Goal: Task Accomplishment & Management: Use online tool/utility

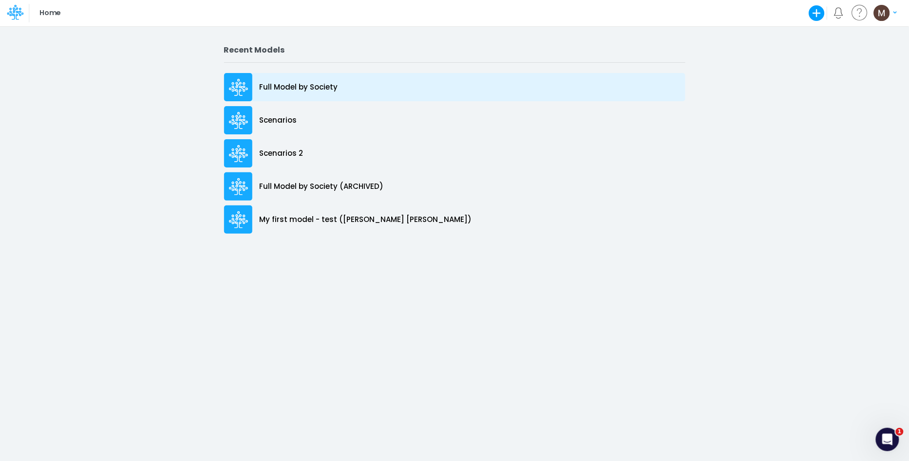
click at [298, 89] on p "Full Model by Society" at bounding box center [299, 87] width 78 height 11
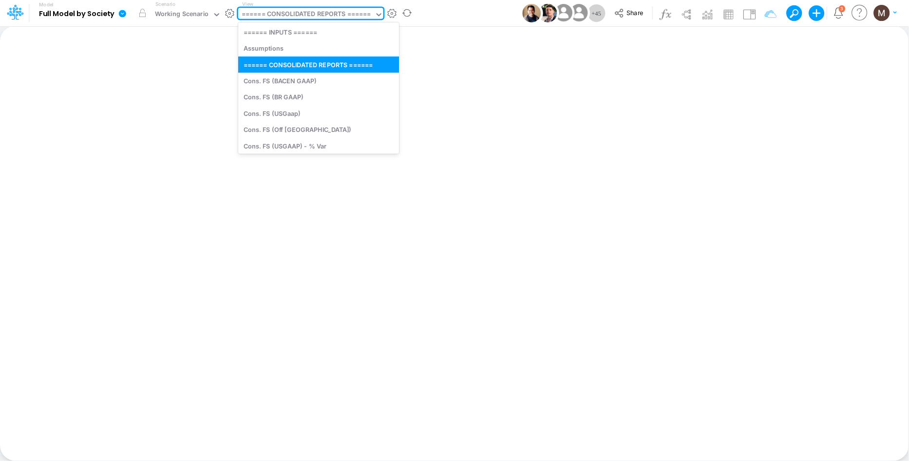
click at [325, 12] on div "====== CONSOLIDATED REPORTS ======" at bounding box center [307, 14] width 130 height 11
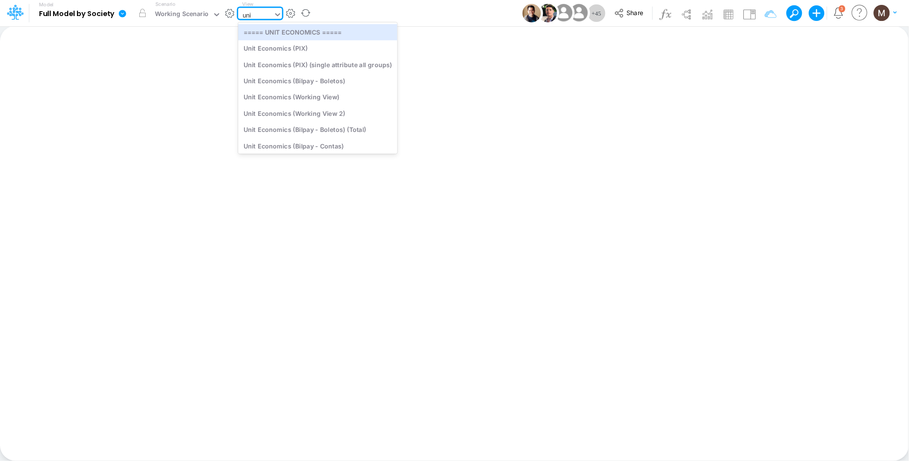
type input "unit"
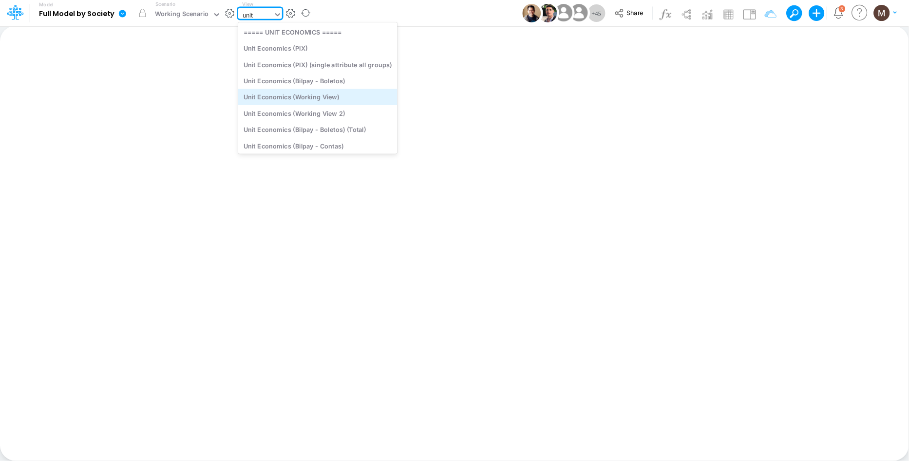
click at [327, 93] on div "Unit Economics (Working View)" at bounding box center [317, 97] width 159 height 16
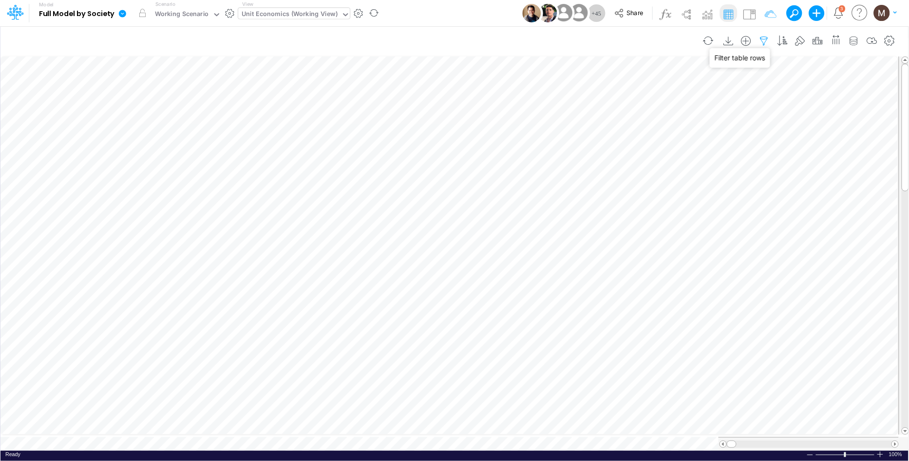
click at [759, 40] on icon "button" at bounding box center [764, 41] width 15 height 10
select select "contains"
select select "tableSearchOR"
select select "contains"
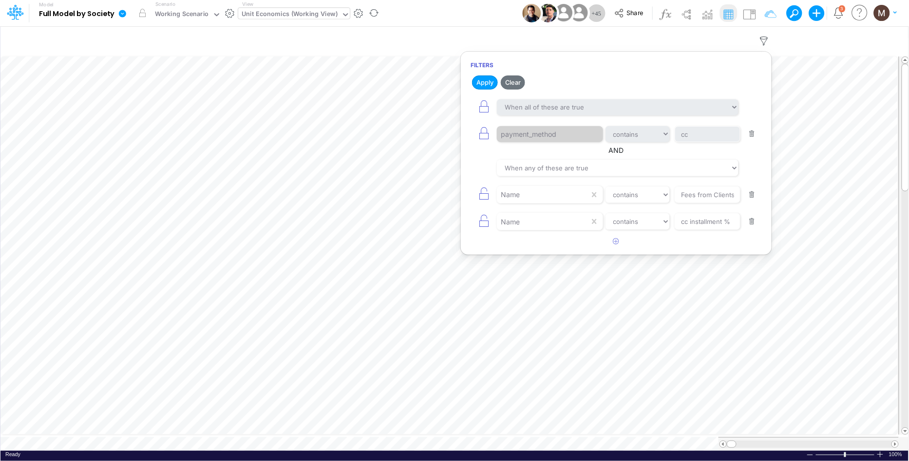
click at [754, 131] on button "button" at bounding box center [752, 134] width 19 height 13
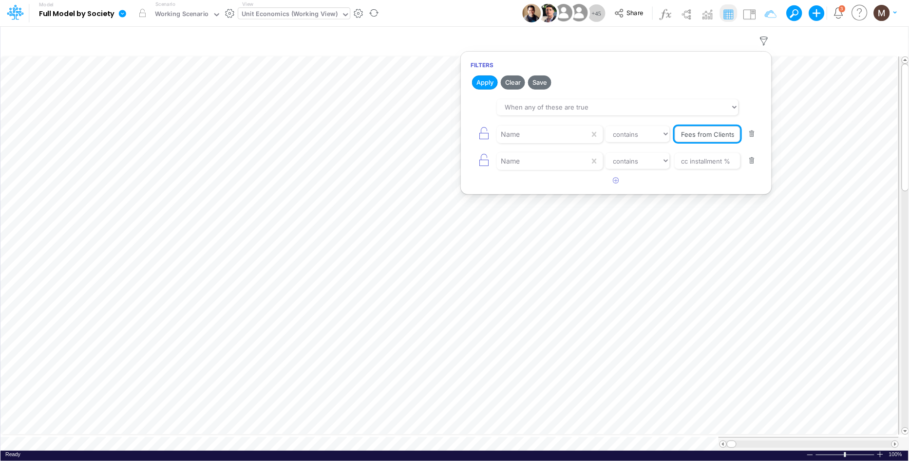
click at [717, 140] on input "Fees from Clients %" at bounding box center [708, 134] width 66 height 17
type input "Chargebacks"
click at [641, 141] on select "equals not equal starts with ends with contains" at bounding box center [637, 134] width 65 height 17
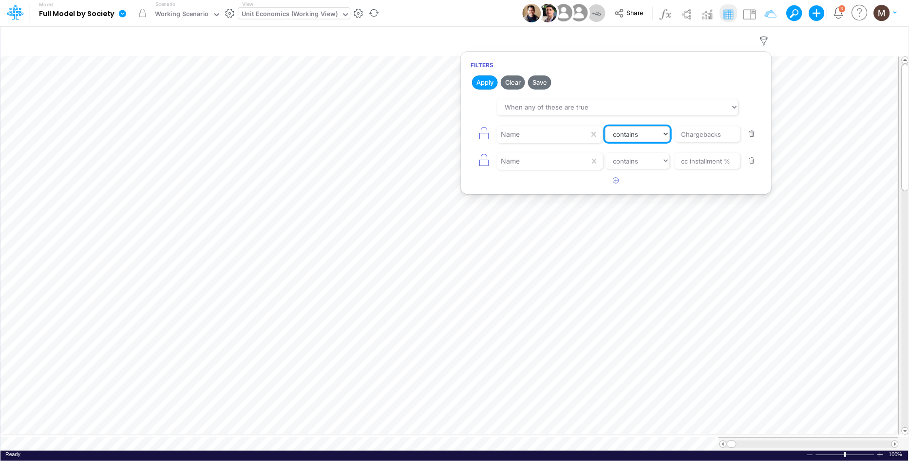
select select "equals"
click at [605, 126] on select "equals not equal starts with ends with contains" at bounding box center [637, 134] width 65 height 17
click at [753, 166] on button "button" at bounding box center [752, 160] width 19 height 13
click at [491, 82] on button "Apply" at bounding box center [485, 83] width 26 height 14
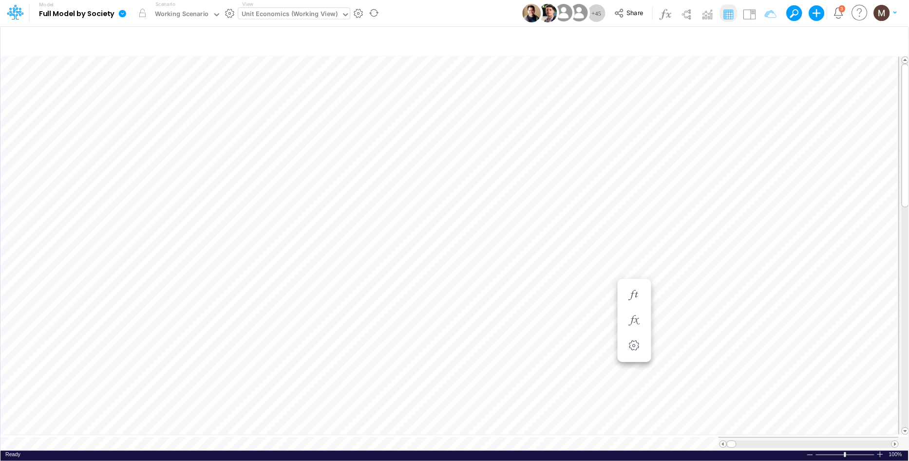
scroll to position [0, 0]
click at [639, 251] on icon "button" at bounding box center [634, 252] width 15 height 10
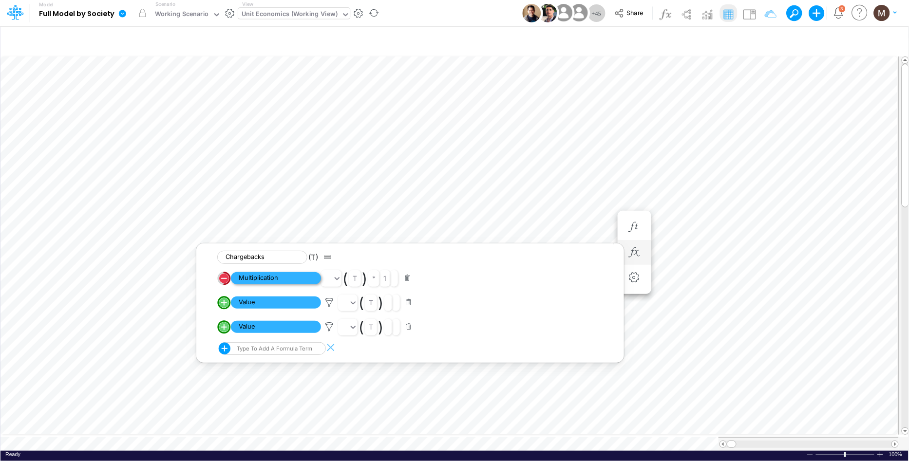
click at [289, 279] on span "Multiplication" at bounding box center [276, 278] width 90 height 12
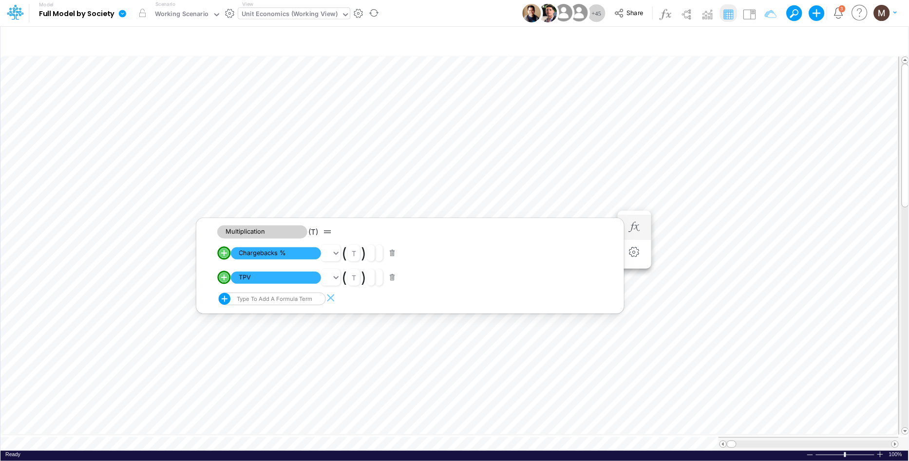
scroll to position [0, 0]
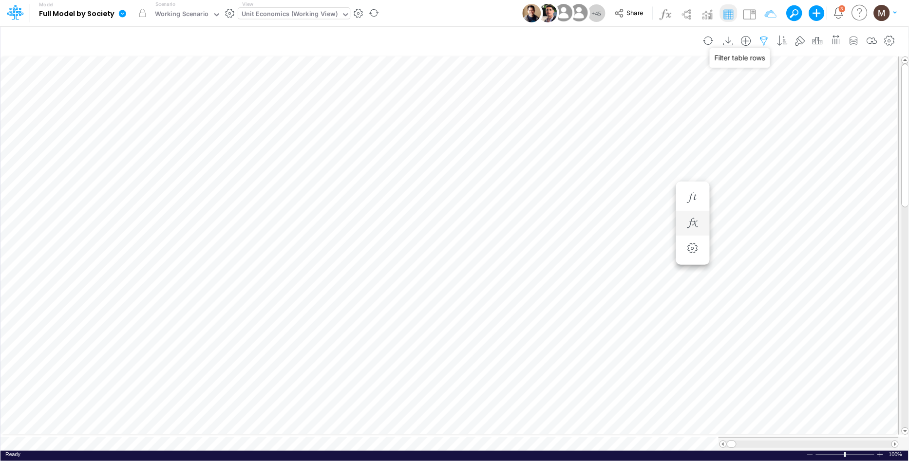
click at [764, 37] on icon "button" at bounding box center [764, 41] width 15 height 10
select select "tableSearchOR"
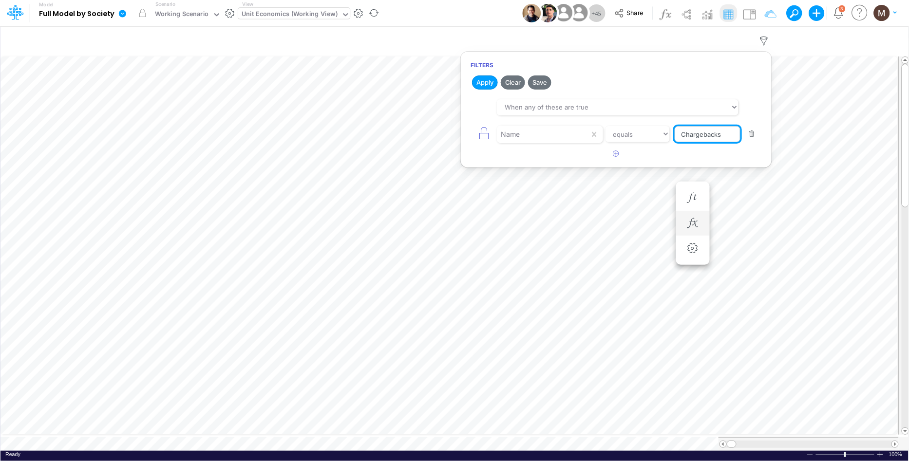
click at [721, 141] on input "Chargebacks" at bounding box center [708, 134] width 66 height 17
type input "Chargebacks %"
click at [487, 79] on button "Apply" at bounding box center [485, 83] width 26 height 14
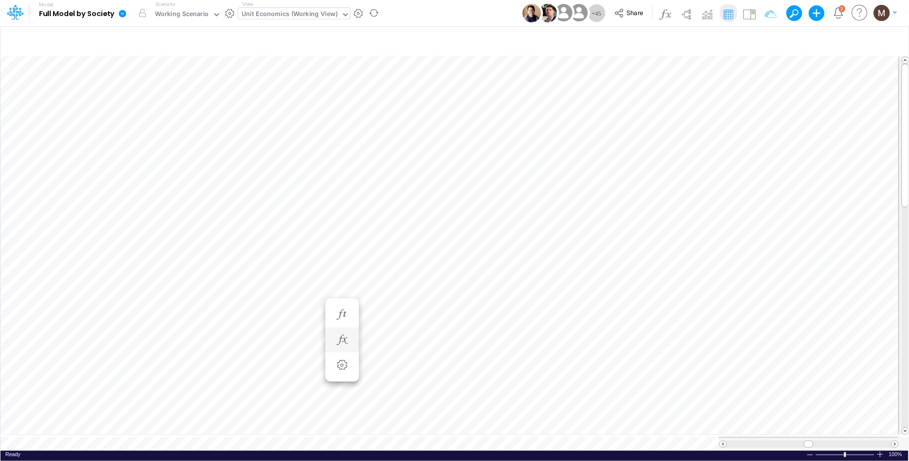
scroll to position [0, 0]
click at [514, 174] on icon "button" at bounding box center [517, 178] width 15 height 10
click at [344, 174] on icon "button" at bounding box center [342, 178] width 15 height 10
click at [761, 41] on icon "button" at bounding box center [764, 41] width 15 height 10
select select "tableSearchOR"
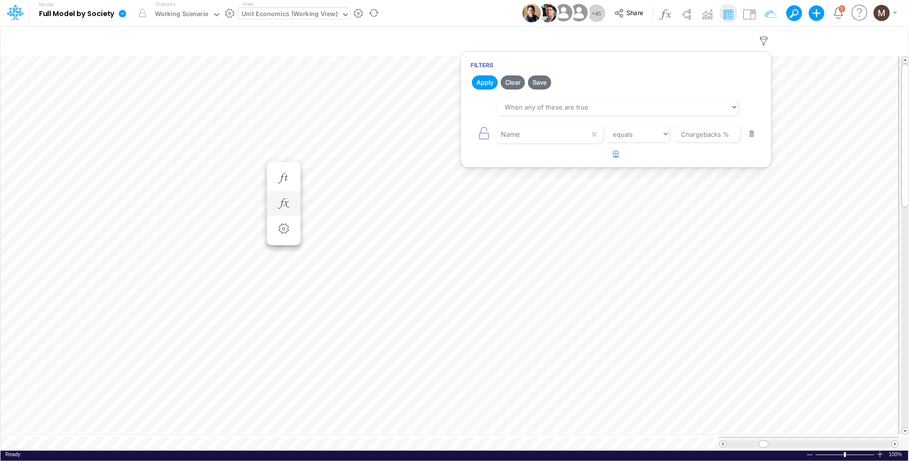
click at [616, 154] on icon "button" at bounding box center [616, 154] width 6 height 6
click at [568, 161] on div at bounding box center [543, 161] width 93 height 17
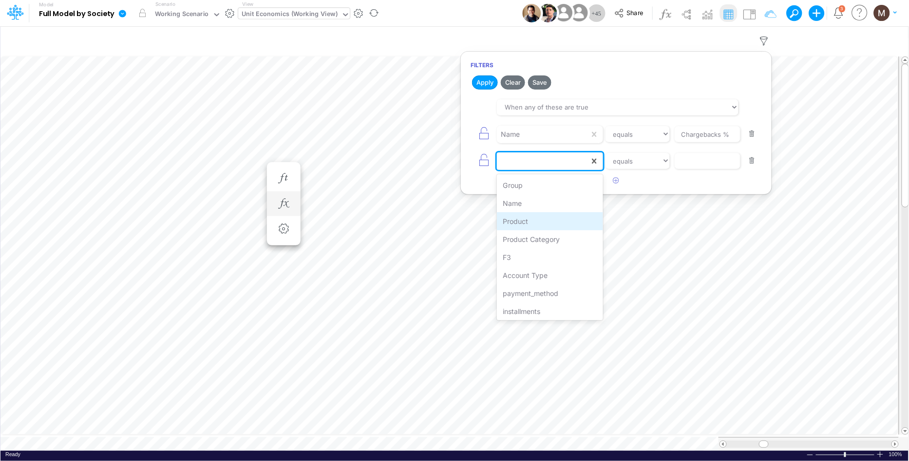
click at [550, 217] on div "Product" at bounding box center [550, 221] width 106 height 18
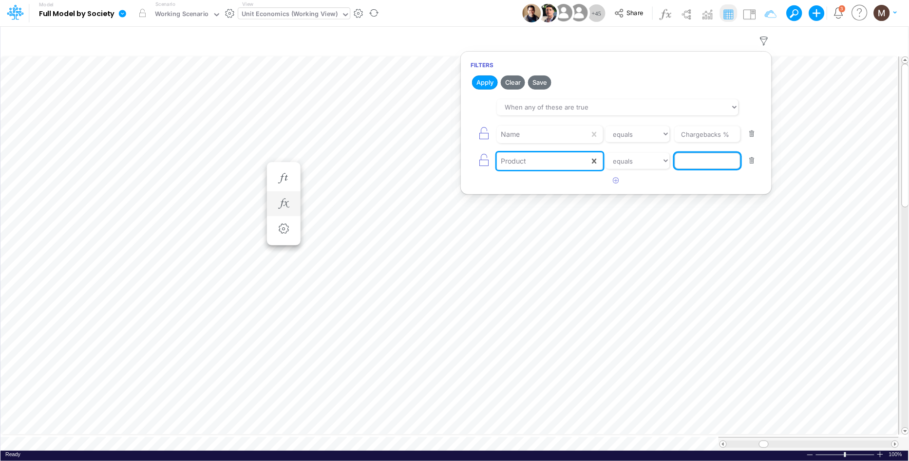
click at [684, 167] on input "text" at bounding box center [708, 161] width 66 height 17
paste input "PIX / CC RPAY / INSTALLMENT / PF"
type input "PIX / CC RPAY / INSTALLMENT / PF"
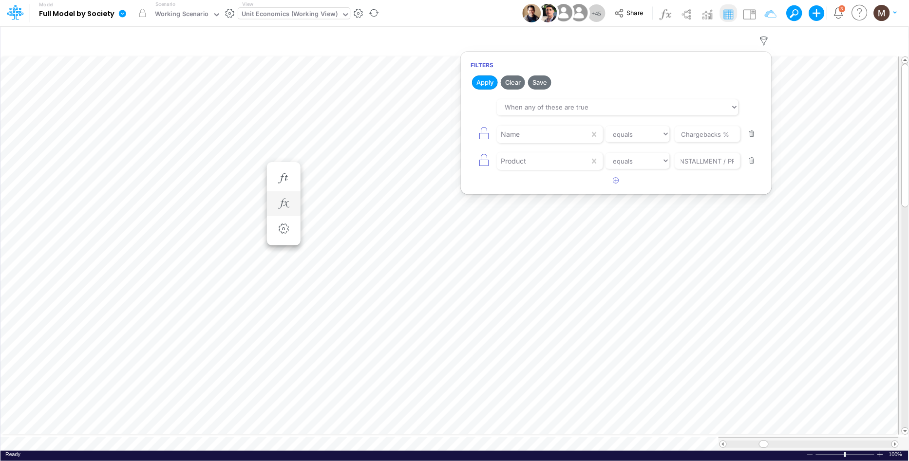
click at [750, 137] on button "button" at bounding box center [752, 134] width 19 height 13
type input "PIX / CC RPAY / INSTALLMENT / PF"
click at [485, 80] on button "Apply" at bounding box center [485, 83] width 26 height 14
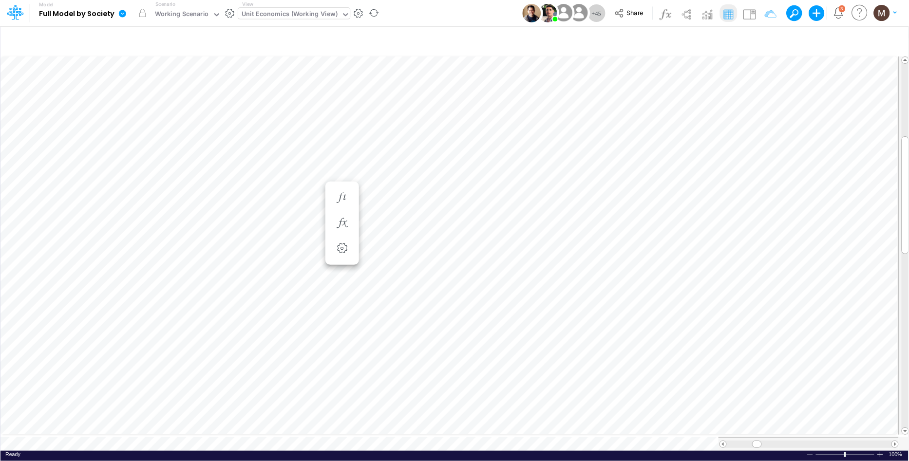
scroll to position [0, 0]
click at [763, 41] on icon "button" at bounding box center [764, 41] width 15 height 10
select select "tableSearchOR"
click at [752, 135] on button "button" at bounding box center [752, 134] width 19 height 13
click at [618, 104] on icon "button" at bounding box center [616, 103] width 6 height 6
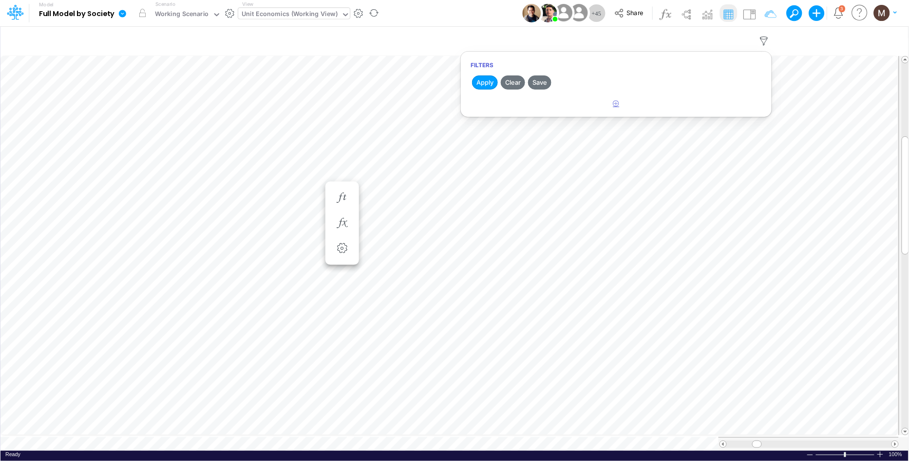
select select "tableSearchOR"
click at [523, 133] on div at bounding box center [543, 134] width 93 height 17
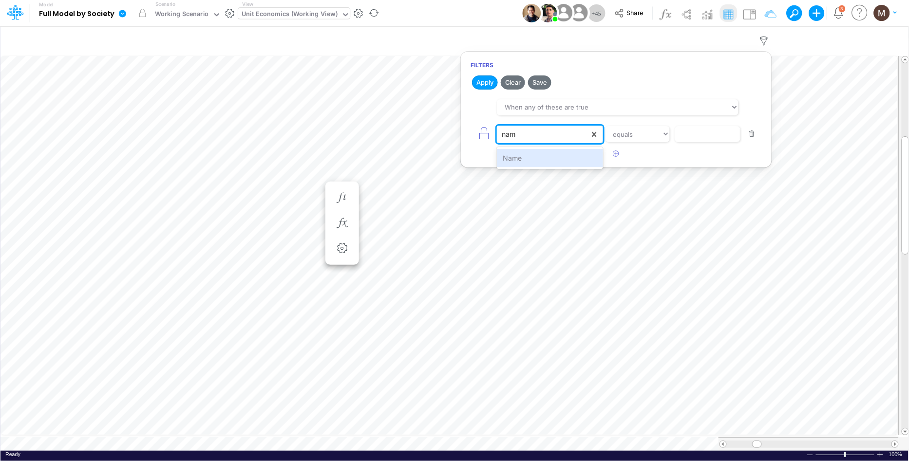
type input "name"
click at [533, 156] on div "Name" at bounding box center [550, 158] width 106 height 18
click at [703, 142] on input "text" at bounding box center [708, 134] width 66 height 17
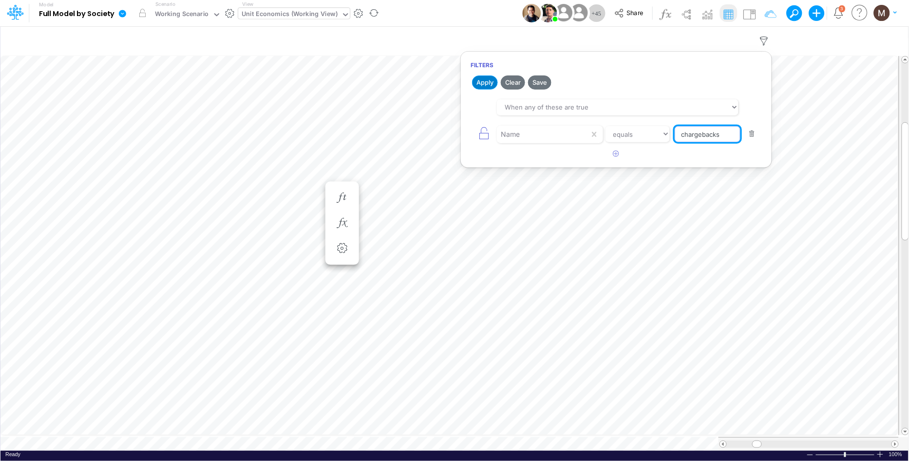
type input "chargebacks"
click at [484, 80] on button "Apply" at bounding box center [485, 83] width 26 height 14
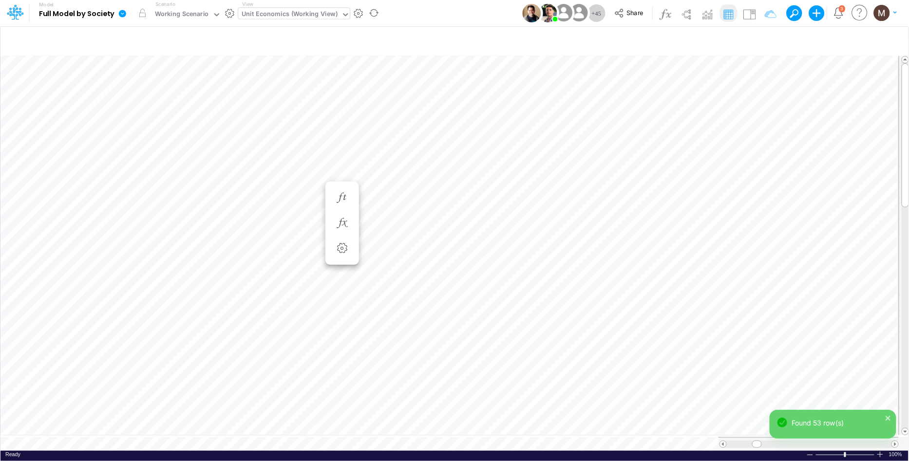
scroll to position [0, 0]
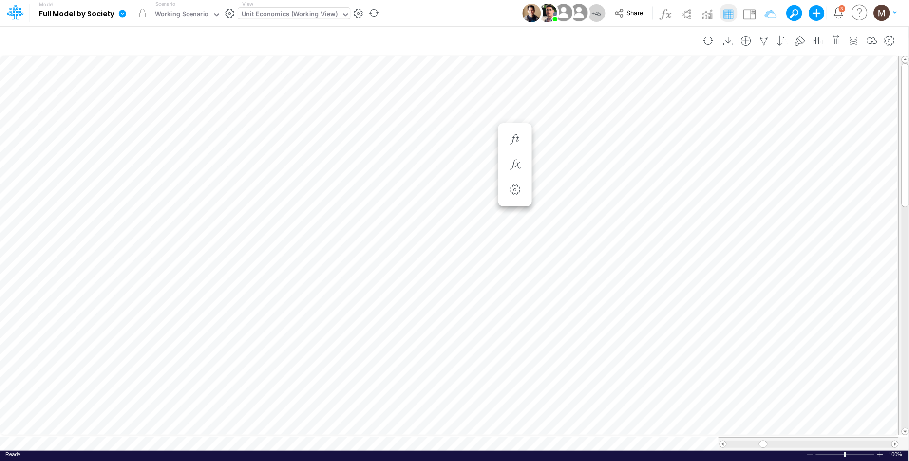
scroll to position [0, 0]
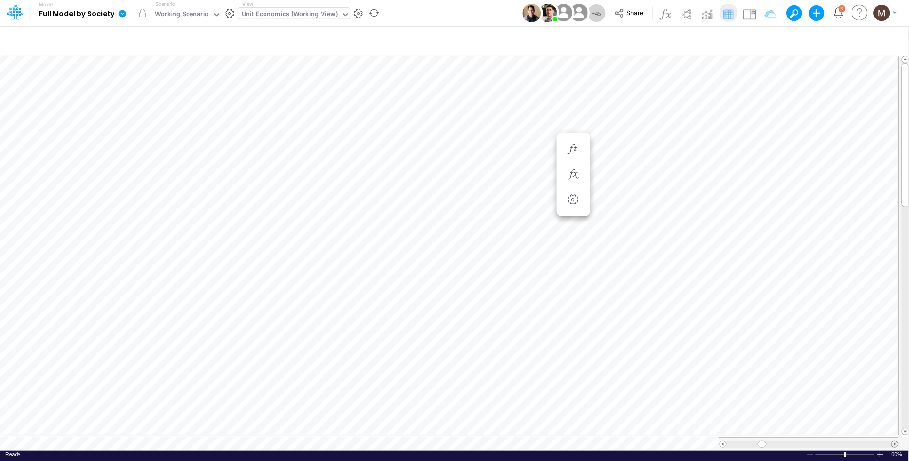
click at [893, 441] on span at bounding box center [895, 444] width 6 height 6
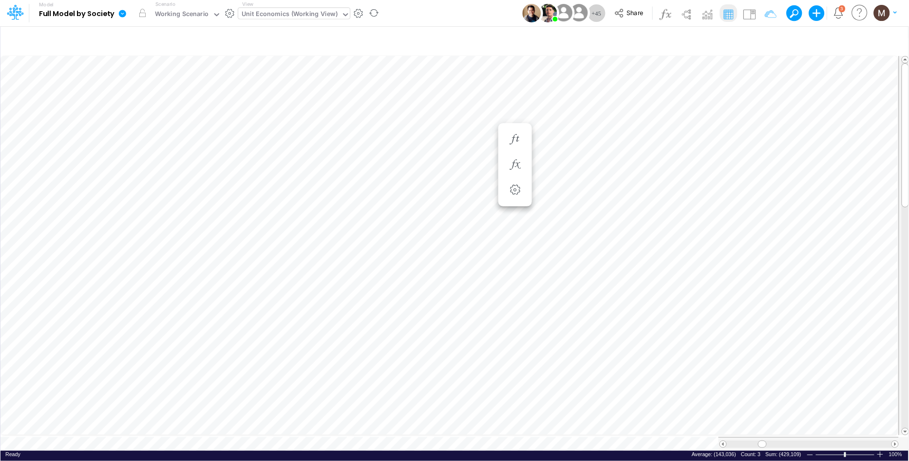
scroll to position [0, 0]
drag, startPoint x: 764, startPoint y: 438, endPoint x: 880, endPoint y: 440, distance: 116.0
click at [880, 441] on span at bounding box center [878, 444] width 6 height 6
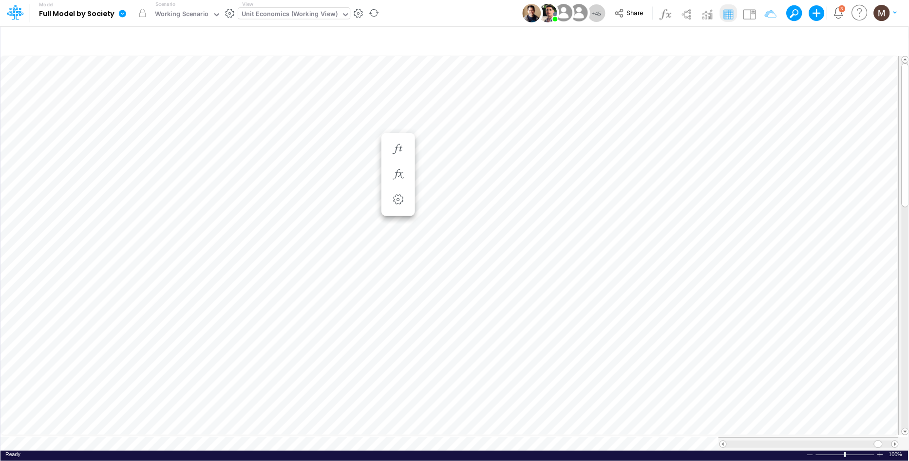
scroll to position [0, 0]
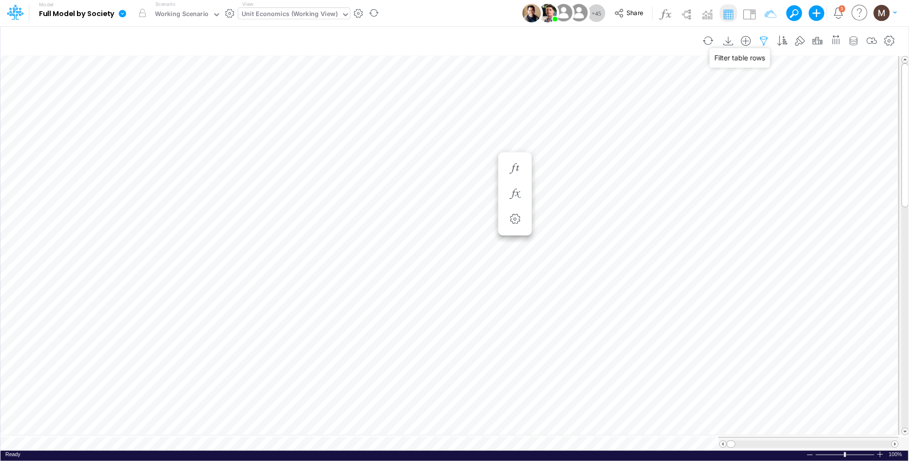
click at [762, 39] on icon "button" at bounding box center [764, 41] width 15 height 10
select select "tableSearchOR"
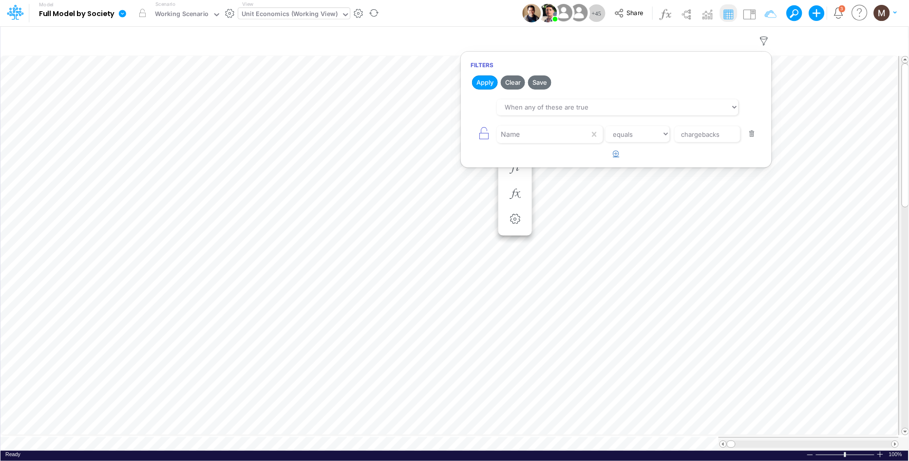
click at [612, 156] on button "button" at bounding box center [616, 154] width 19 height 16
drag, startPoint x: 555, startPoint y: 172, endPoint x: 551, endPoint y: 166, distance: 7.4
click at [554, 170] on div "equals not equal starts with ends with contains" at bounding box center [616, 161] width 291 height 22
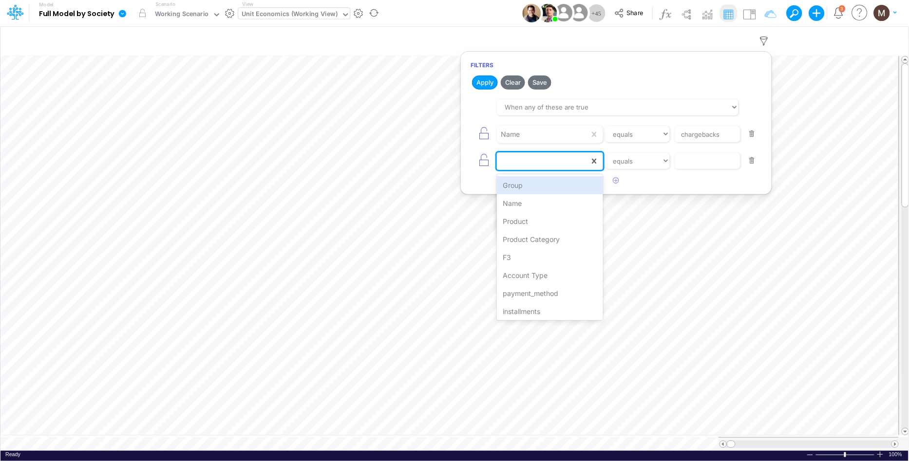
click at [548, 160] on div at bounding box center [543, 161] width 93 height 17
type input "acc"
drag, startPoint x: 551, startPoint y: 185, endPoint x: 625, endPoint y: 167, distance: 76.1
click at [551, 185] on div "Account Type" at bounding box center [550, 185] width 106 height 18
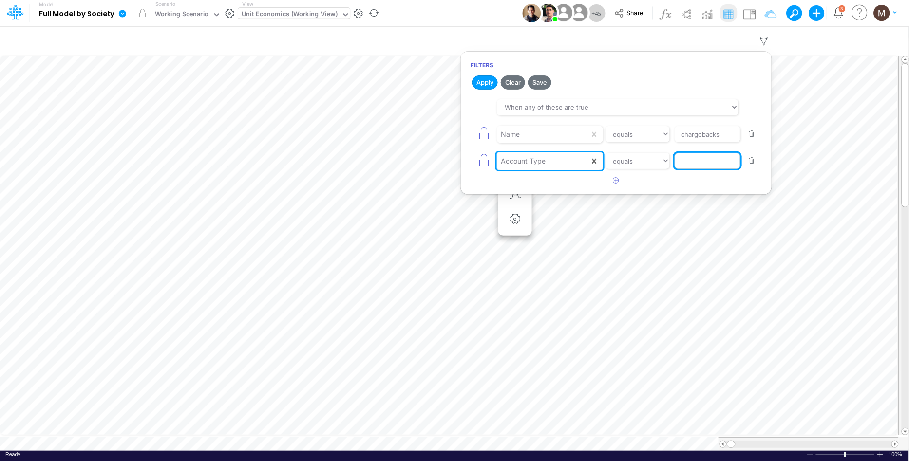
click at [698, 166] on input "text" at bounding box center [708, 161] width 66 height 17
type input "pf"
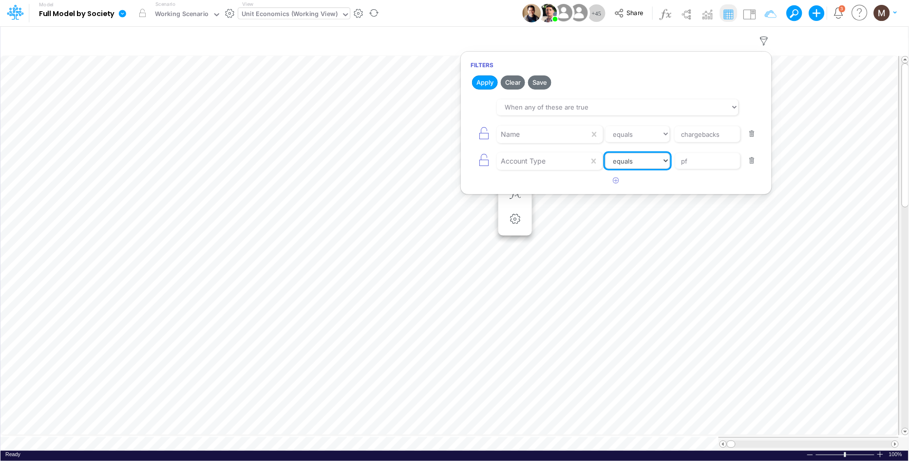
click at [622, 163] on select "equals not equal starts with ends with contains" at bounding box center [637, 161] width 65 height 17
select select "contains"
click at [605, 153] on select "equals not equal starts with ends with contains" at bounding box center [637, 161] width 65 height 17
click at [615, 185] on button "button" at bounding box center [616, 181] width 19 height 16
click at [553, 193] on div at bounding box center [543, 188] width 93 height 17
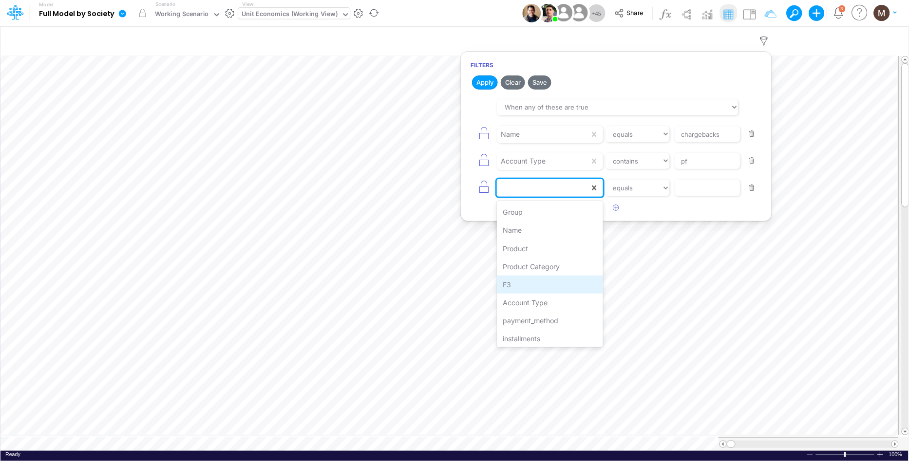
click at [535, 286] on div "F3" at bounding box center [550, 285] width 106 height 18
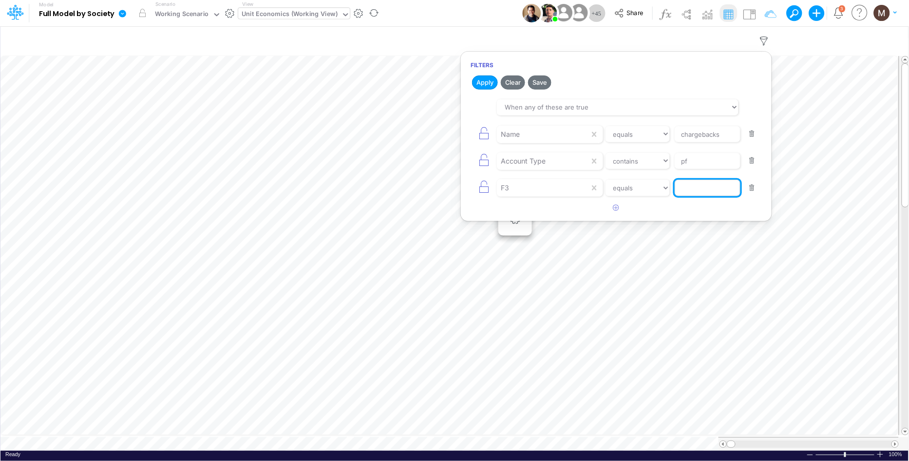
click at [716, 190] on input "text" at bounding box center [708, 188] width 66 height 17
type input "cc"
click at [474, 77] on button "Apply" at bounding box center [485, 83] width 26 height 14
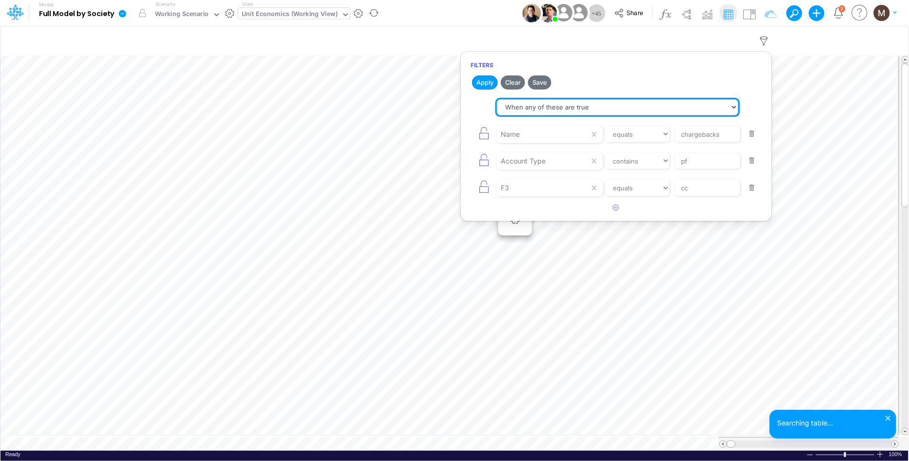
click at [539, 109] on select "When all of these are true When any of these are true" at bounding box center [618, 107] width 242 height 17
select select "tableSearchAND"
click at [497, 99] on select "When all of these are true When any of these are true" at bounding box center [618, 107] width 242 height 17
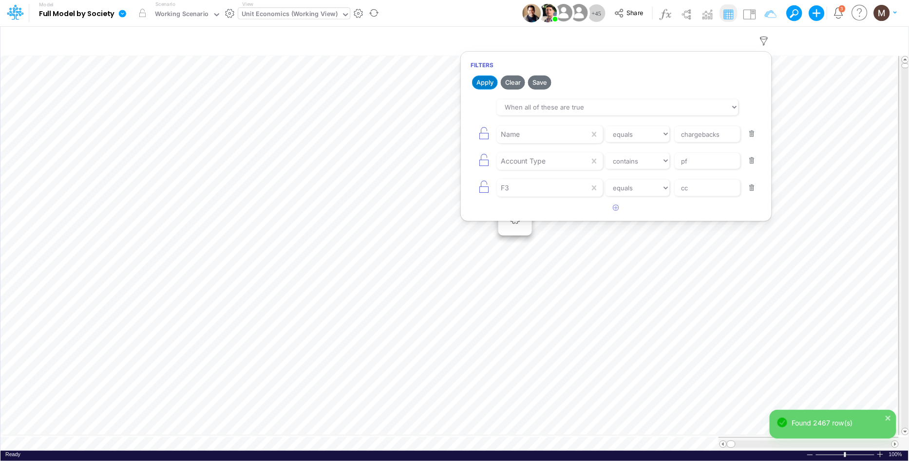
click at [484, 84] on button "Apply" at bounding box center [485, 83] width 26 height 14
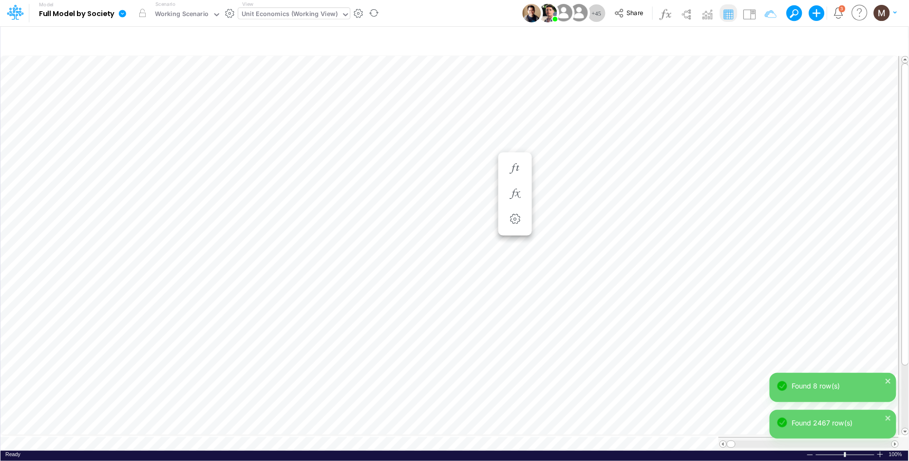
scroll to position [0, 0]
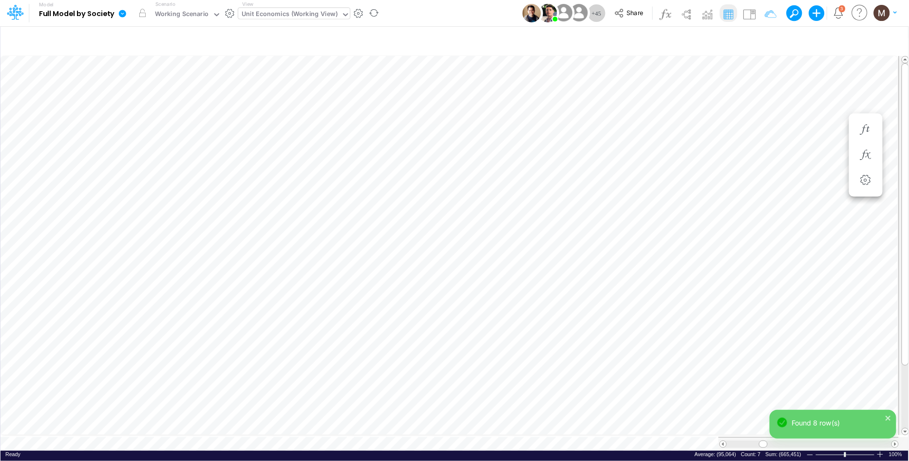
scroll to position [0, 0]
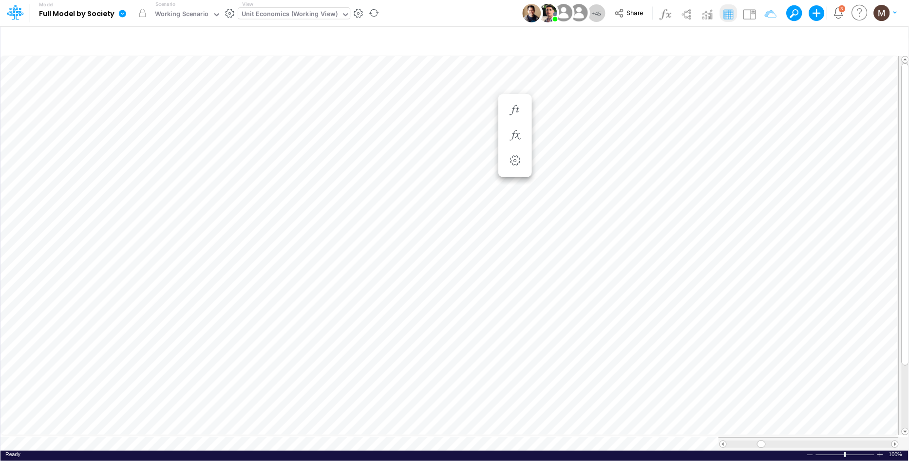
scroll to position [0, 0]
click at [765, 42] on icon "button" at bounding box center [764, 41] width 15 height 10
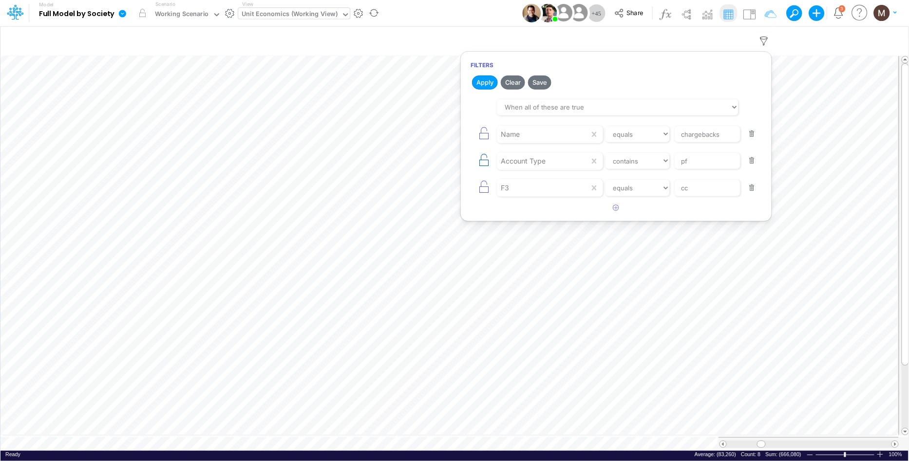
click at [480, 162] on icon "button" at bounding box center [484, 160] width 14 height 14
select select "equals"
type input "cc"
select select "contains"
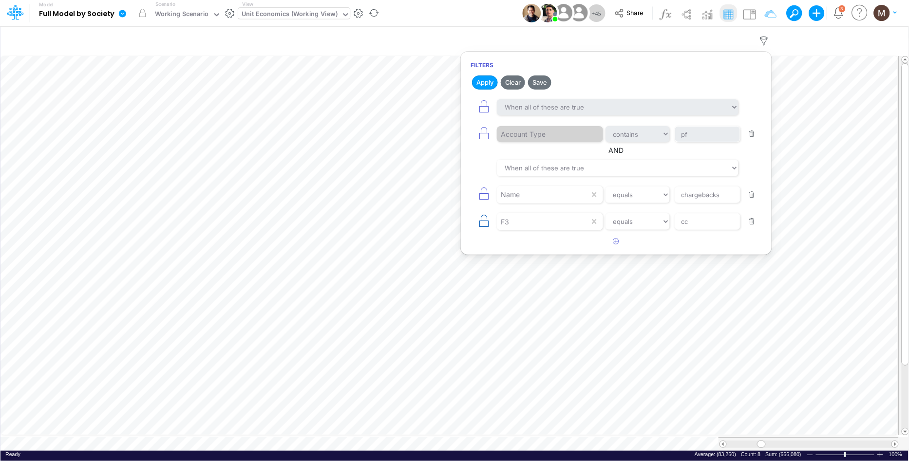
click at [484, 221] on icon "button" at bounding box center [484, 221] width 14 height 14
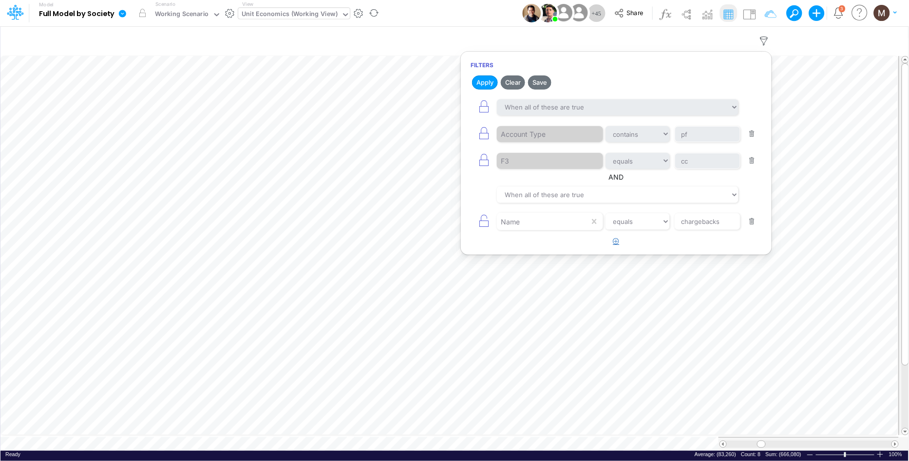
click at [615, 244] on icon "button" at bounding box center [616, 241] width 6 height 6
click at [529, 248] on div at bounding box center [543, 249] width 93 height 17
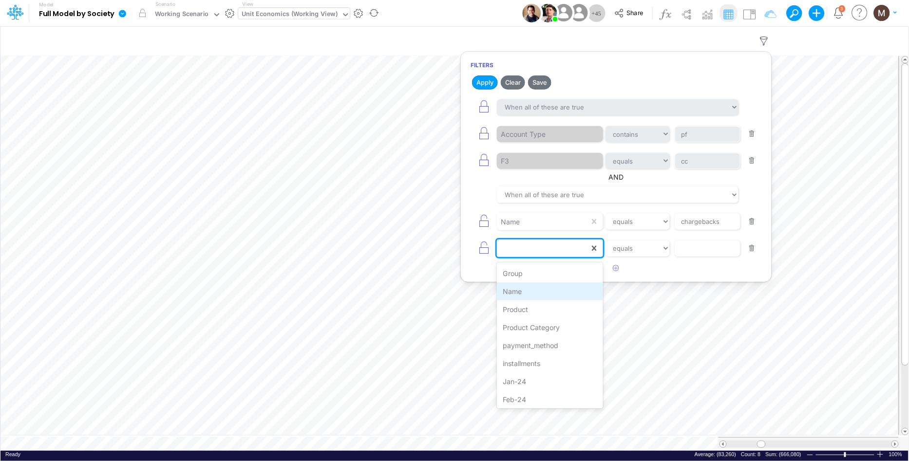
click at [527, 286] on div "Name" at bounding box center [550, 292] width 106 height 18
click at [701, 253] on input "text" at bounding box center [708, 249] width 66 height 17
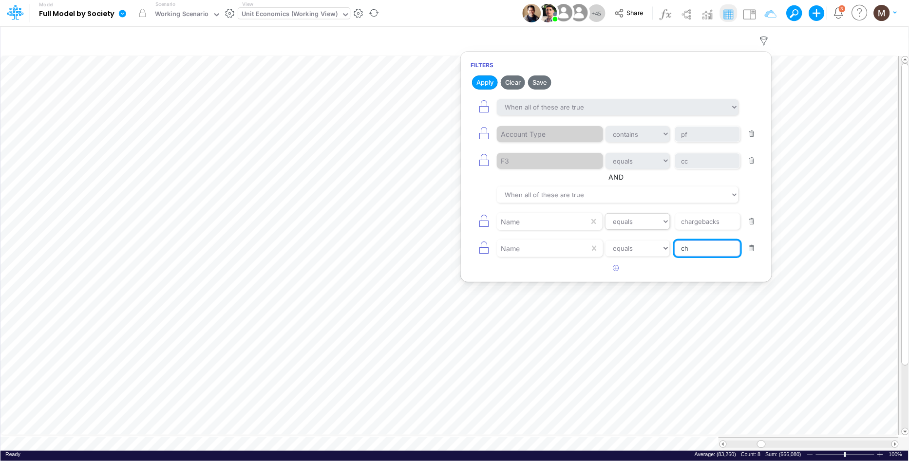
type input "c"
click at [644, 223] on select "equals not equal starts with ends with contains" at bounding box center [637, 221] width 65 height 17
select select "contains"
click at [605, 214] on select "equals not equal starts with ends with contains" at bounding box center [637, 221] width 65 height 17
click at [633, 252] on select "equals not equal starts with ends with contains" at bounding box center [637, 249] width 65 height 17
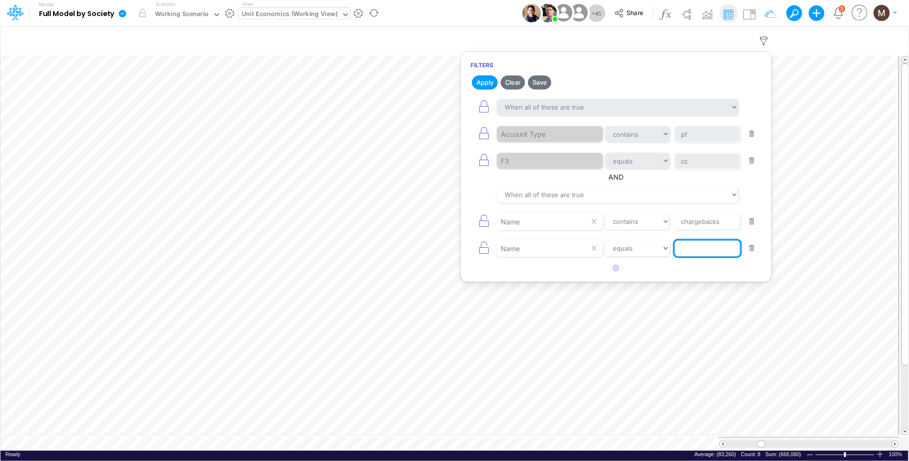
click at [701, 251] on input "text" at bounding box center [708, 249] width 66 height 17
type input "tpv"
click at [489, 81] on button "Apply" at bounding box center [485, 83] width 26 height 14
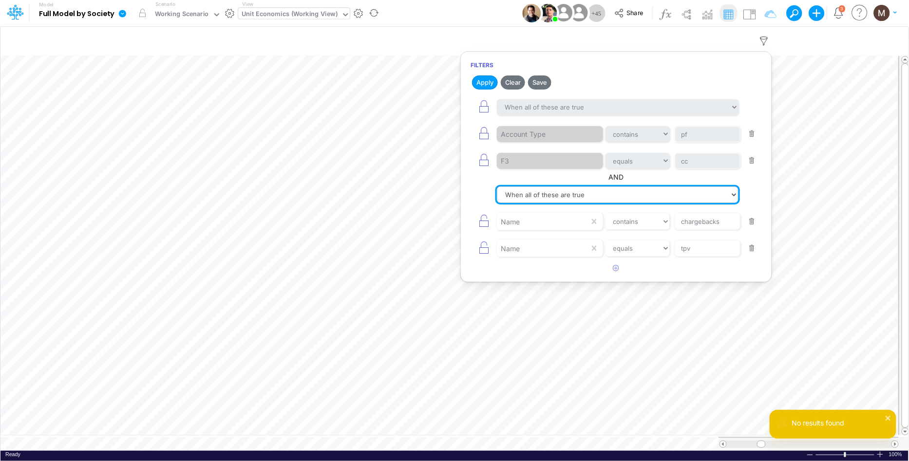
click at [605, 198] on select "When all of these are true When any of these are true" at bounding box center [618, 195] width 242 height 17
select select "tableSearchOR"
click at [497, 187] on select "When all of these are true When any of these are true" at bounding box center [618, 195] width 242 height 17
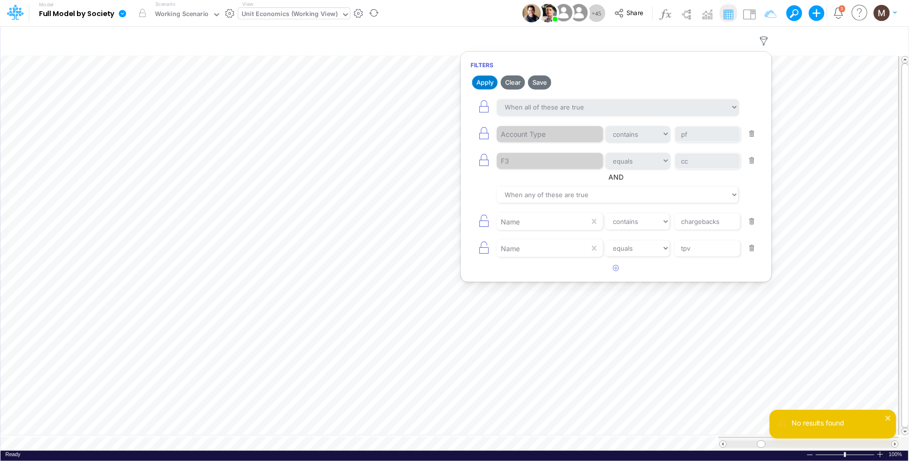
click at [482, 89] on button "Apply" at bounding box center [485, 83] width 26 height 14
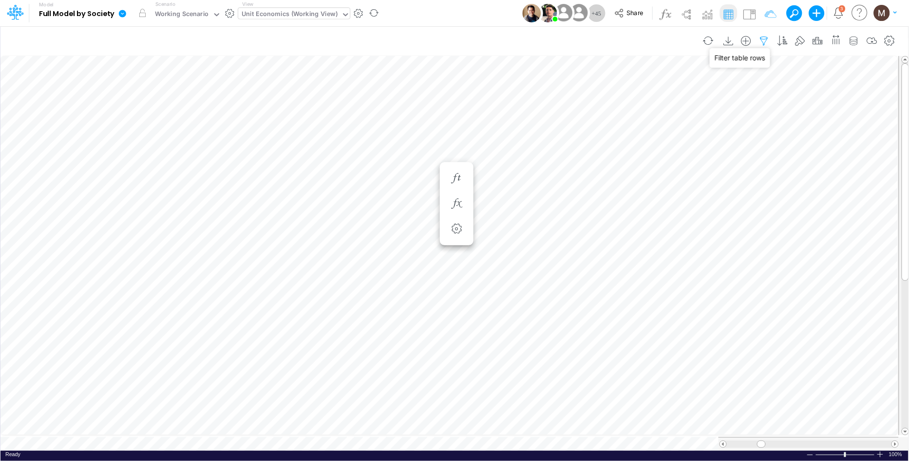
click at [766, 38] on icon "button" at bounding box center [764, 41] width 15 height 10
select select "contains"
select select "tableSearchOR"
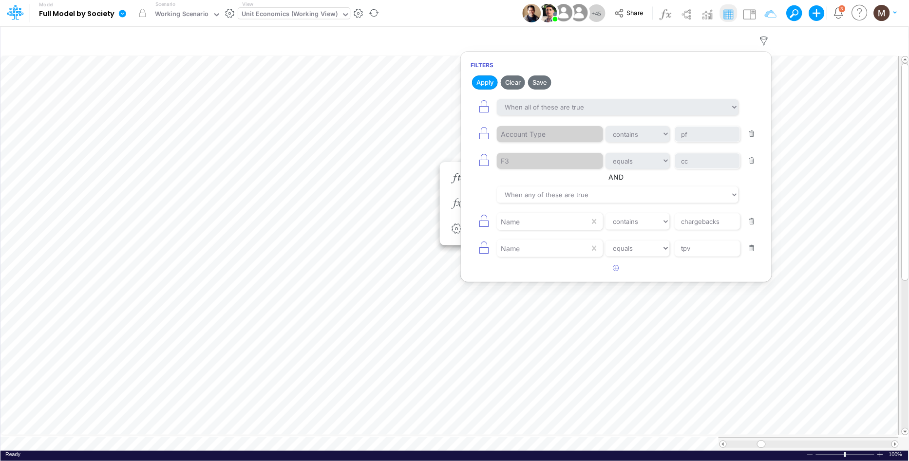
click at [753, 224] on button "button" at bounding box center [752, 221] width 19 height 13
select select "equals"
click at [711, 222] on input "tpv" at bounding box center [708, 221] width 66 height 17
drag, startPoint x: 712, startPoint y: 222, endPoint x: 662, endPoint y: 219, distance: 50.3
click at [662, 219] on div "Name equals not equal starts with ends with contains tpv" at bounding box center [616, 222] width 291 height 22
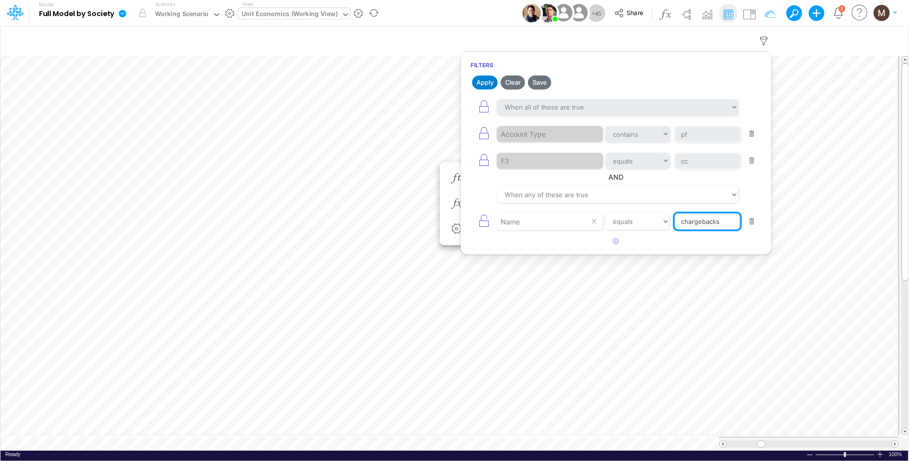
type input "chargebacks"
click at [483, 84] on button "Apply" at bounding box center [485, 83] width 26 height 14
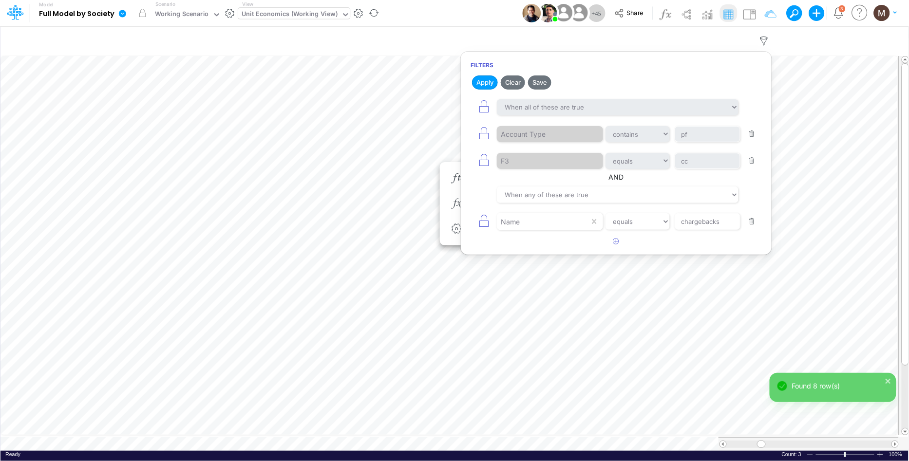
scroll to position [0, 0]
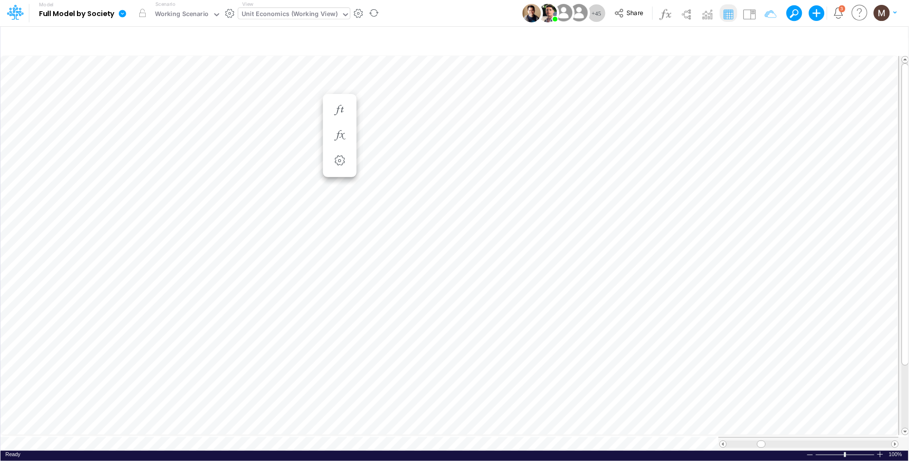
scroll to position [0, 0]
click at [617, 113] on body "Model Full Model by Society Edit model settings Duplicate Import QuickBooks Qui…" at bounding box center [454, 230] width 909 height 461
click at [758, 41] on icon "button" at bounding box center [764, 41] width 15 height 10
select select "contains"
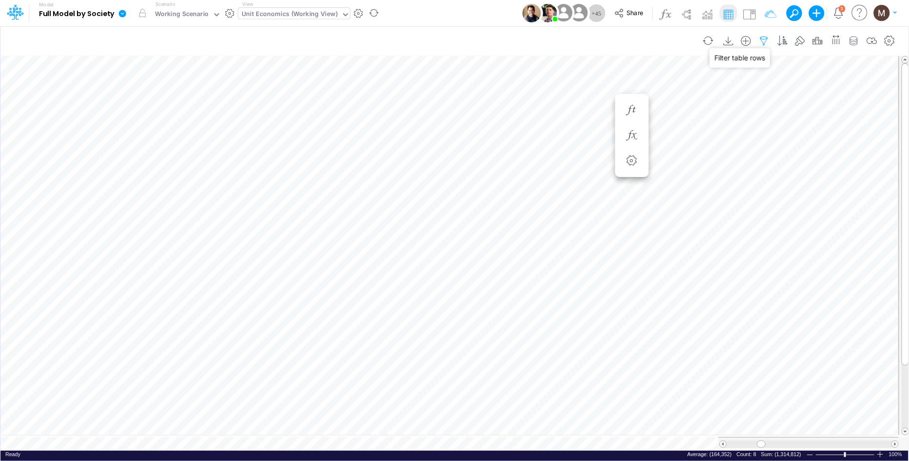
select select "tableSearchOR"
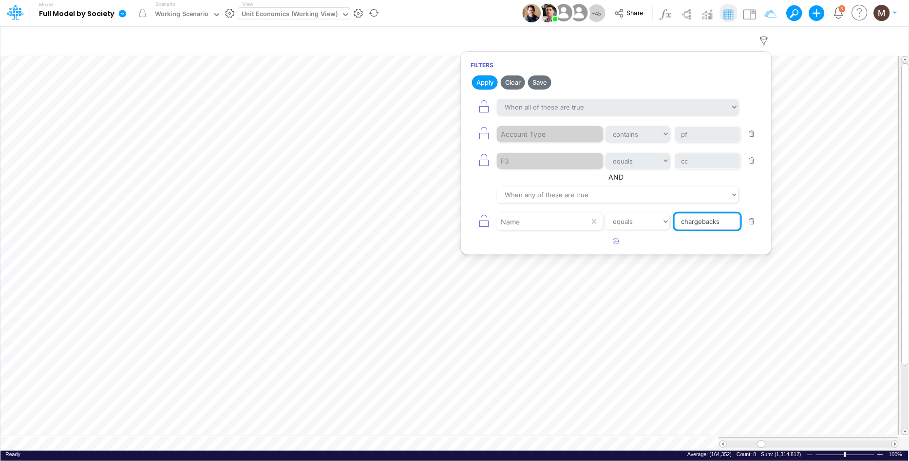
click at [720, 220] on input "chargebacks" at bounding box center [708, 221] width 66 height 17
type input "tpv"
click at [493, 82] on button "Apply" at bounding box center [485, 83] width 26 height 14
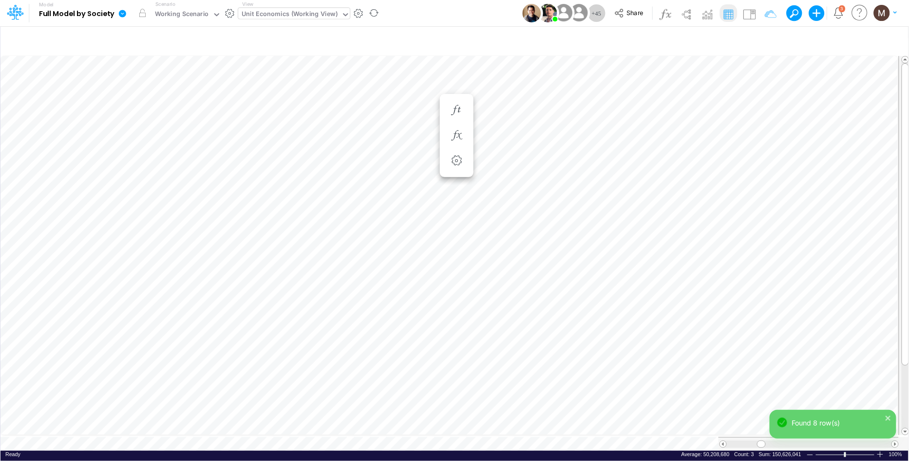
scroll to position [0, 0]
click at [627, 120] on body "Model Full Model by Society Edit model settings Duplicate Import QuickBooks Qui…" at bounding box center [454, 230] width 909 height 461
click at [767, 36] on icon "button" at bounding box center [764, 41] width 15 height 10
select select "contains"
select select "tableSearchOR"
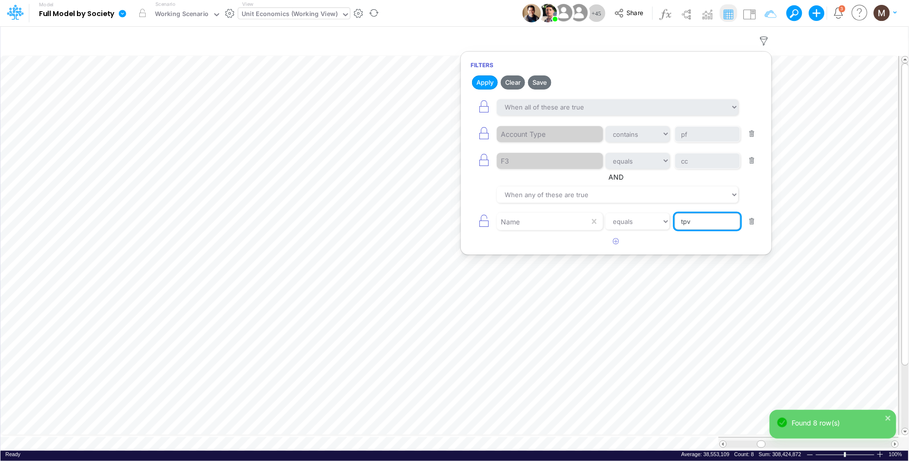
click at [689, 225] on input "tpv" at bounding box center [708, 221] width 66 height 17
type input "chargebacks %"
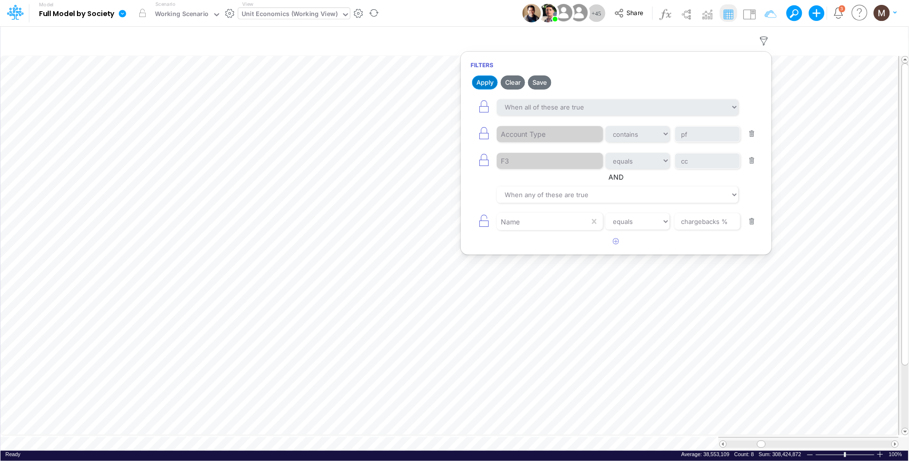
click at [491, 87] on button "Apply" at bounding box center [485, 83] width 26 height 14
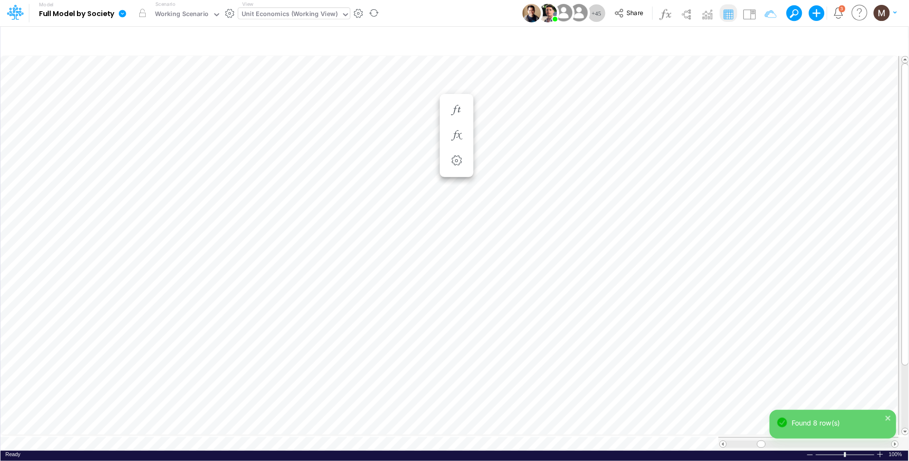
scroll to position [0, 0]
click at [632, 118] on body "Model Full Model by Society Edit model settings Duplicate Import QuickBooks Qui…" at bounding box center [454, 230] width 909 height 461
click at [764, 40] on icon "button" at bounding box center [764, 41] width 15 height 10
select select "contains"
select select "tableSearchOR"
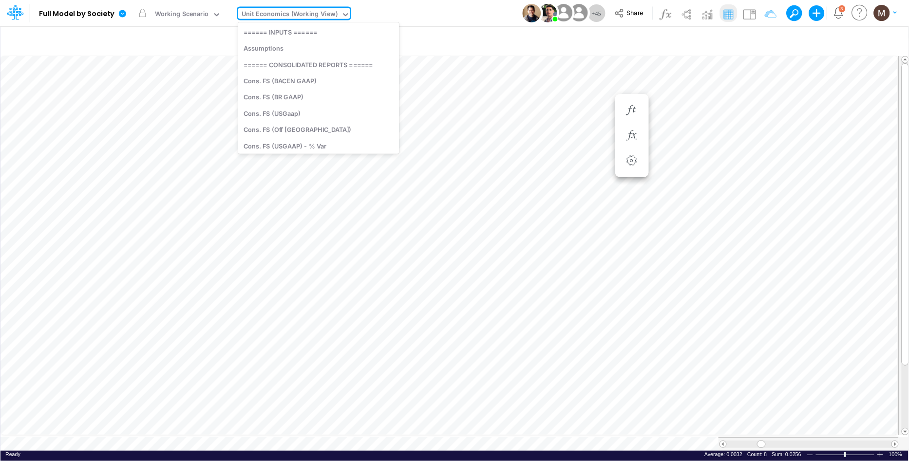
click at [264, 13] on div "Unit Economics (Working View)" at bounding box center [290, 14] width 96 height 11
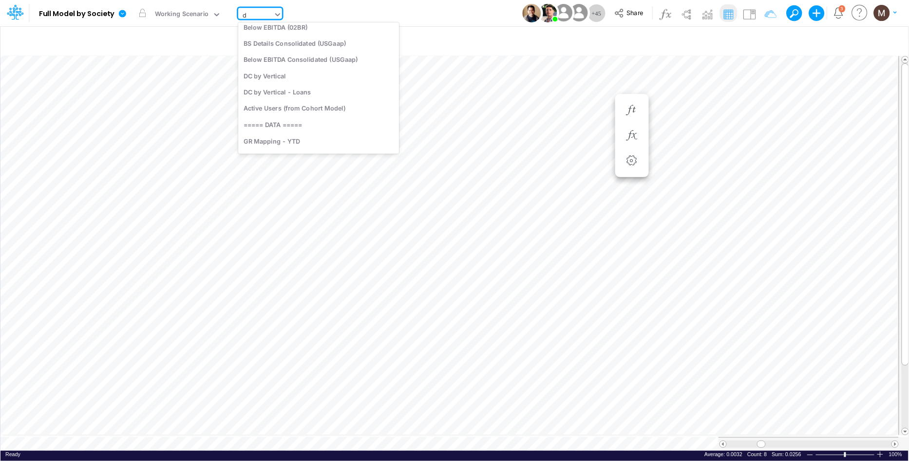
type input "dc"
click at [271, 74] on div "DC by Vertical" at bounding box center [304, 79] width 132 height 16
type input "DC by Vertical"
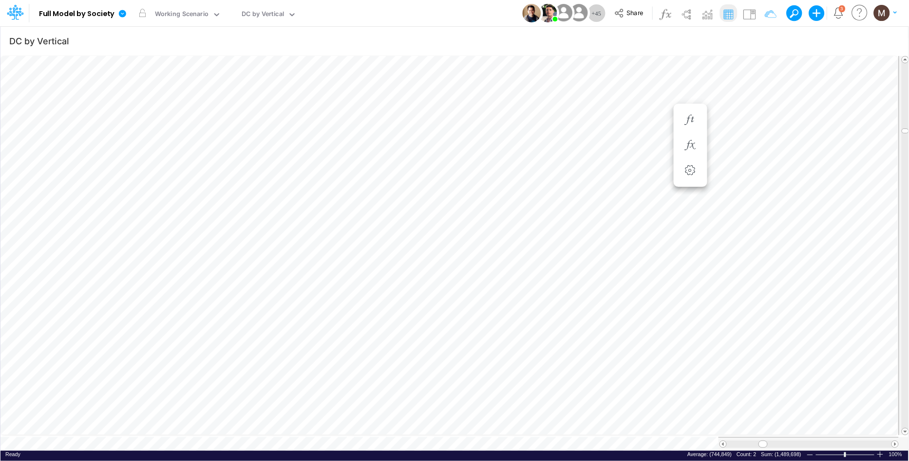
scroll to position [0, 0]
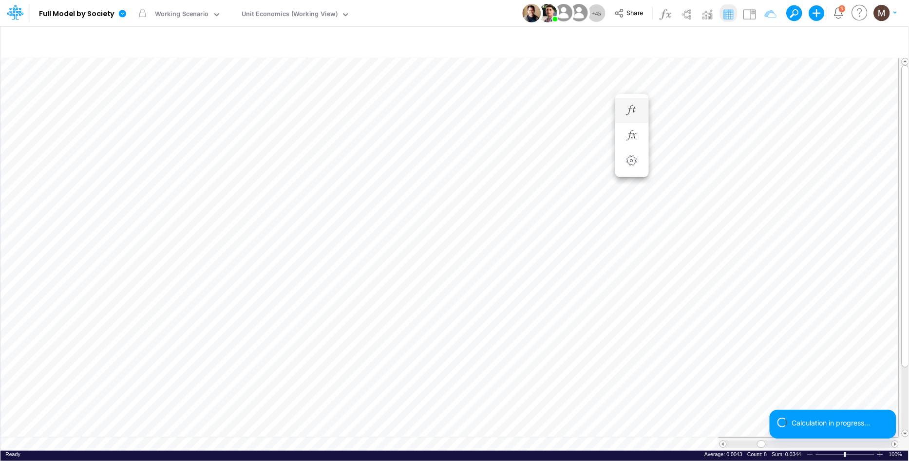
scroll to position [0, 0]
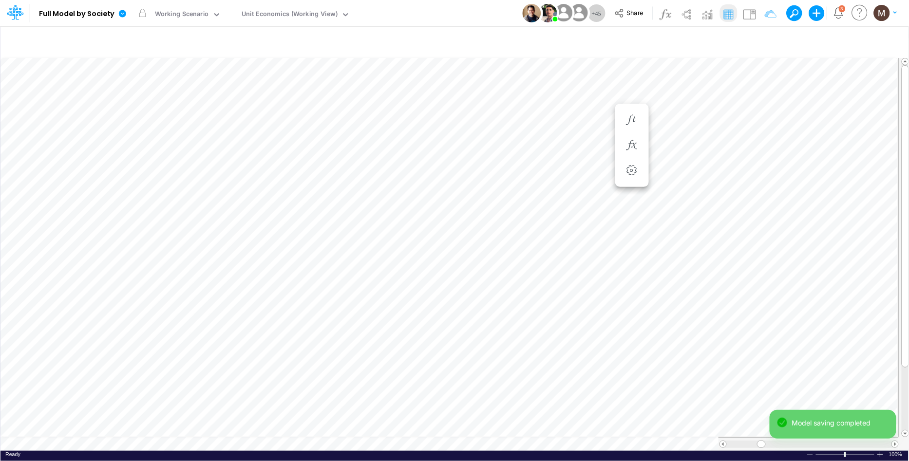
type input "DC by Vertical"
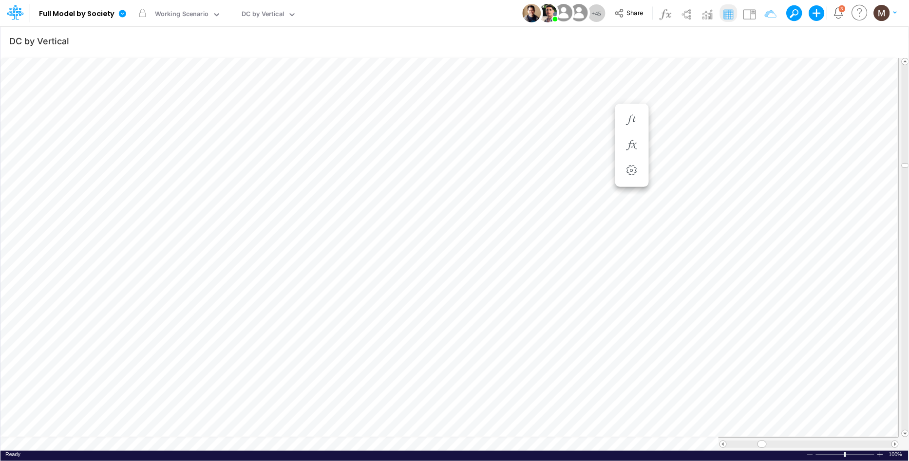
scroll to position [0, 0]
click at [293, 17] on icon at bounding box center [292, 14] width 9 height 9
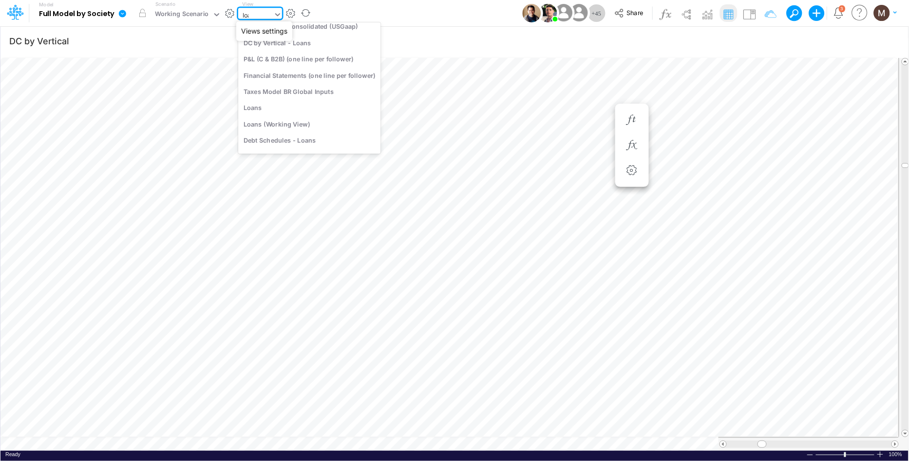
scroll to position [0, 0]
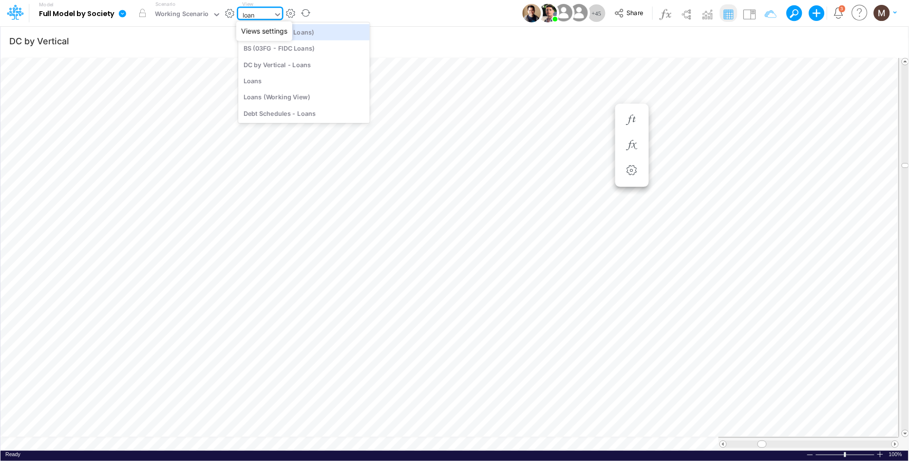
type input "loans"
click at [290, 80] on div "Loans" at bounding box center [304, 81] width 132 height 16
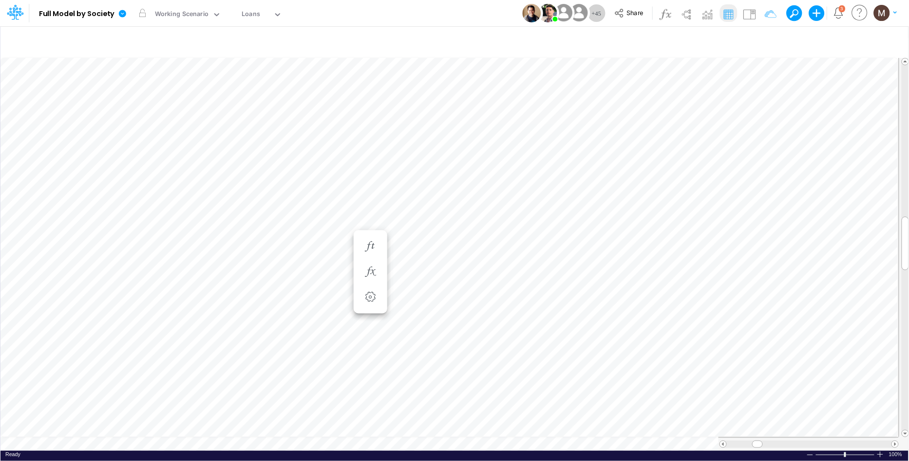
scroll to position [0, 0]
click at [895, 441] on span at bounding box center [895, 444] width 6 height 6
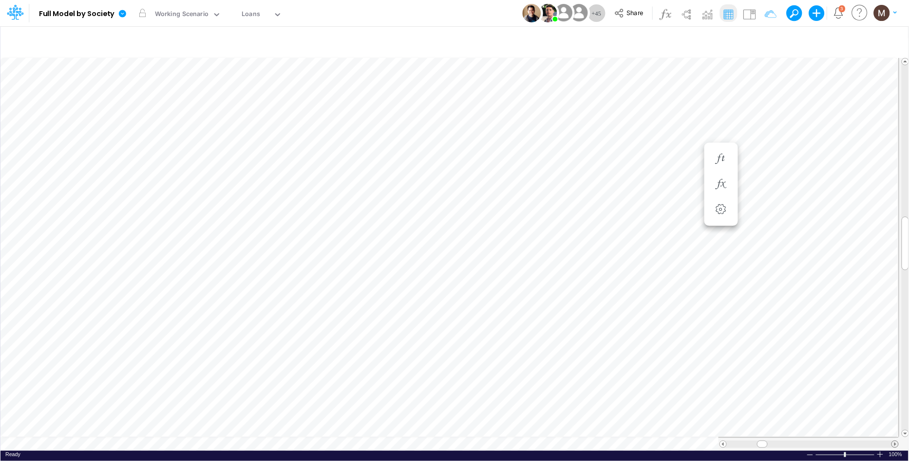
click at [895, 441] on span at bounding box center [895, 444] width 6 height 6
click at [761, 441] on span at bounding box center [762, 444] width 6 height 6
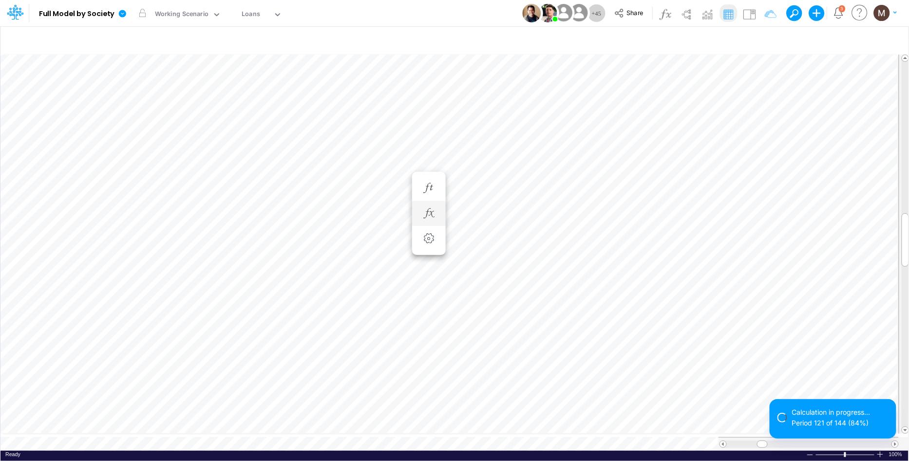
scroll to position [0, 0]
click at [427, 189] on icon "button" at bounding box center [428, 188] width 15 height 10
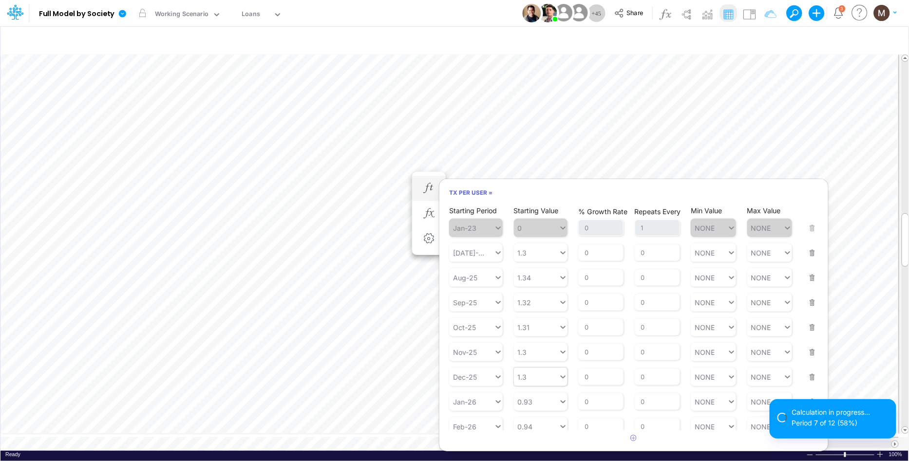
scroll to position [103, 0]
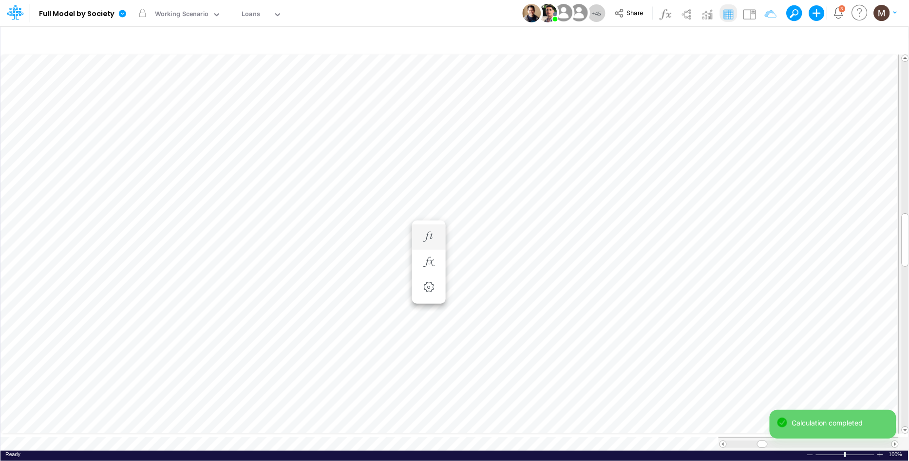
scroll to position [0, 0]
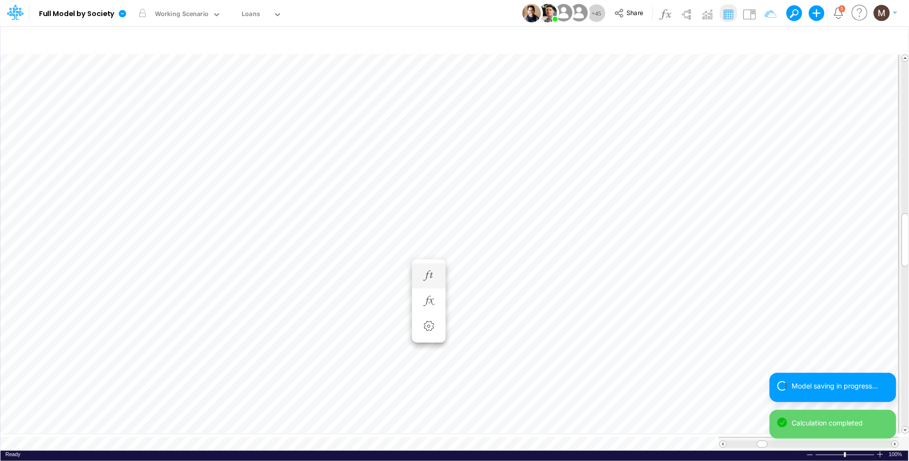
scroll to position [0, 0]
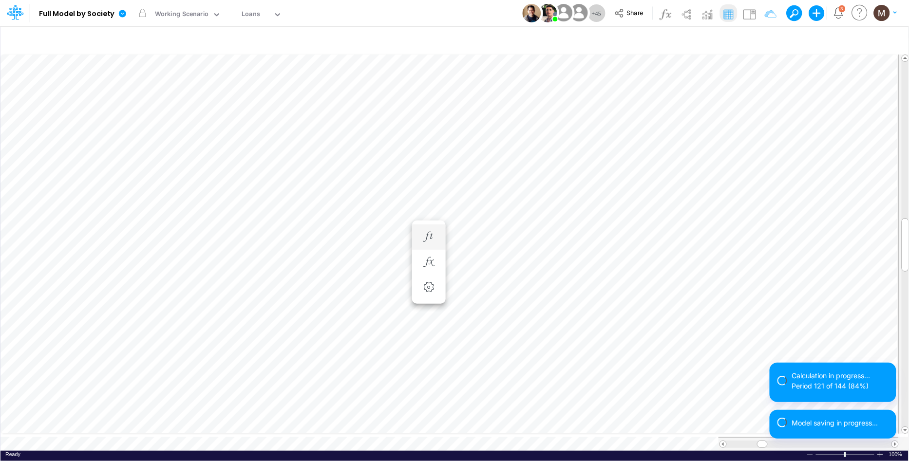
scroll to position [0, 0]
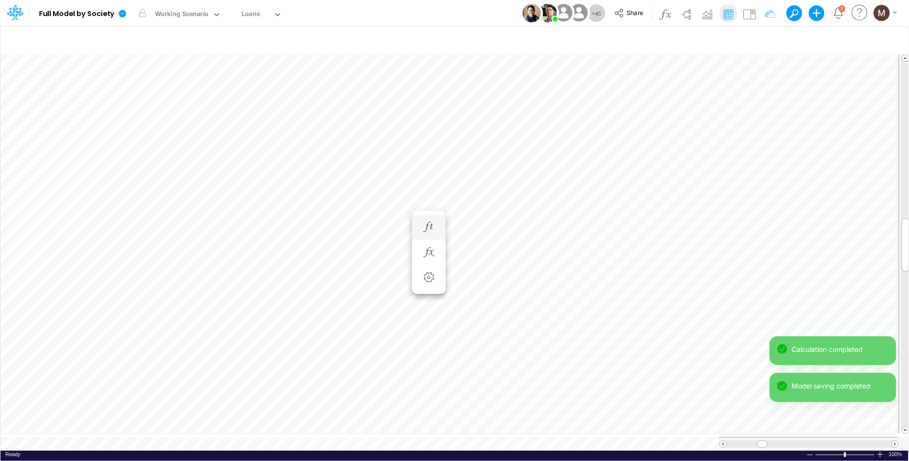
scroll to position [0, 0]
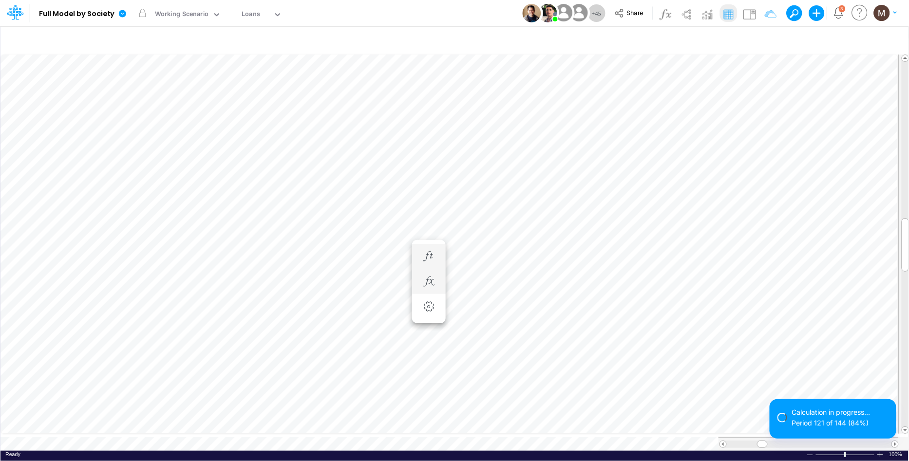
scroll to position [0, 0]
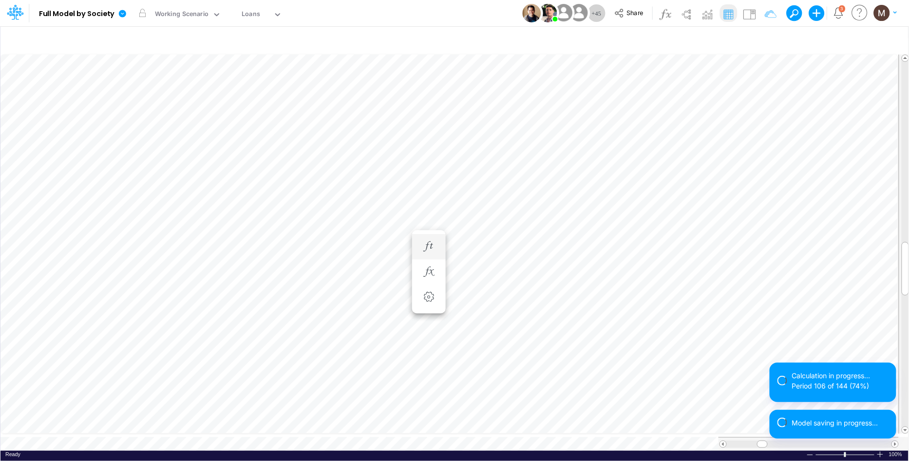
scroll to position [0, 0]
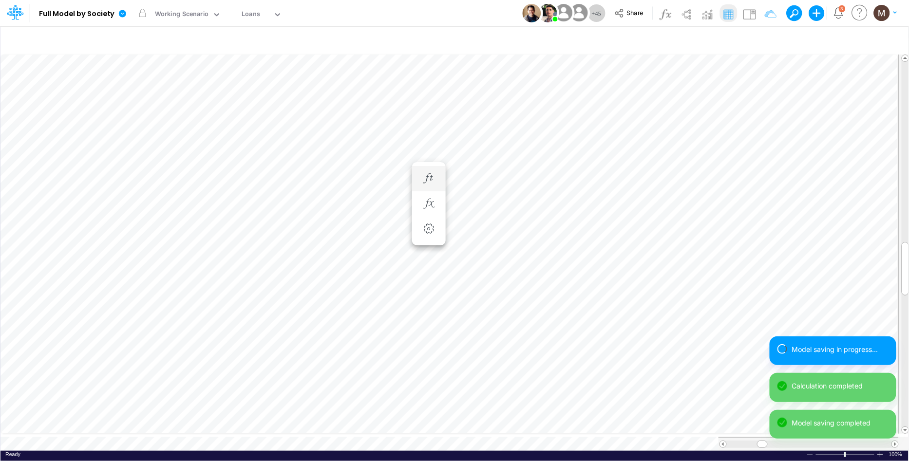
scroll to position [0, 0]
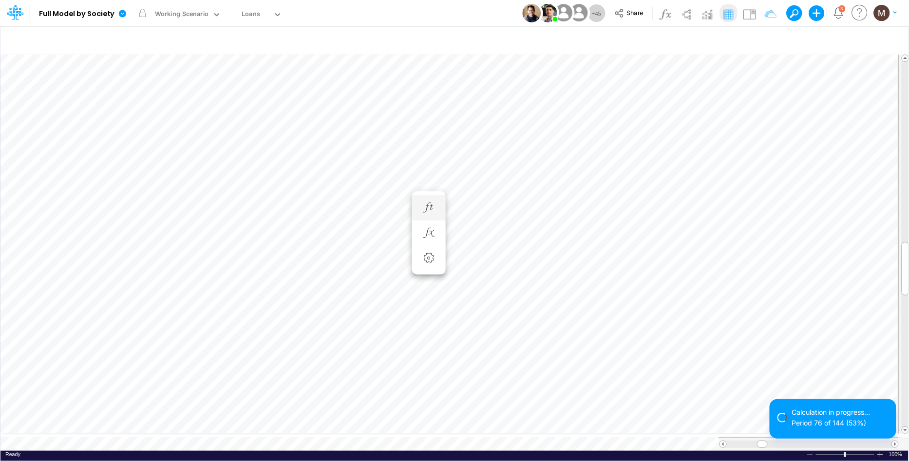
scroll to position [0, 0]
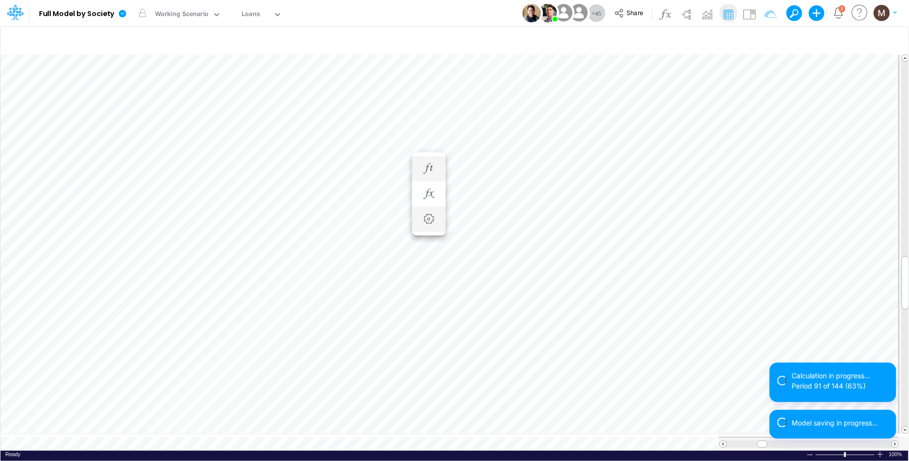
scroll to position [0, 0]
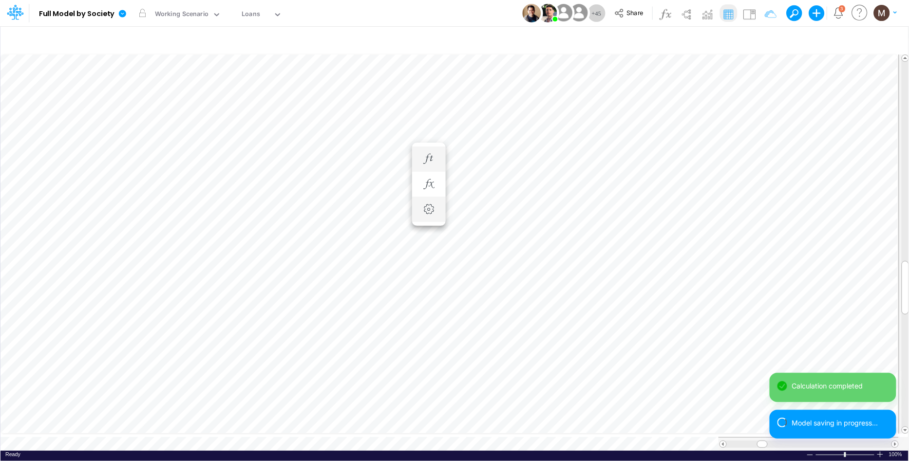
scroll to position [0, 0]
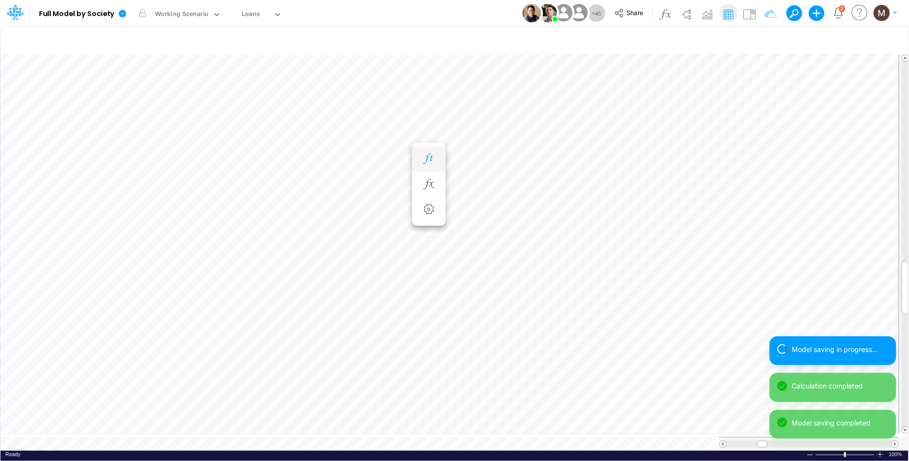
scroll to position [0, 0]
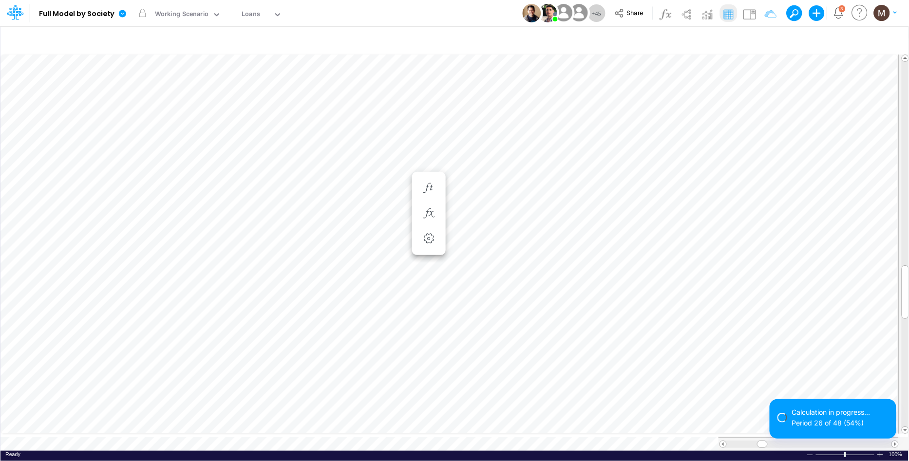
scroll to position [0, 0]
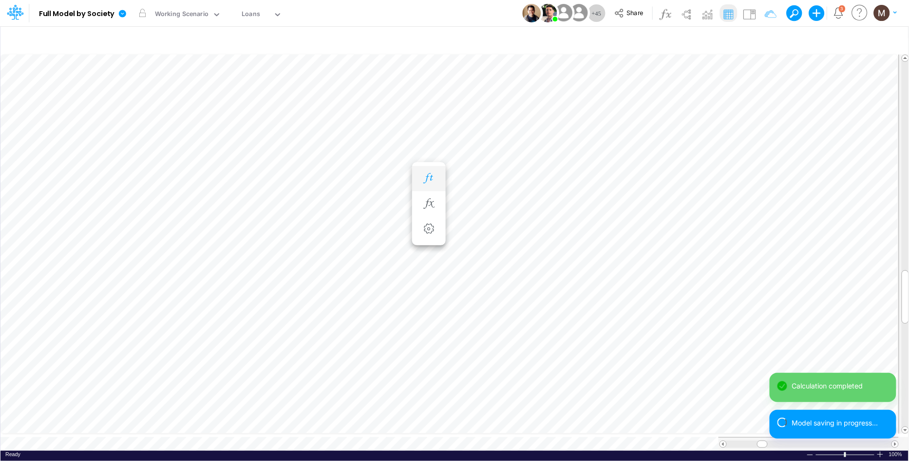
scroll to position [0, 0]
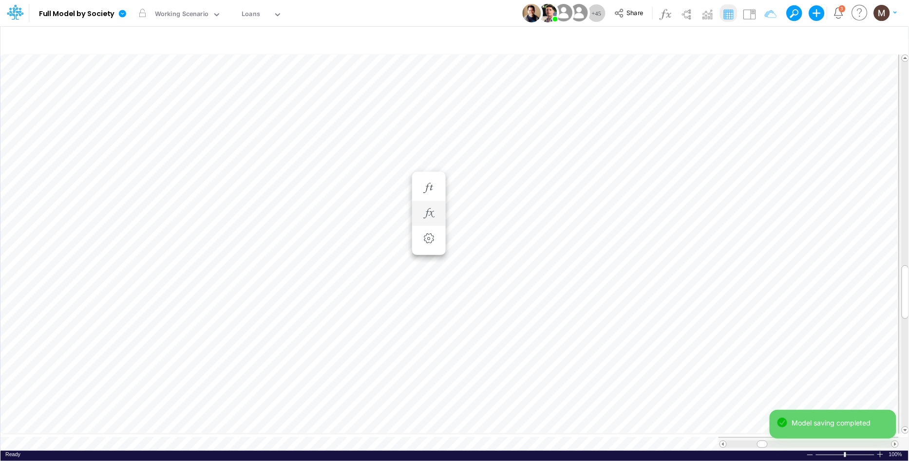
scroll to position [0, 0]
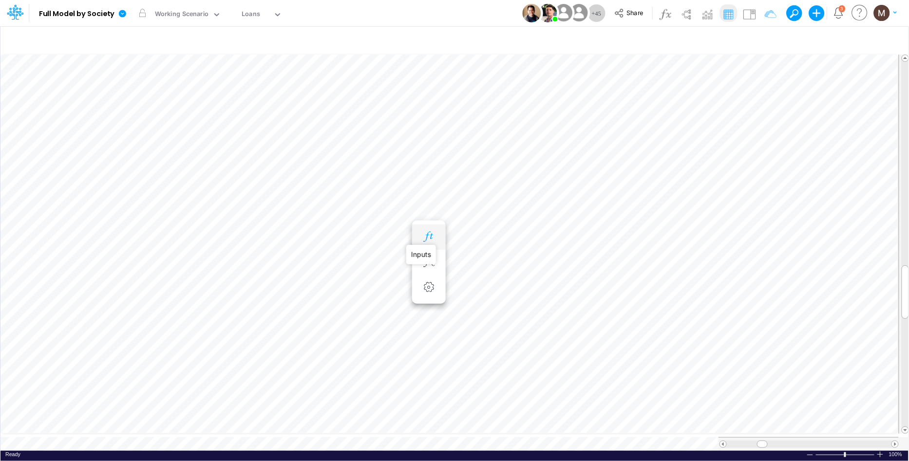
click at [424, 237] on icon "button" at bounding box center [428, 237] width 15 height 10
click at [428, 248] on icon "button" at bounding box center [428, 247] width 15 height 10
click at [432, 277] on icon "button" at bounding box center [428, 276] width 15 height 10
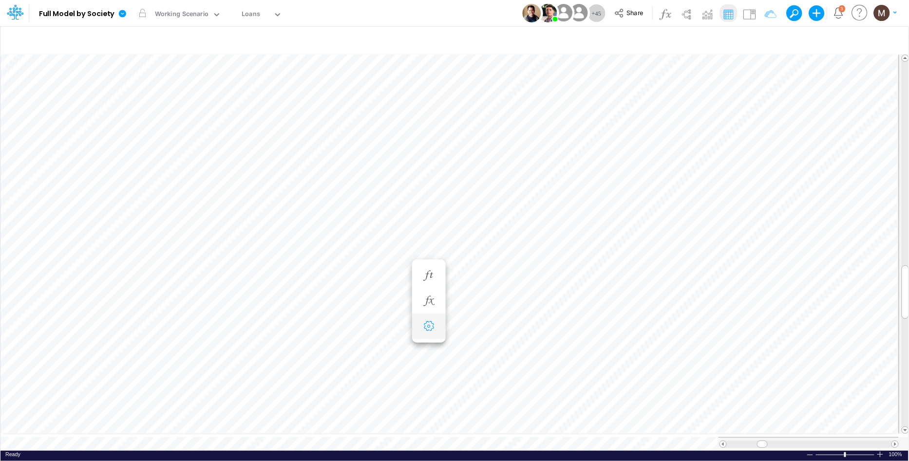
scroll to position [0, 0]
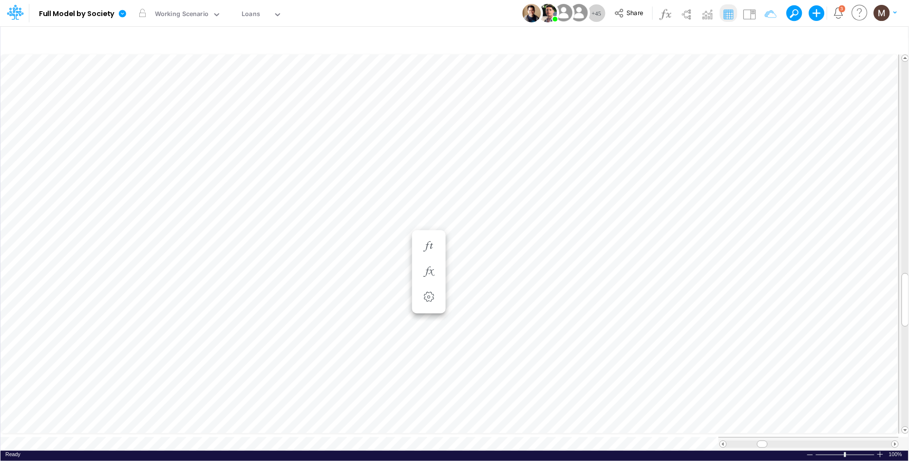
scroll to position [0, 0]
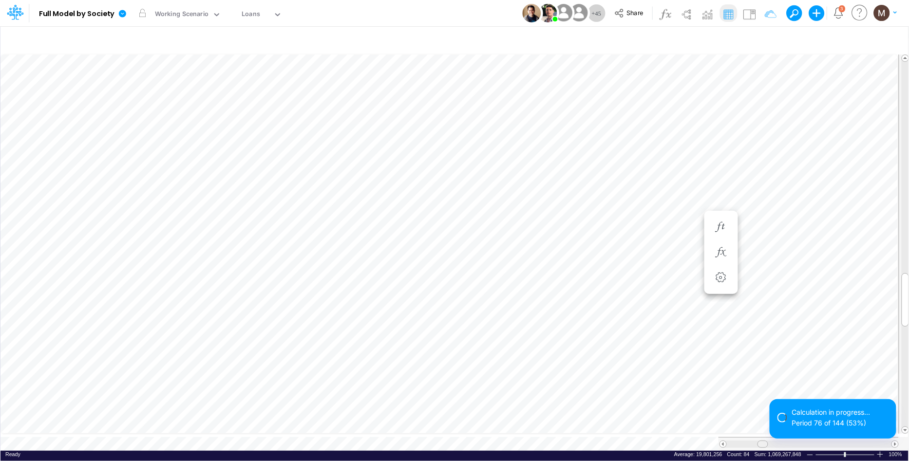
drag, startPoint x: 758, startPoint y: 441, endPoint x: 764, endPoint y: 441, distance: 5.4
click at [764, 441] on span at bounding box center [762, 444] width 6 height 6
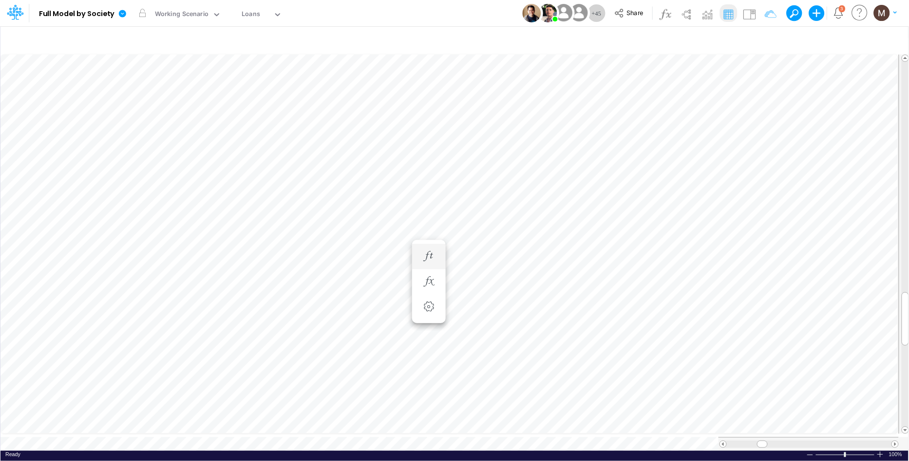
scroll to position [0, 0]
click at [429, 227] on icon "button" at bounding box center [428, 227] width 15 height 10
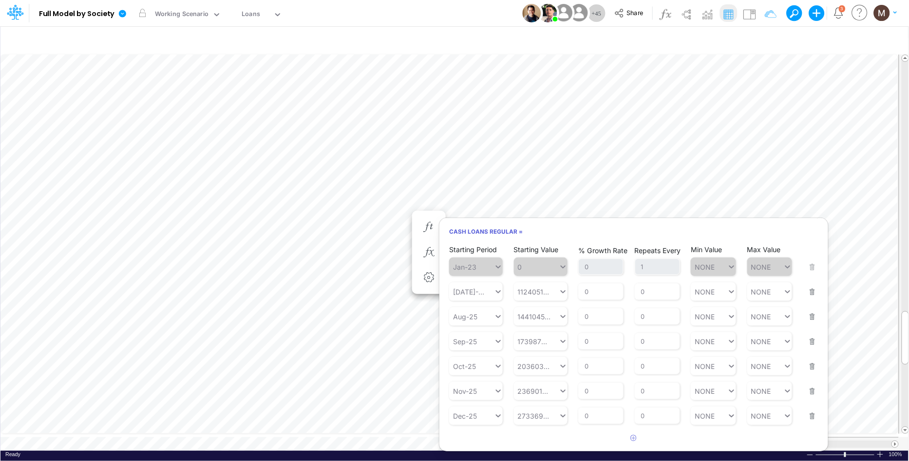
scroll to position [0, 0]
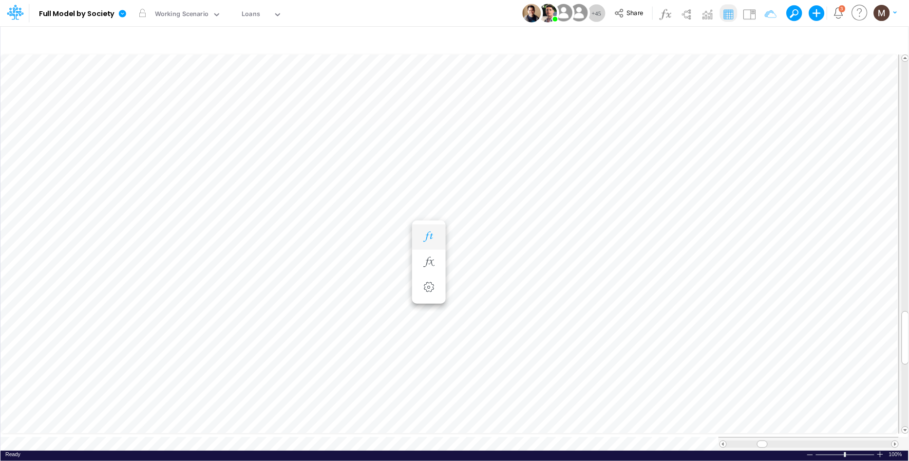
click at [432, 237] on icon "button" at bounding box center [428, 237] width 15 height 10
click at [426, 265] on icon "button" at bounding box center [428, 266] width 15 height 10
click at [432, 276] on icon "button" at bounding box center [428, 276] width 15 height 10
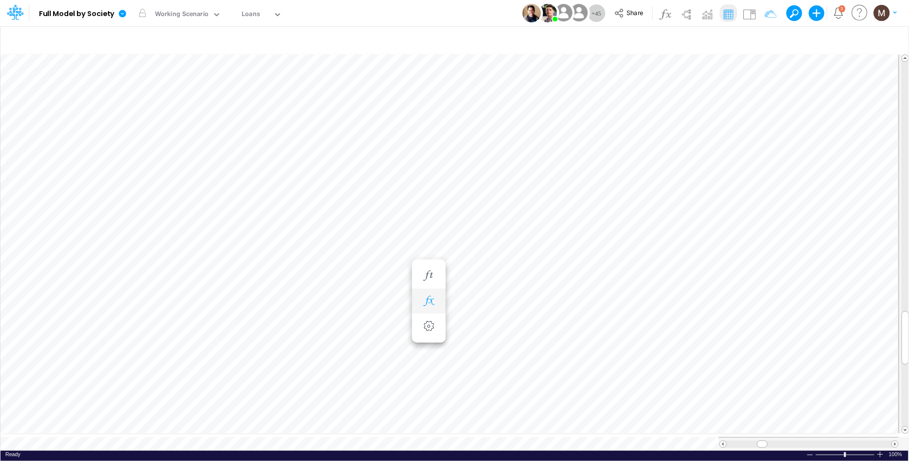
scroll to position [0, 0]
click at [763, 43] on icon "button" at bounding box center [764, 41] width 15 height 10
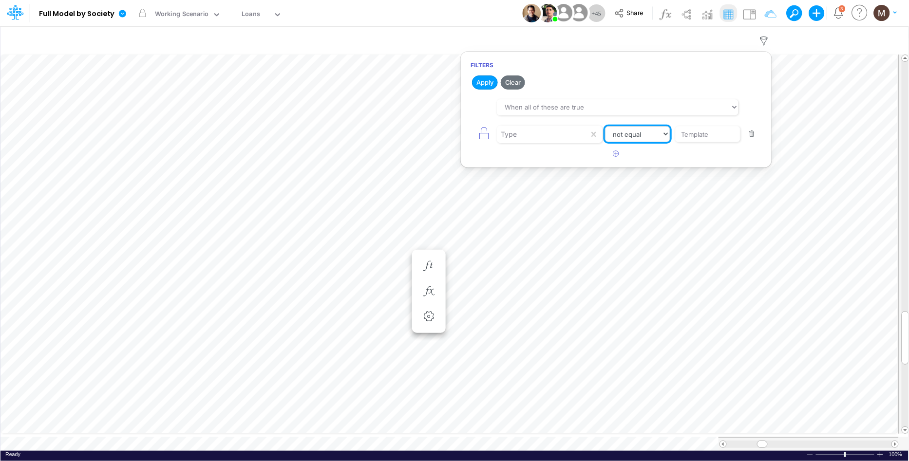
click at [636, 130] on select "equals not equal starts with ends with contains" at bounding box center [637, 134] width 65 height 17
click at [605, 126] on select "equals not equal starts with ends with contains" at bounding box center [637, 134] width 65 height 17
click at [482, 83] on button "Apply" at bounding box center [485, 83] width 26 height 14
click at [644, 137] on select "equals not equal starts with ends with contains" at bounding box center [637, 134] width 65 height 17
select select "notEqual"
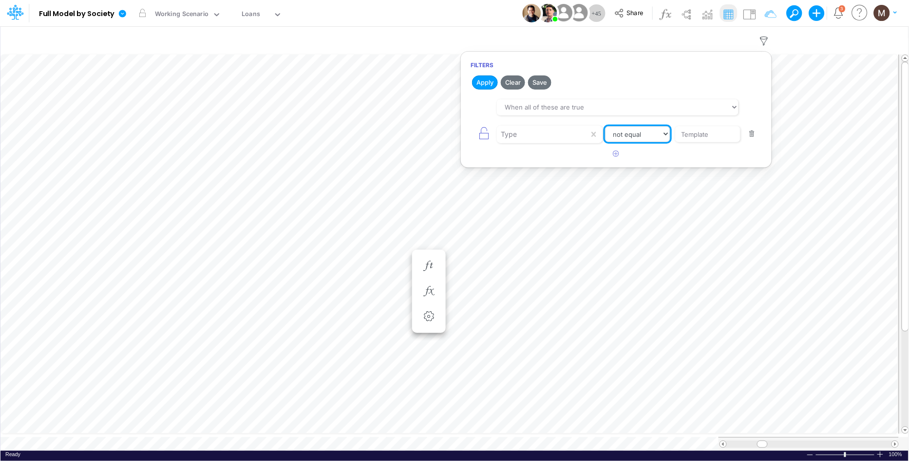
click at [605, 126] on select "equals not equal starts with ends with contains" at bounding box center [637, 134] width 65 height 17
click at [479, 84] on button "Apply" at bounding box center [485, 83] width 26 height 14
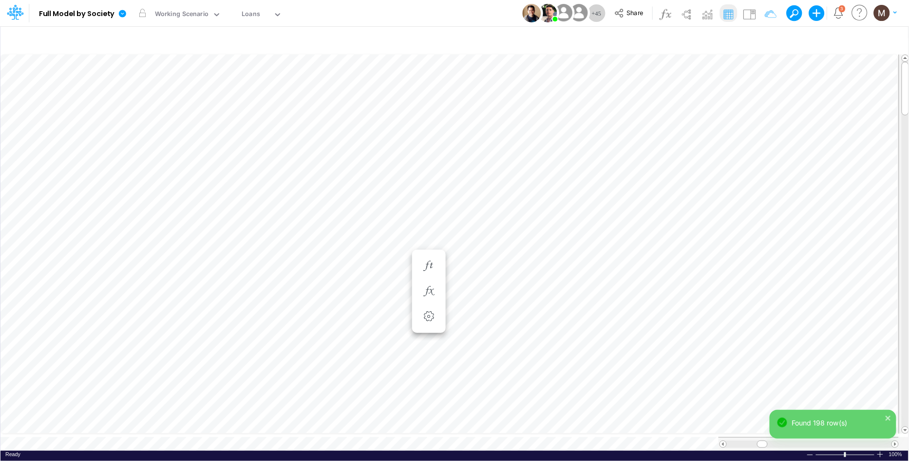
scroll to position [0, 0]
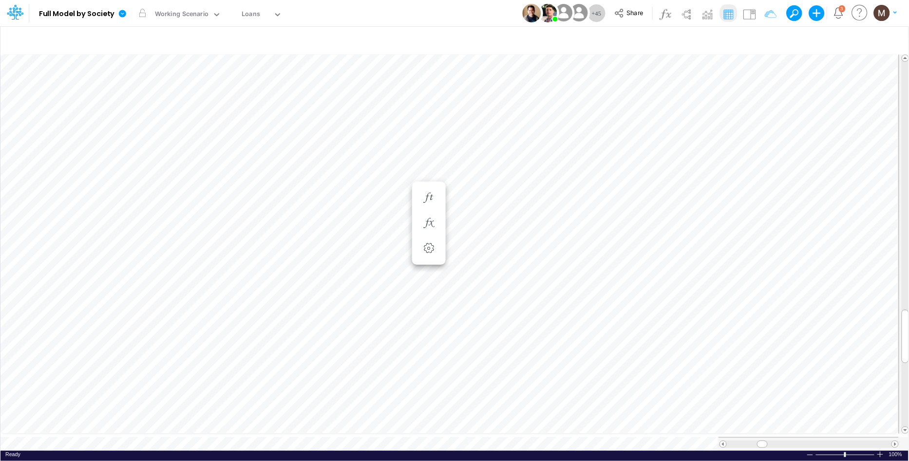
scroll to position [0, 0]
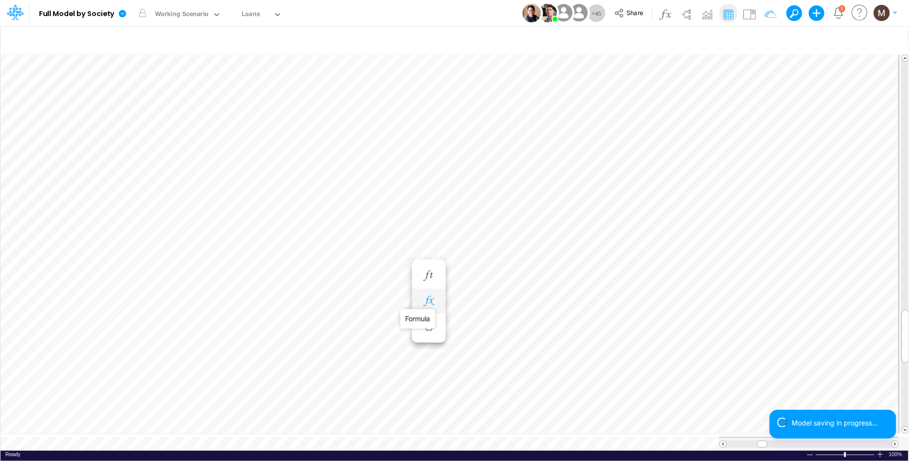
click at [430, 303] on icon "button" at bounding box center [428, 301] width 15 height 10
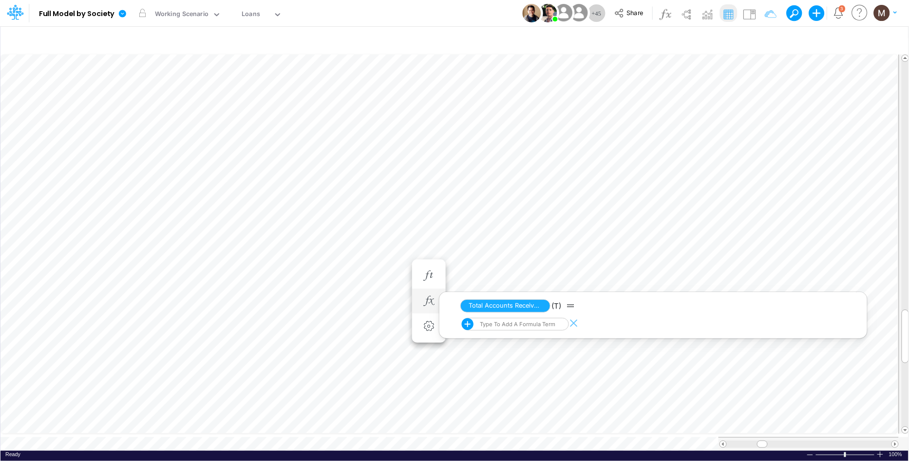
click at [467, 322] on icon at bounding box center [467, 324] width 15 height 15
click at [467, 324] on button at bounding box center [467, 324] width 10 height 10
click at [536, 323] on div "Type to add a formula term" at bounding box center [516, 324] width 77 height 7
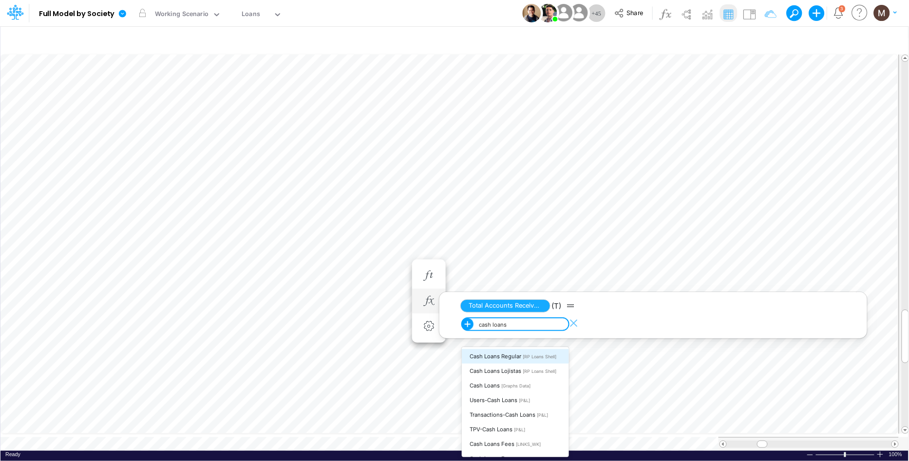
click at [504, 357] on span "Cash Loans Regular" at bounding box center [496, 356] width 52 height 7
type input "cash loans"
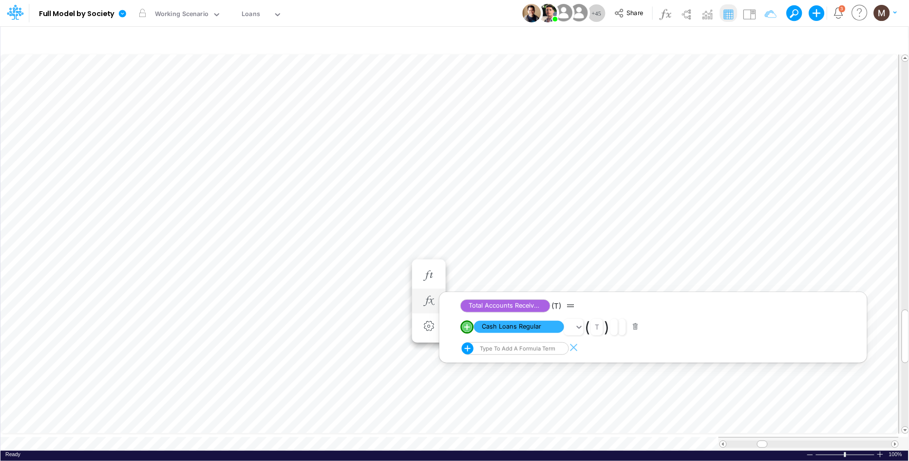
click at [468, 327] on line "circle with outer border" at bounding box center [467, 327] width 5 height 0
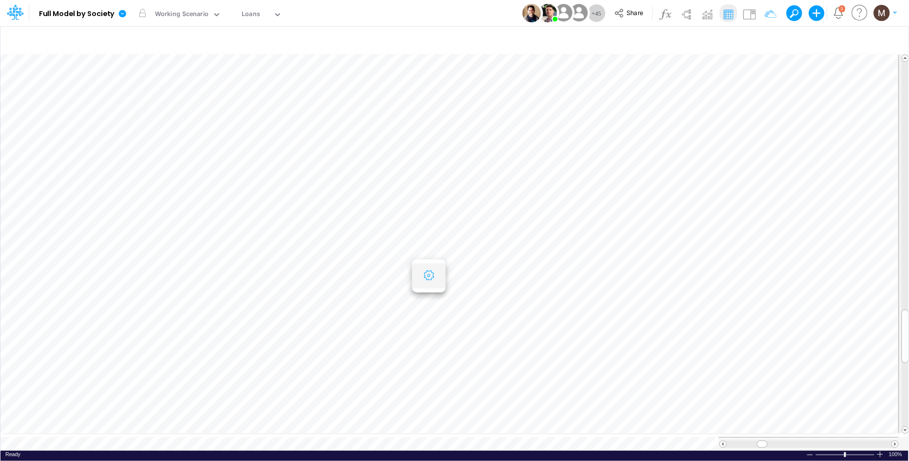
click at [430, 277] on icon "button" at bounding box center [428, 276] width 15 height 10
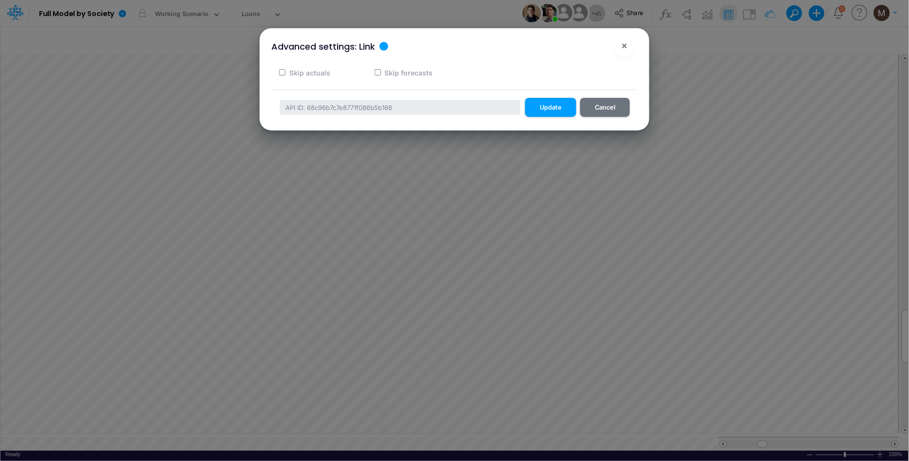
click at [280, 73] on input "Skip actuals" at bounding box center [282, 72] width 6 height 6
checkbox input "true"
click at [549, 107] on button "Update" at bounding box center [550, 107] width 51 height 19
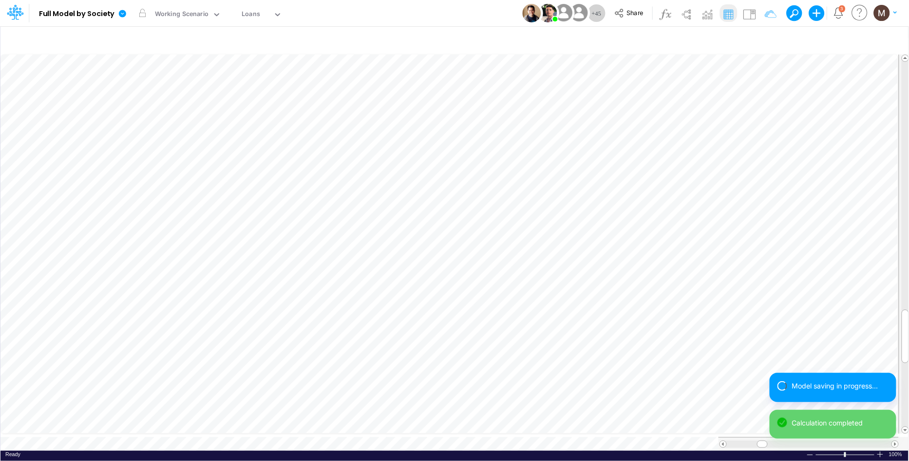
scroll to position [0, 0]
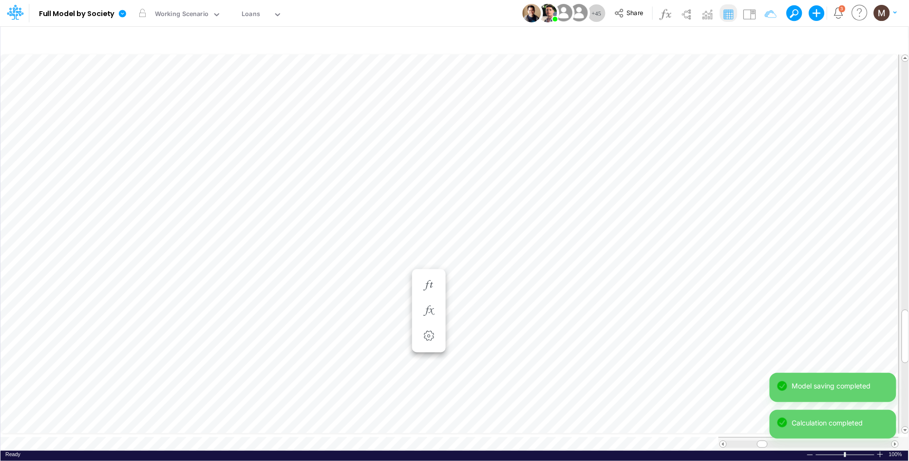
scroll to position [0, 0]
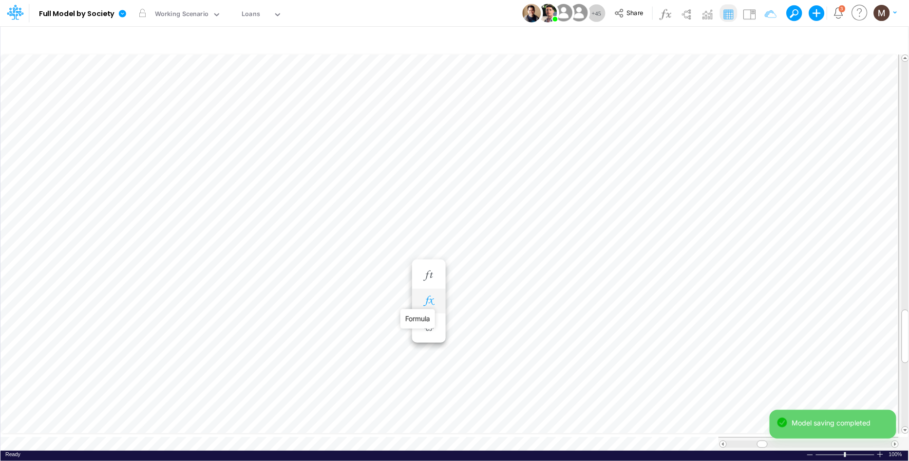
click at [430, 300] on icon "button" at bounding box center [428, 301] width 15 height 10
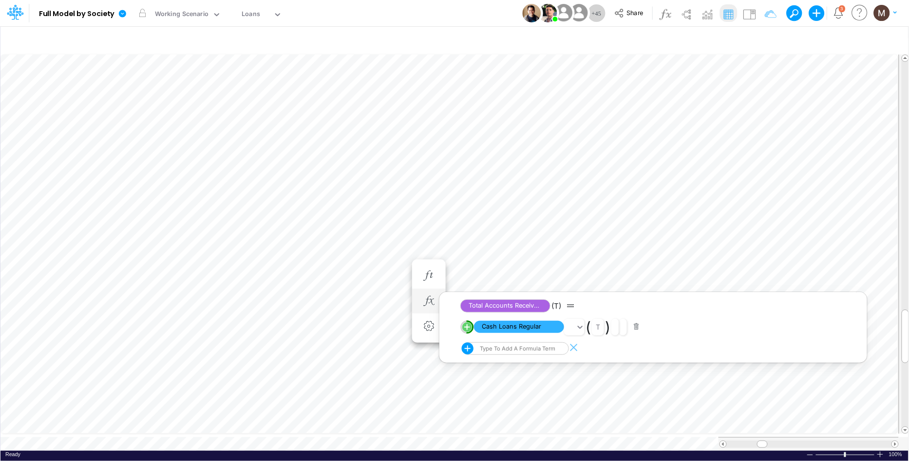
click at [467, 331] on circle "circle with outer border" at bounding box center [467, 327] width 10 height 10
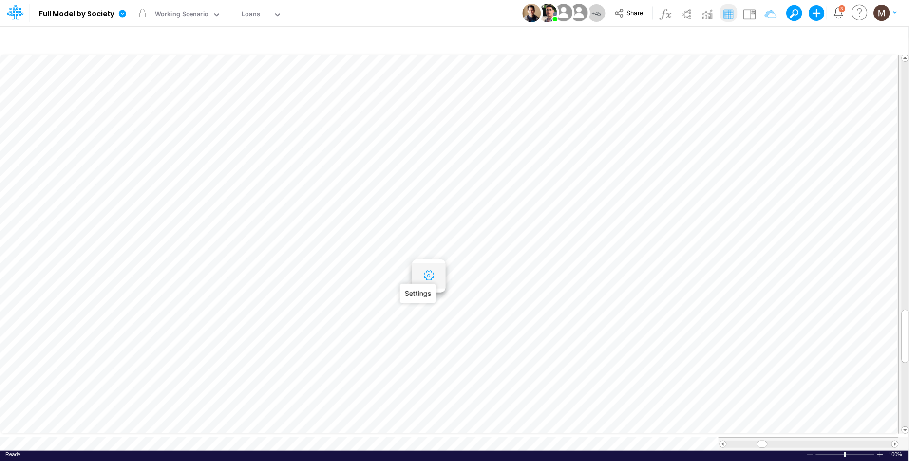
click at [429, 274] on icon "button" at bounding box center [428, 276] width 15 height 10
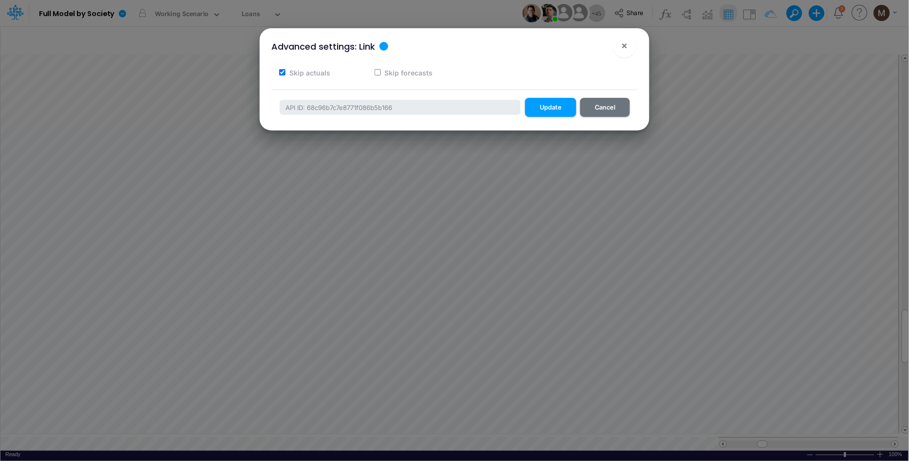
click at [282, 72] on input "Skip actuals" at bounding box center [282, 72] width 6 height 6
checkbox input "false"
click at [549, 113] on button "Update" at bounding box center [550, 107] width 51 height 19
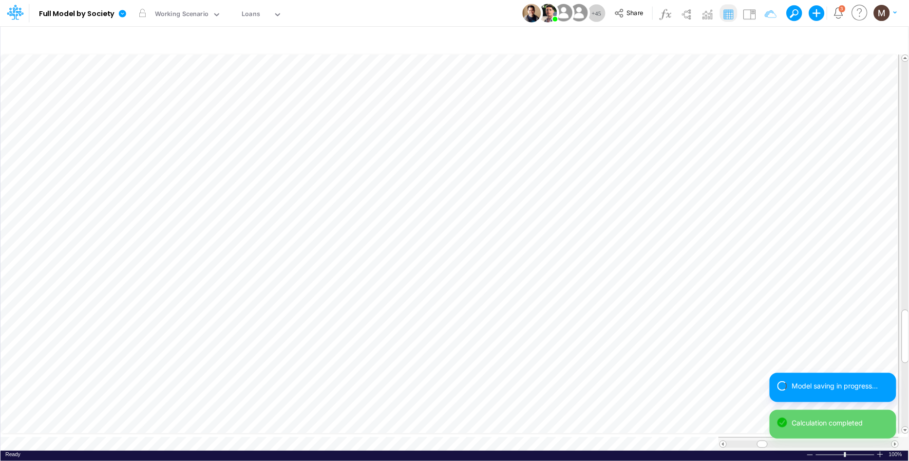
scroll to position [0, 0]
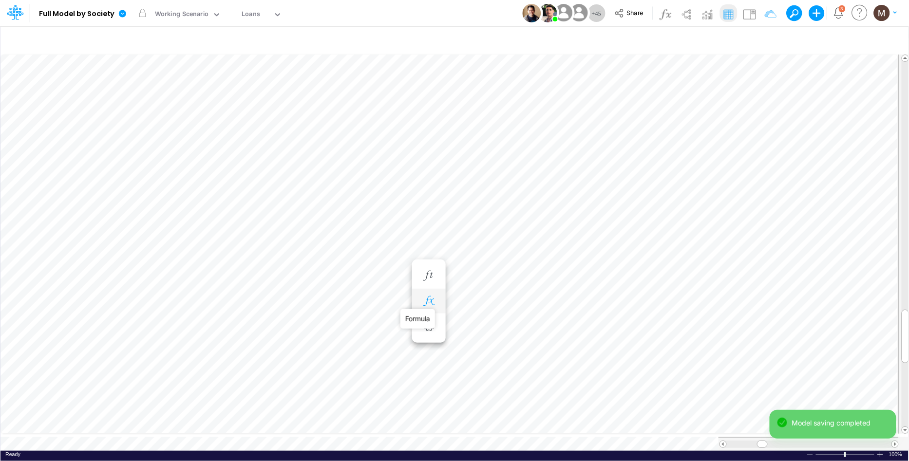
click at [431, 302] on icon "button" at bounding box center [428, 301] width 15 height 10
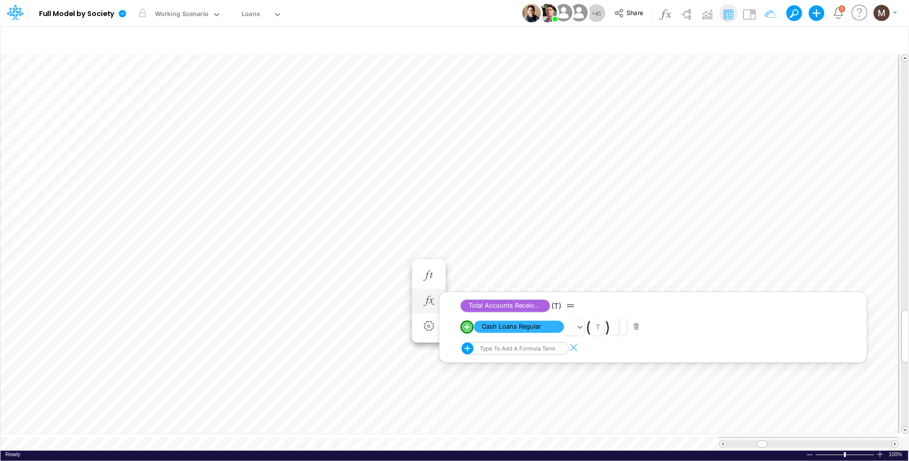
click at [499, 351] on div "Type to add a formula term" at bounding box center [516, 348] width 77 height 7
click at [504, 381] on span "Cash Loans Lojistas" at bounding box center [496, 381] width 52 height 7
type input "cash loans lo"
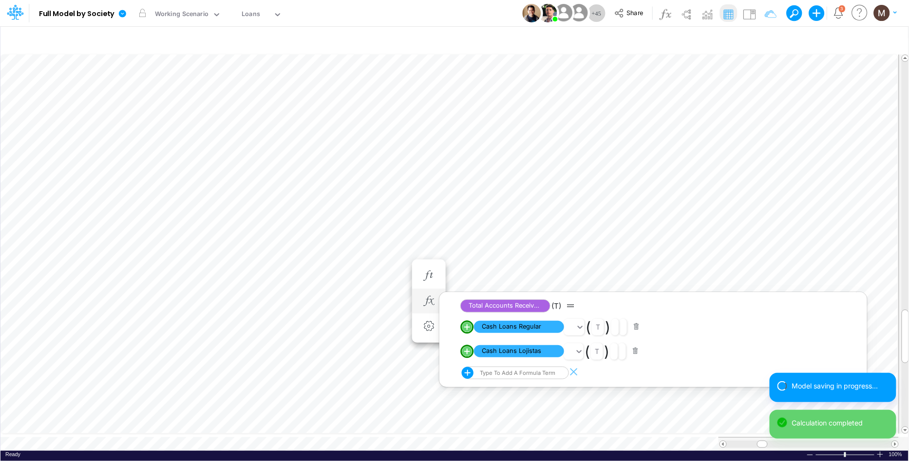
click at [492, 378] on div "Type to add a formula term" at bounding box center [508, 373] width 93 height 13
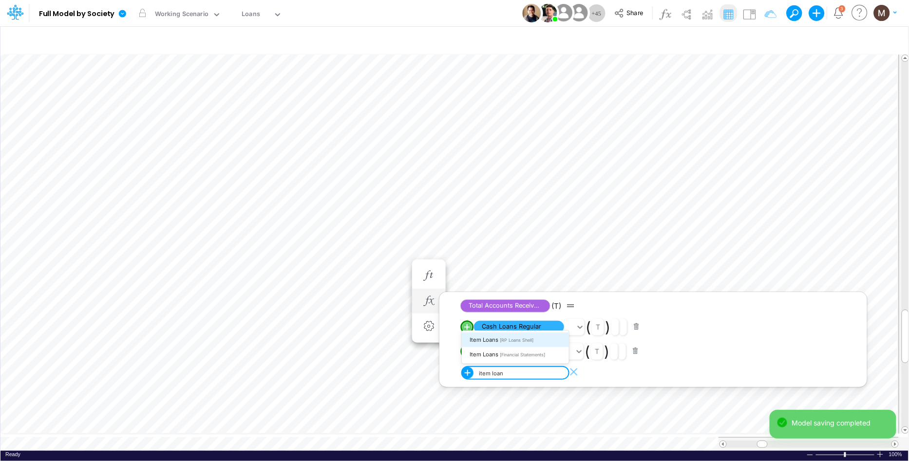
click at [507, 344] on div "Item Loans [RP Loans Shell]" at bounding box center [515, 340] width 107 height 15
type input "item loan"
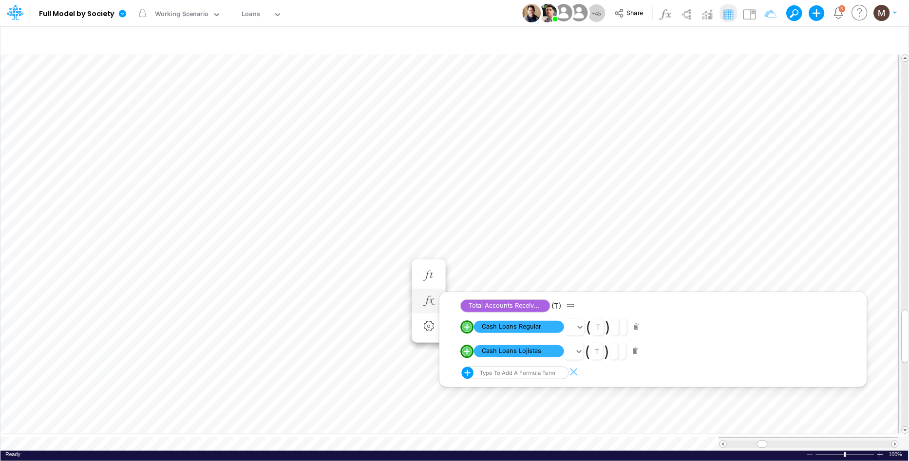
click at [502, 376] on div "Type to add a formula term" at bounding box center [508, 373] width 93 height 13
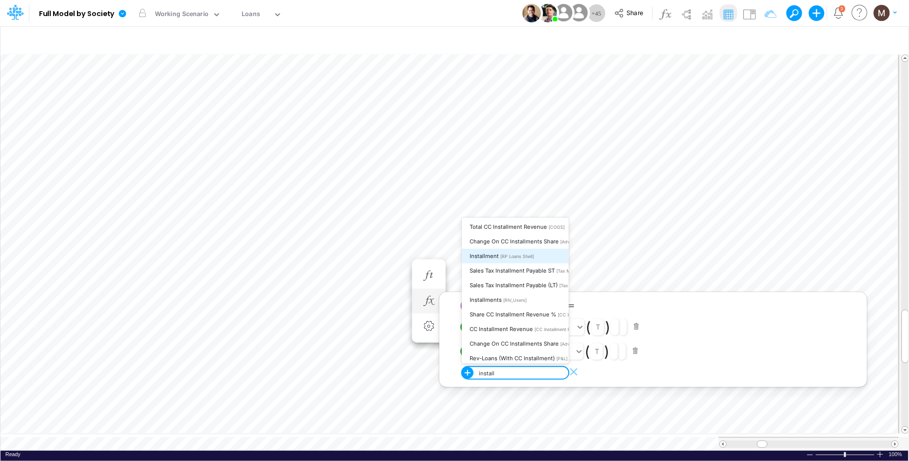
click at [495, 258] on span "Installment" at bounding box center [484, 256] width 29 height 7
type input "install"
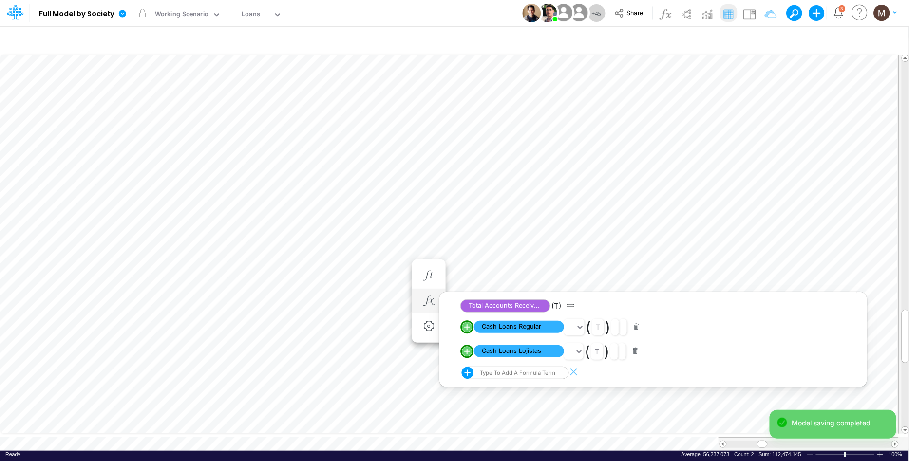
scroll to position [0, 0]
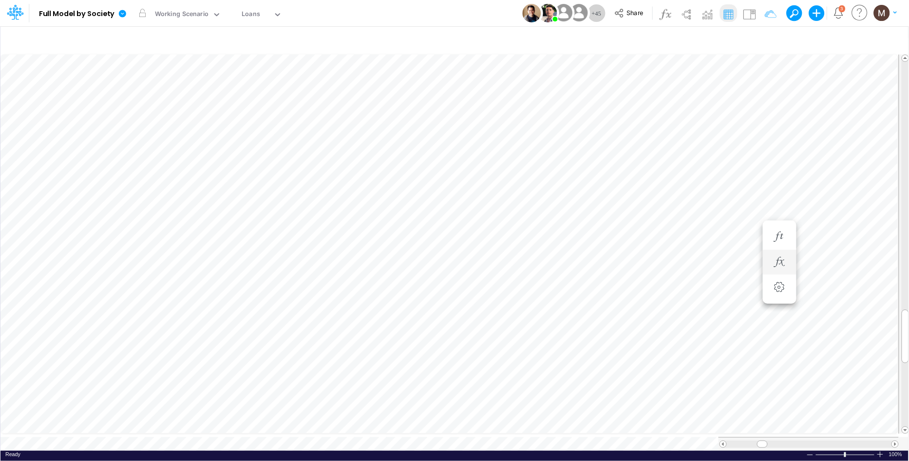
scroll to position [0, 0]
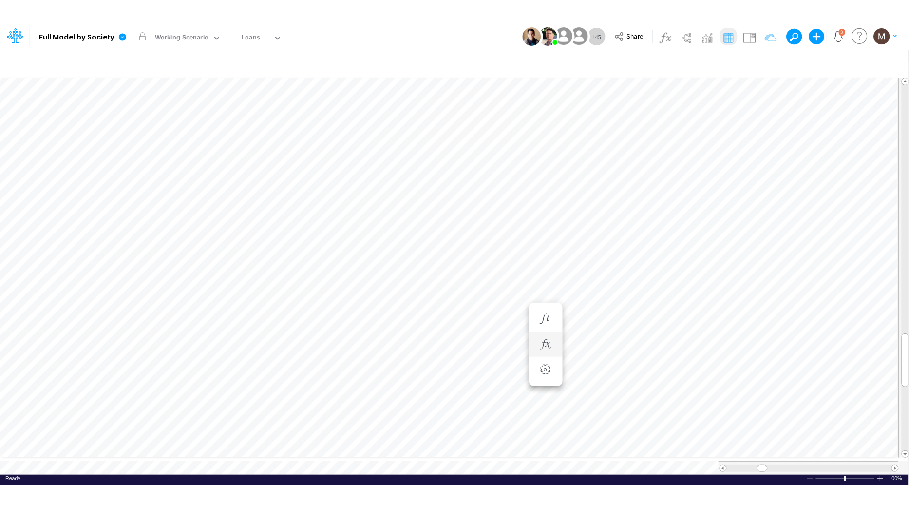
scroll to position [0, 0]
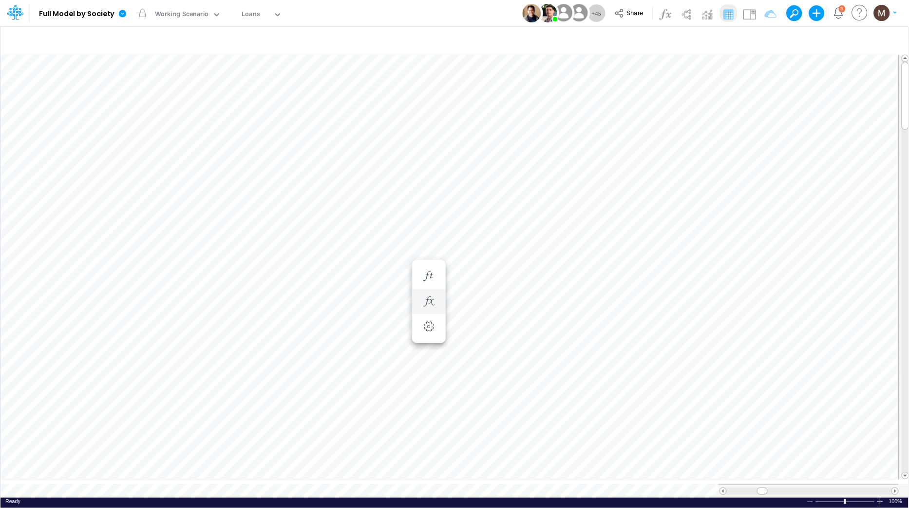
scroll to position [0, 0]
click at [425, 197] on icon "button" at bounding box center [428, 198] width 15 height 10
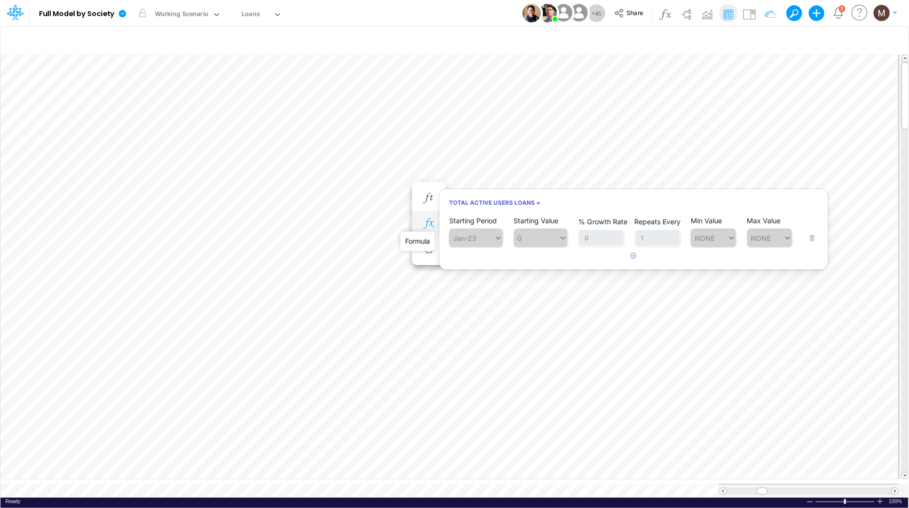
click at [431, 223] on icon "button" at bounding box center [428, 223] width 15 height 10
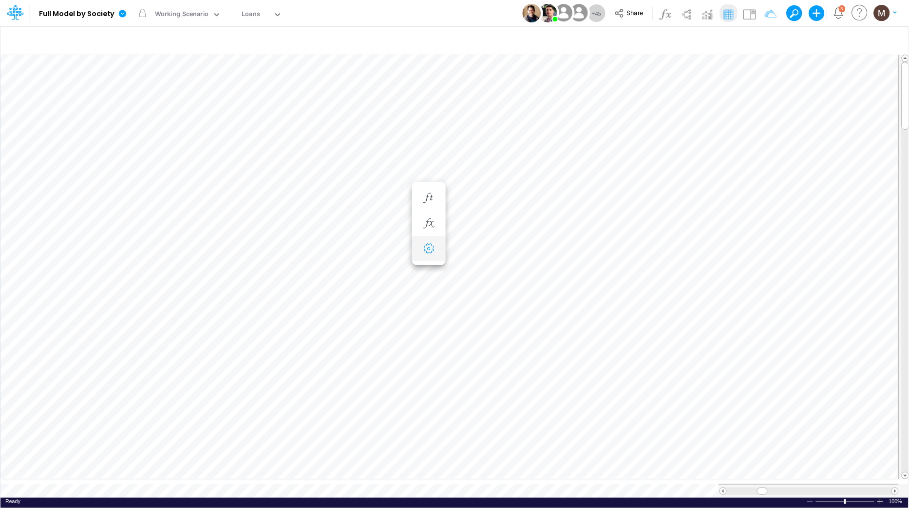
scroll to position [0, 0]
click at [426, 294] on icon "button" at bounding box center [428, 295] width 15 height 10
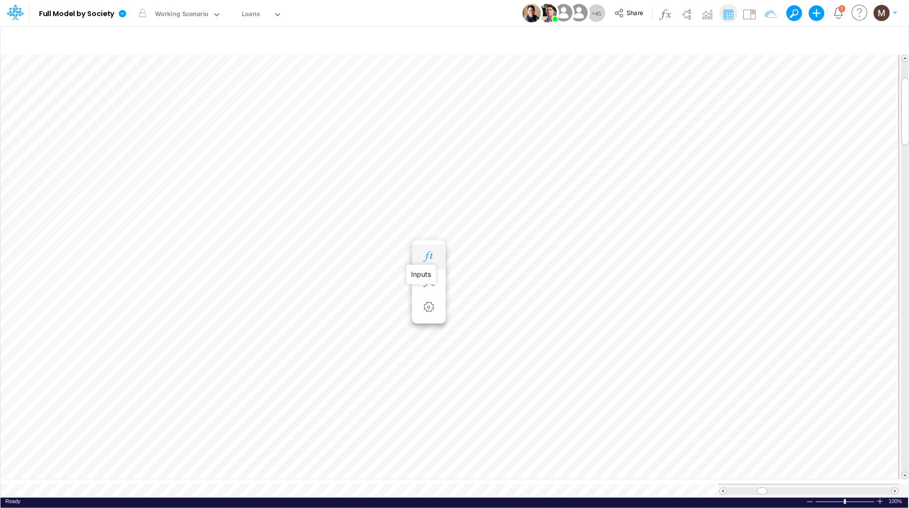
click at [425, 256] on icon "button" at bounding box center [428, 256] width 15 height 10
click at [424, 266] on icon "button" at bounding box center [428, 266] width 15 height 10
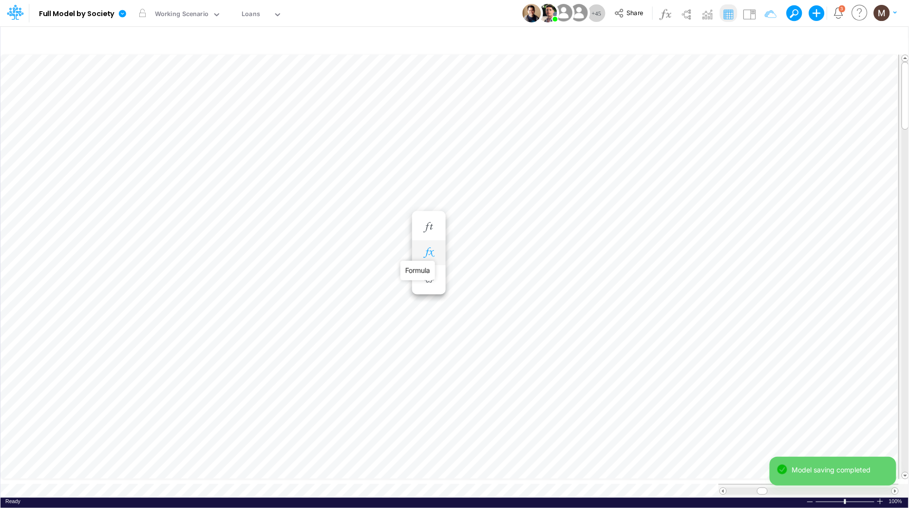
click at [427, 251] on icon "button" at bounding box center [428, 252] width 15 height 10
click at [431, 172] on icon "button" at bounding box center [428, 169] width 15 height 10
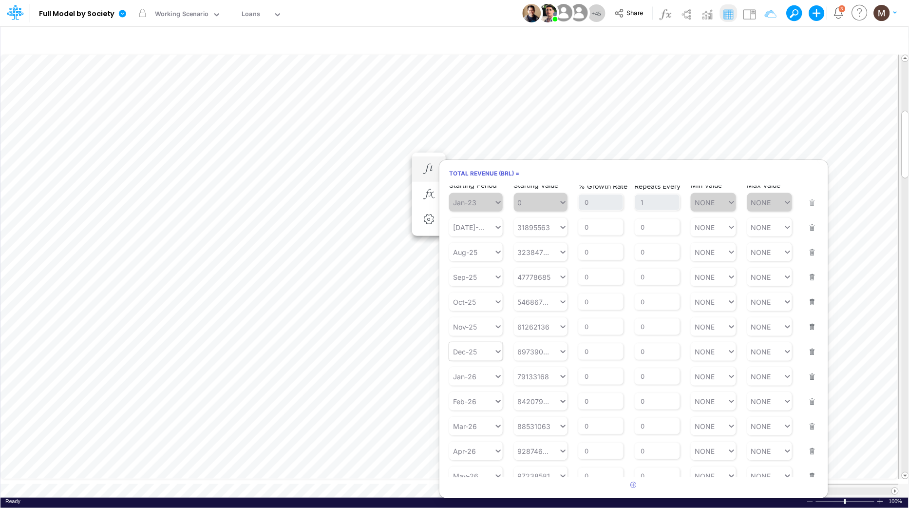
scroll to position [7, 0]
click at [424, 189] on icon "button" at bounding box center [428, 194] width 15 height 10
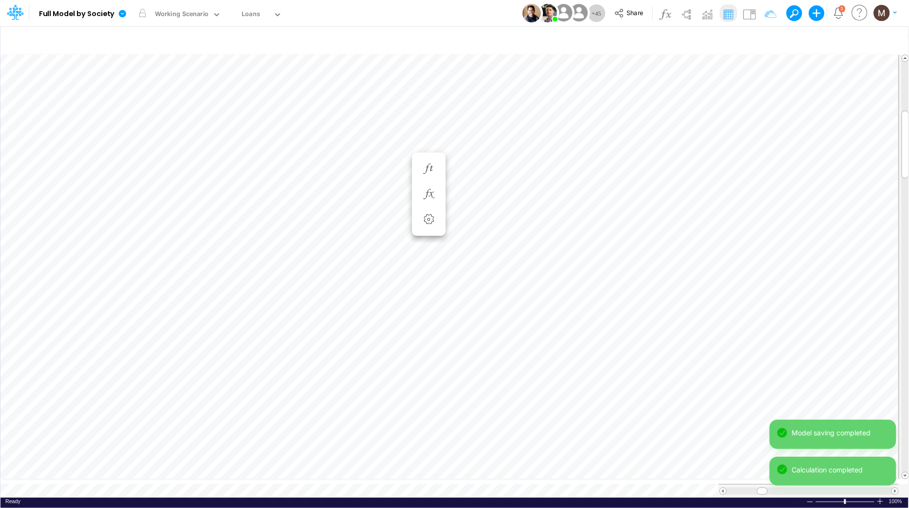
scroll to position [0, 0]
click at [426, 178] on icon "button" at bounding box center [428, 178] width 15 height 10
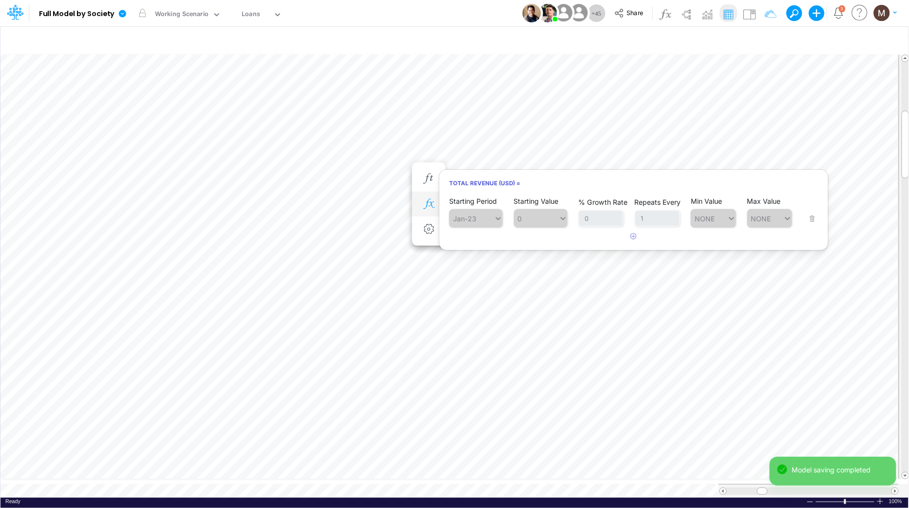
click at [430, 209] on button "button" at bounding box center [429, 203] width 18 height 19
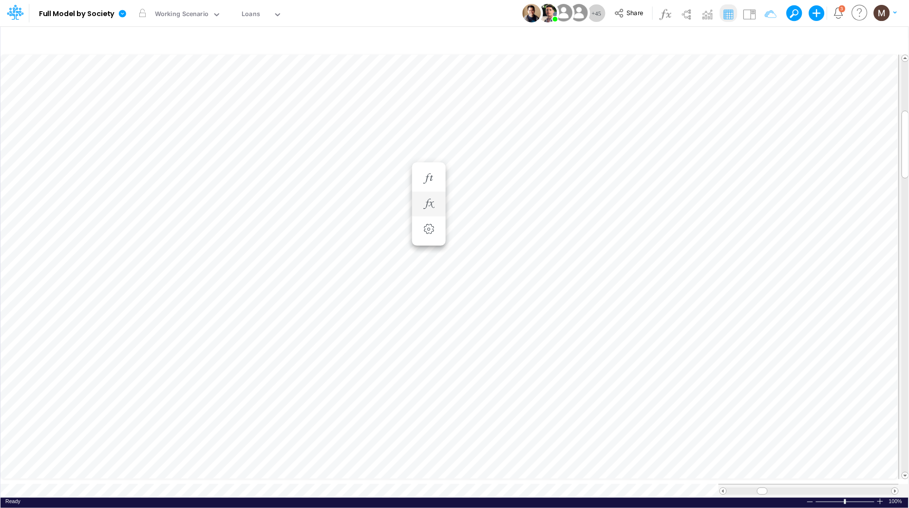
scroll to position [0, 0]
click at [427, 193] on icon "button" at bounding box center [428, 194] width 15 height 10
click at [467, 218] on icon at bounding box center [467, 217] width 15 height 15
click at [467, 218] on button at bounding box center [467, 216] width 10 height 10
click at [493, 217] on div "Type to add a formula term" at bounding box center [516, 217] width 77 height 7
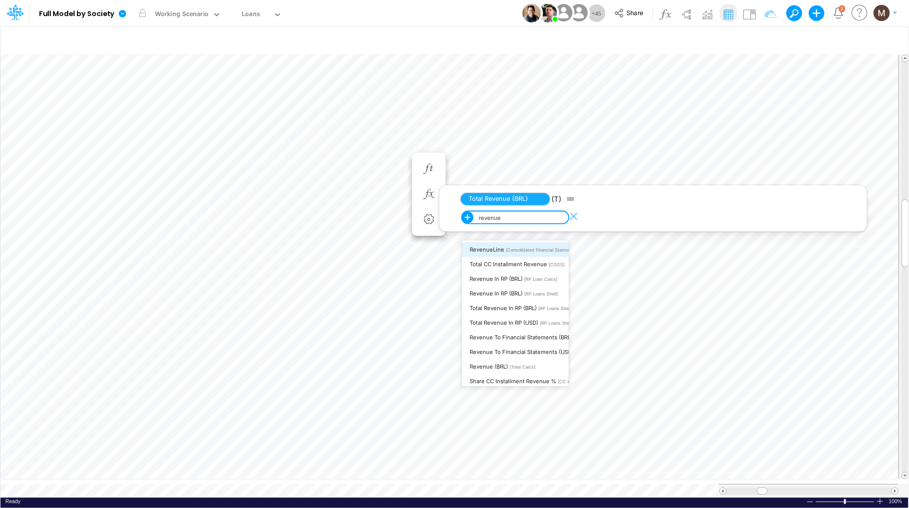
type input "revenue ("
click at [505, 251] on span "Revenue (BRL)" at bounding box center [489, 249] width 38 height 7
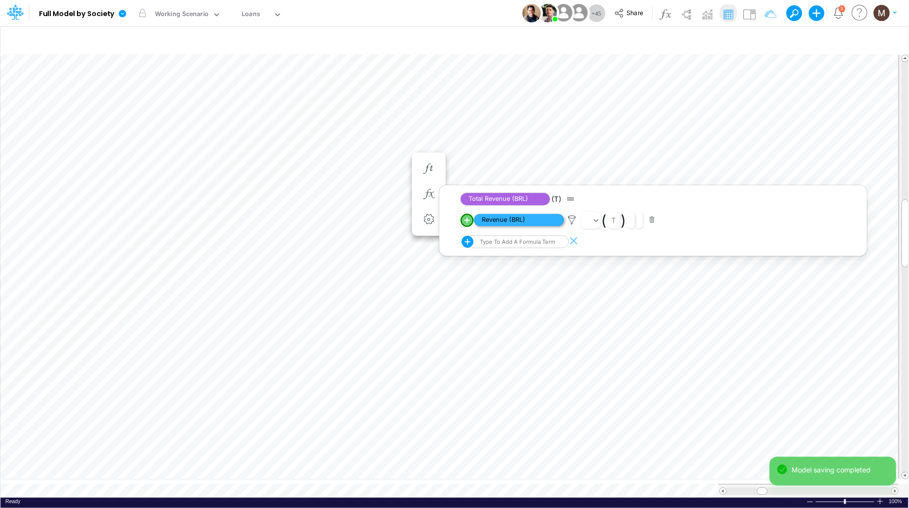
click at [516, 223] on span "Revenue (BRL)" at bounding box center [519, 220] width 90 height 12
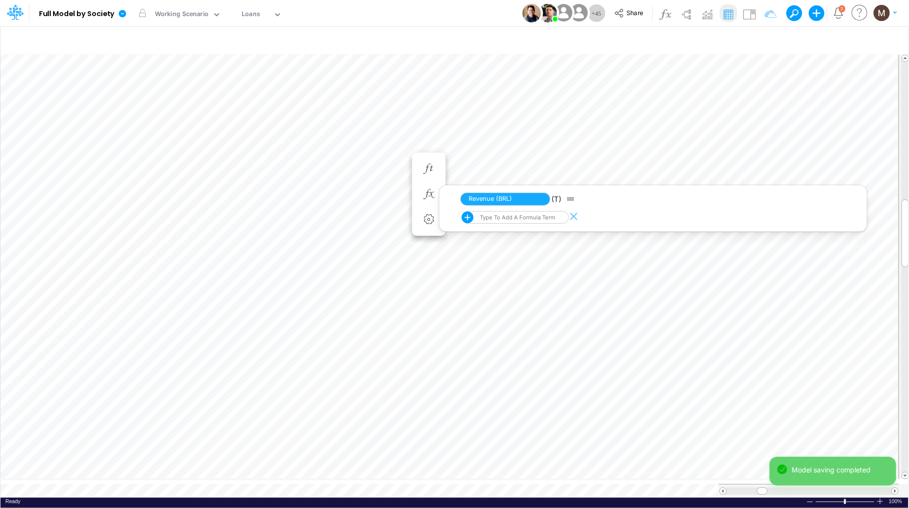
click at [503, 217] on div "Type to add a formula term" at bounding box center [516, 217] width 77 height 7
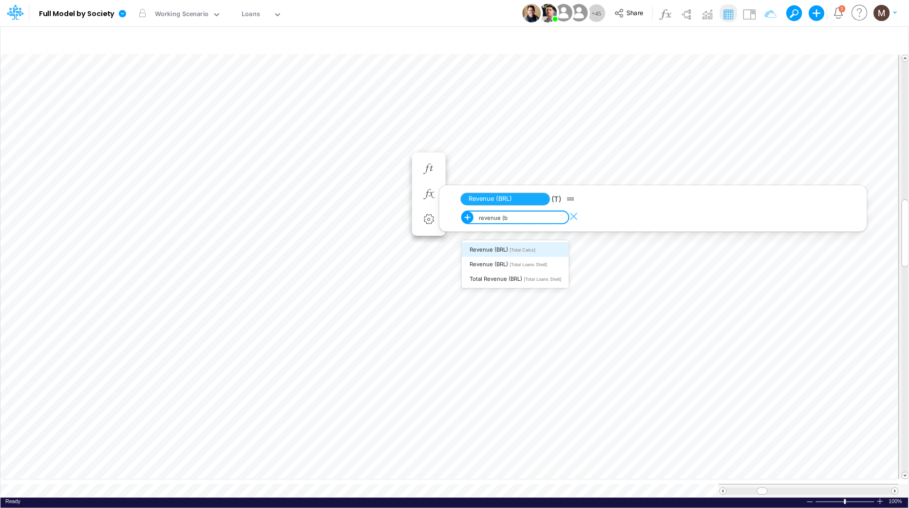
type input "revenue (br"
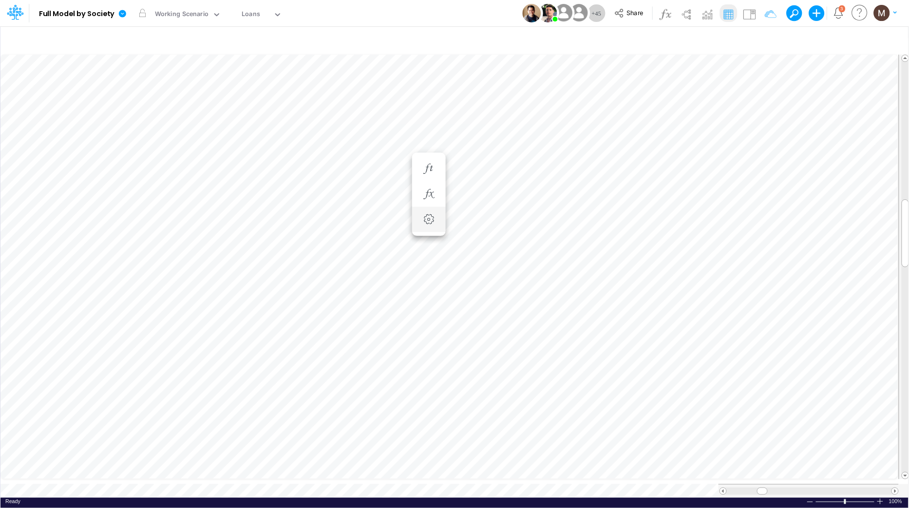
scroll to position [0, 0]
click at [755, 8] on img at bounding box center [749, 14] width 16 height 16
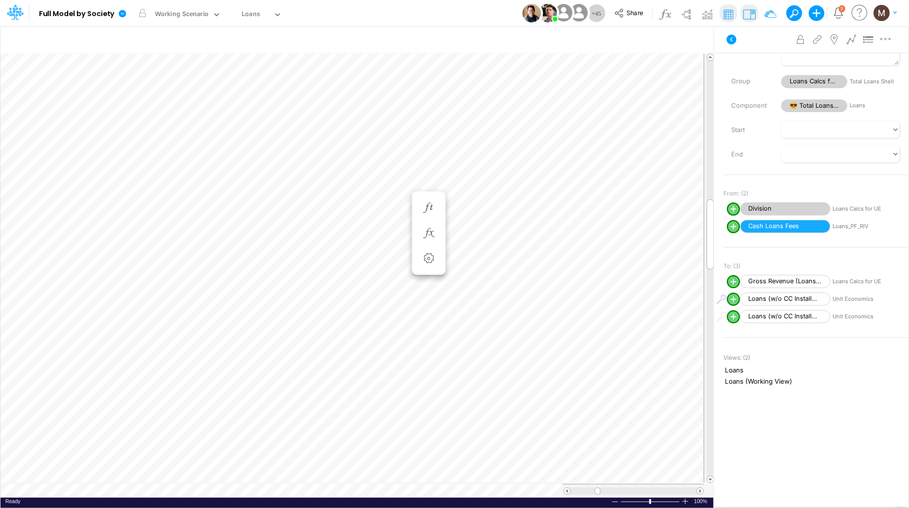
scroll to position [0, 0]
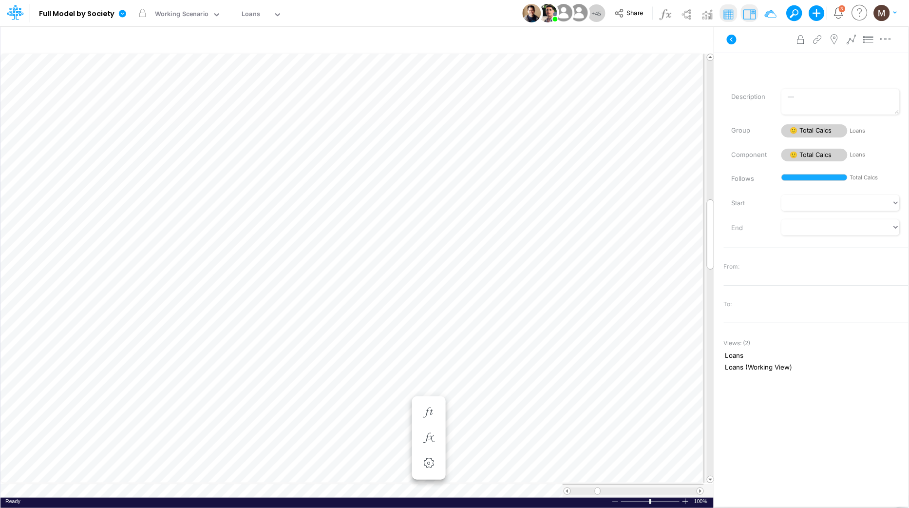
scroll to position [0, 0]
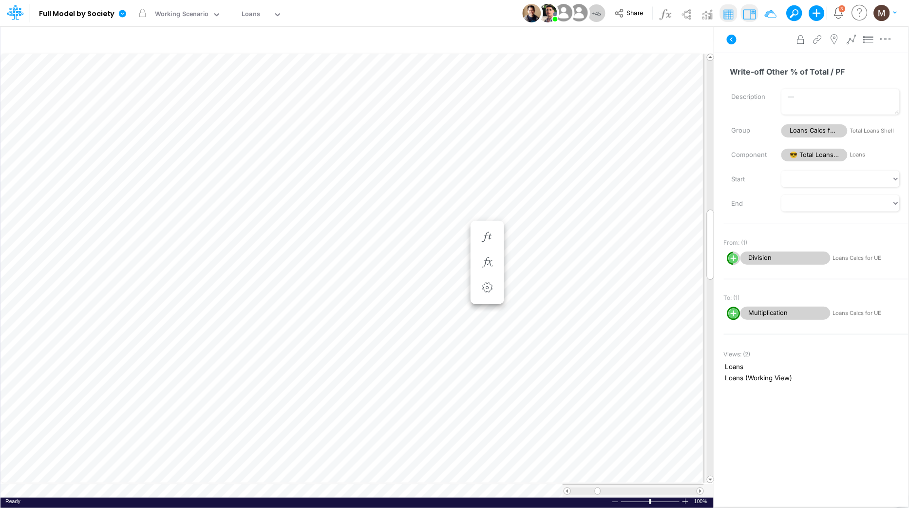
scroll to position [0, 0]
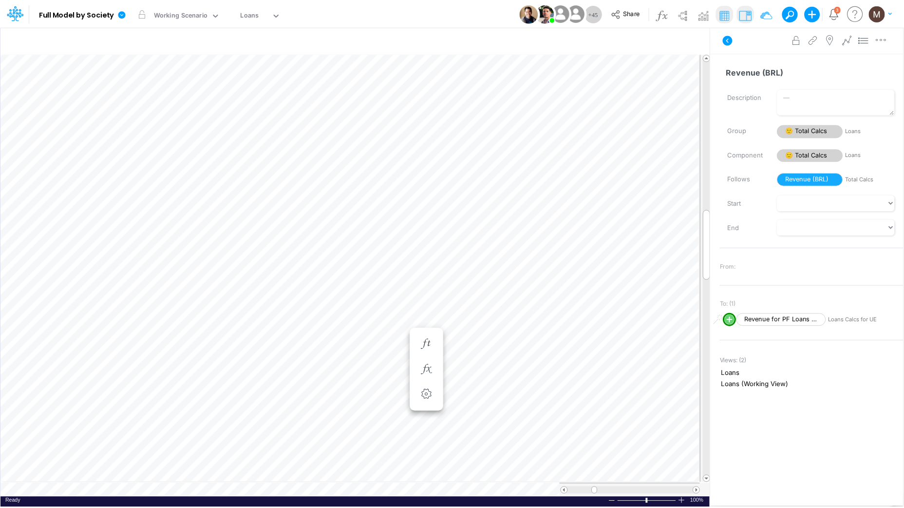
scroll to position [0, 0]
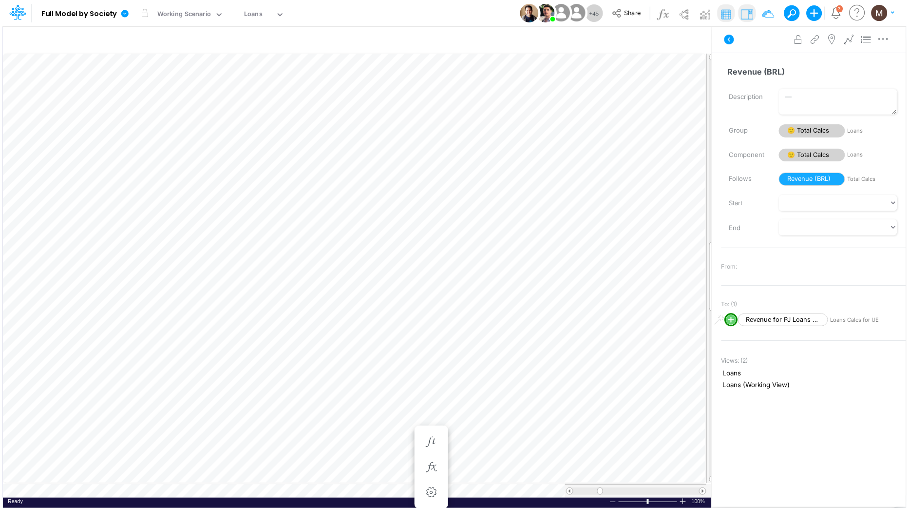
scroll to position [0, 0]
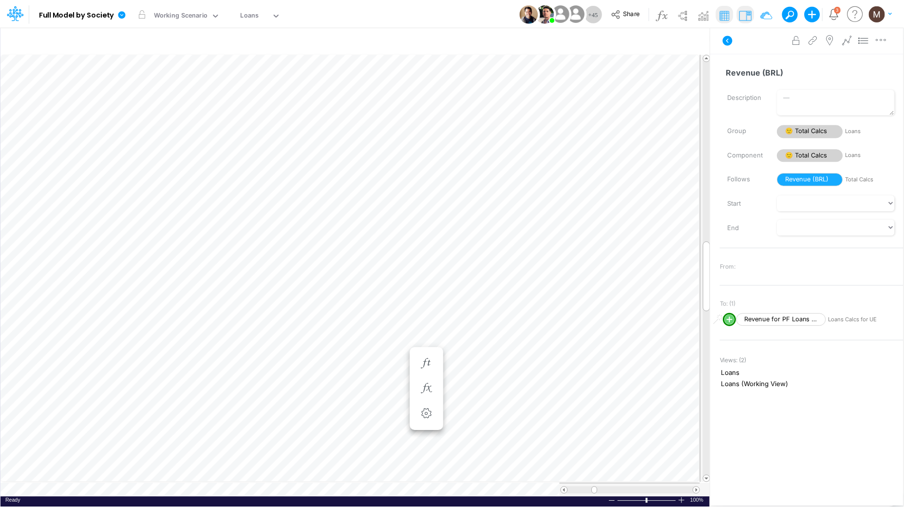
scroll to position [0, 0]
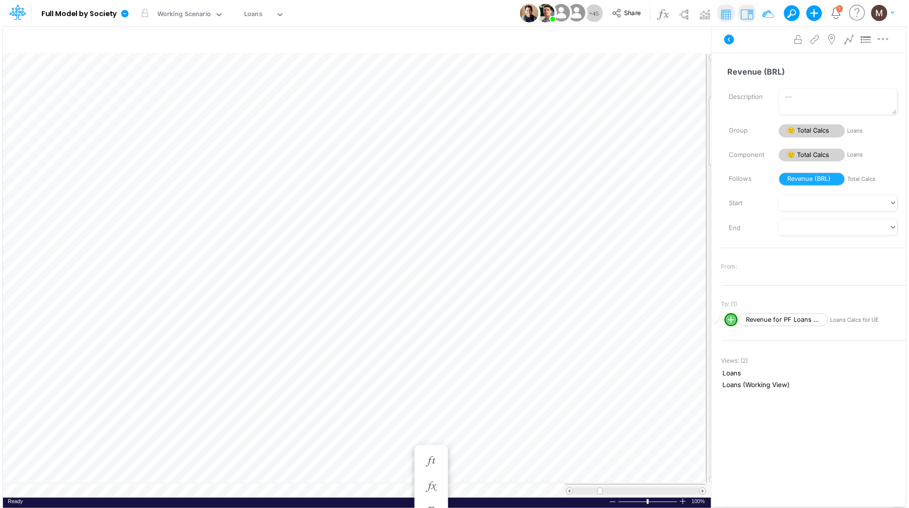
scroll to position [0, 0]
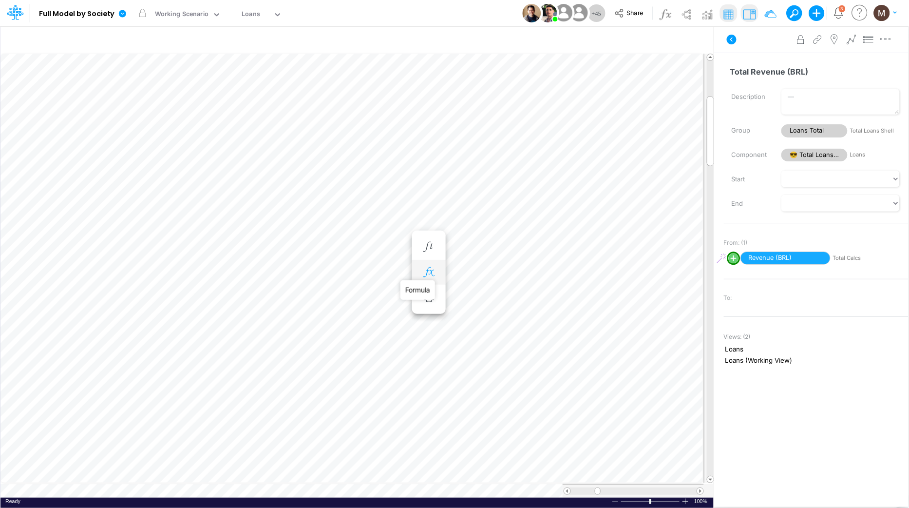
click at [424, 272] on icon "button" at bounding box center [428, 272] width 15 height 10
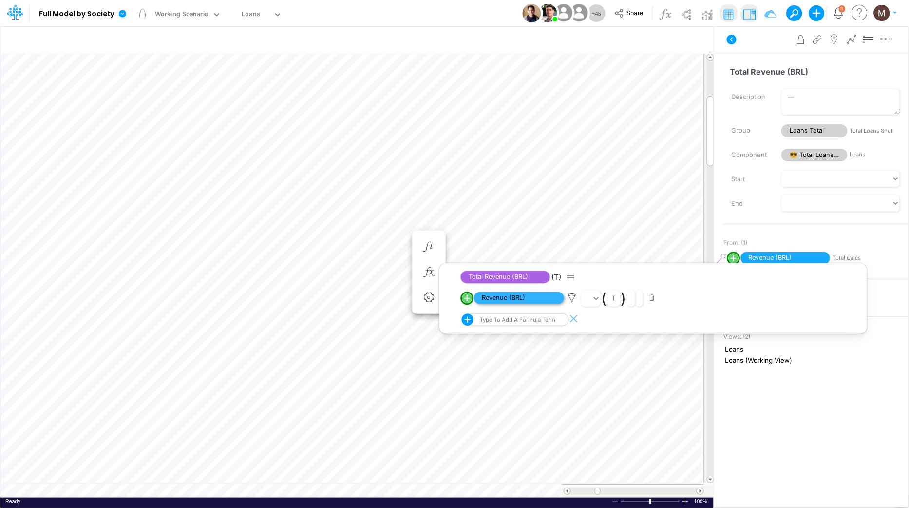
click at [515, 300] on span "Revenue (BRL)" at bounding box center [519, 298] width 90 height 12
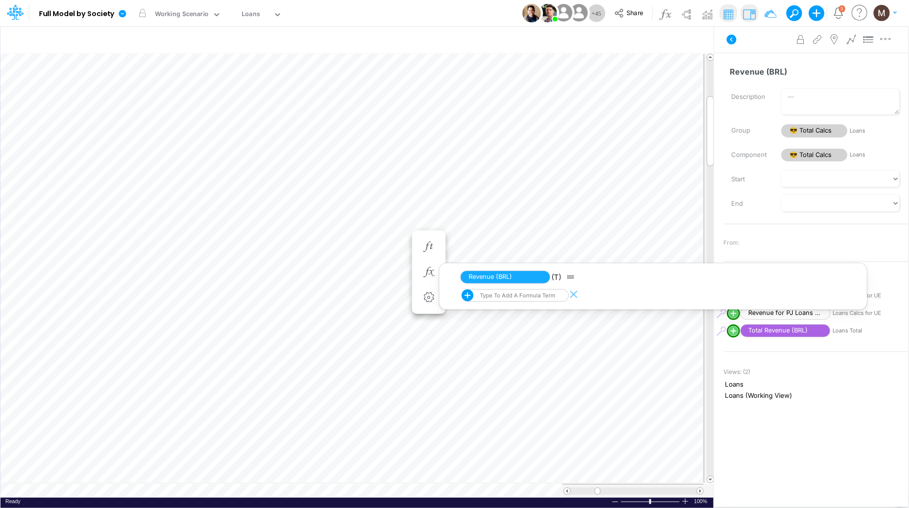
click at [512, 297] on div "Type to add a formula term" at bounding box center [516, 295] width 77 height 7
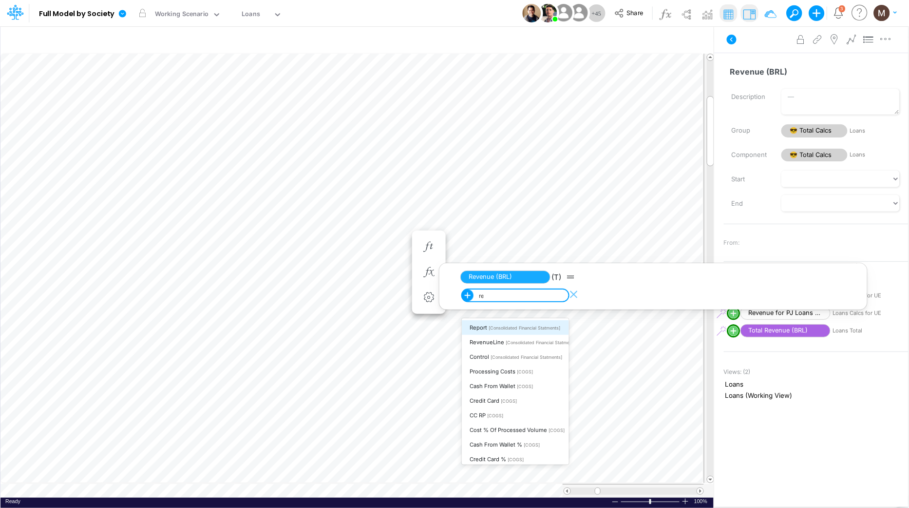
scroll to position [0, 0]
click at [533, 329] on span "[Total Calcs]" at bounding box center [523, 327] width 26 height 5
type input "revenue (brl"
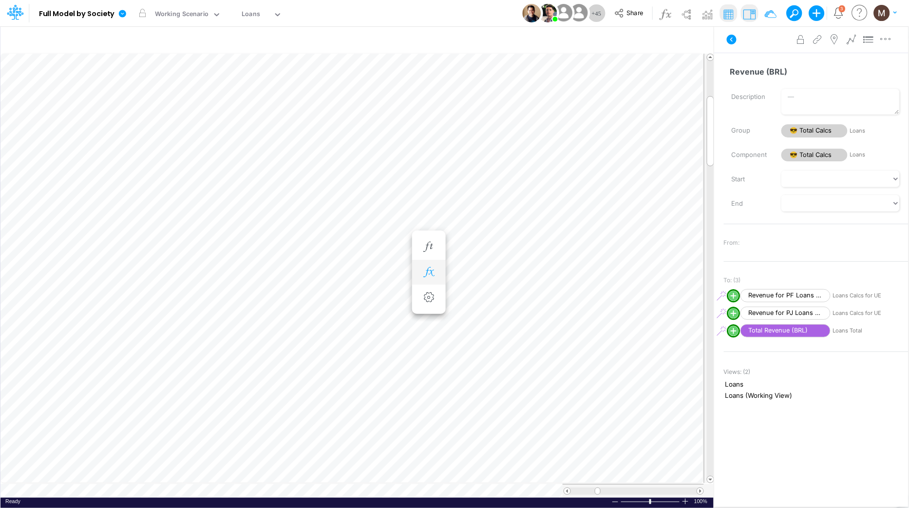
click at [432, 272] on icon "button" at bounding box center [428, 272] width 15 height 10
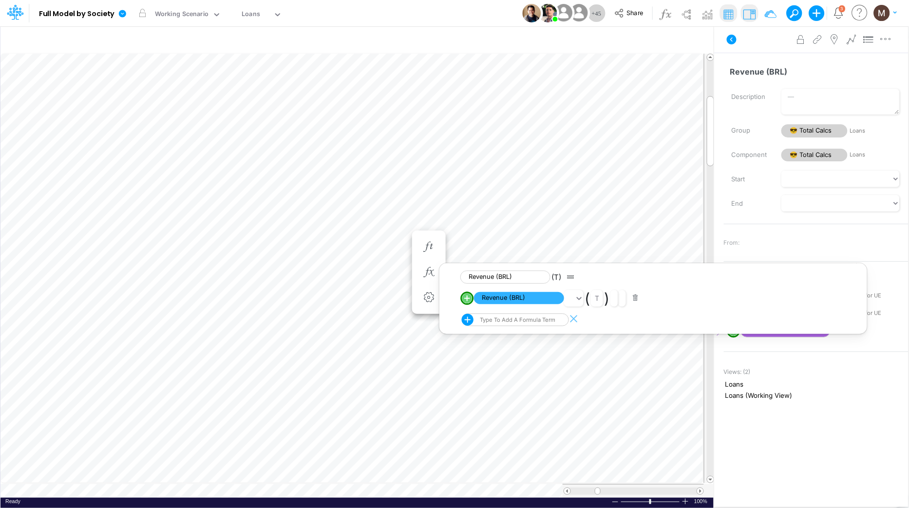
click at [634, 299] on button "button" at bounding box center [635, 297] width 19 height 13
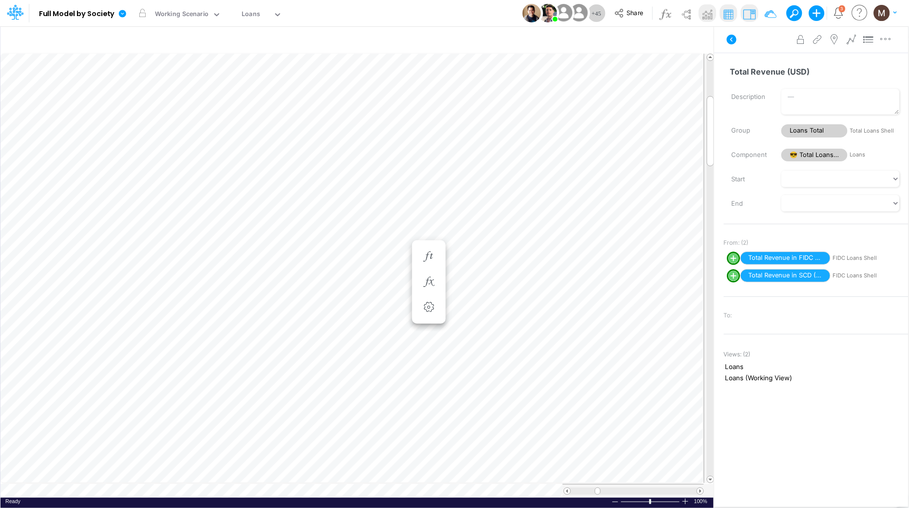
scroll to position [0, 0]
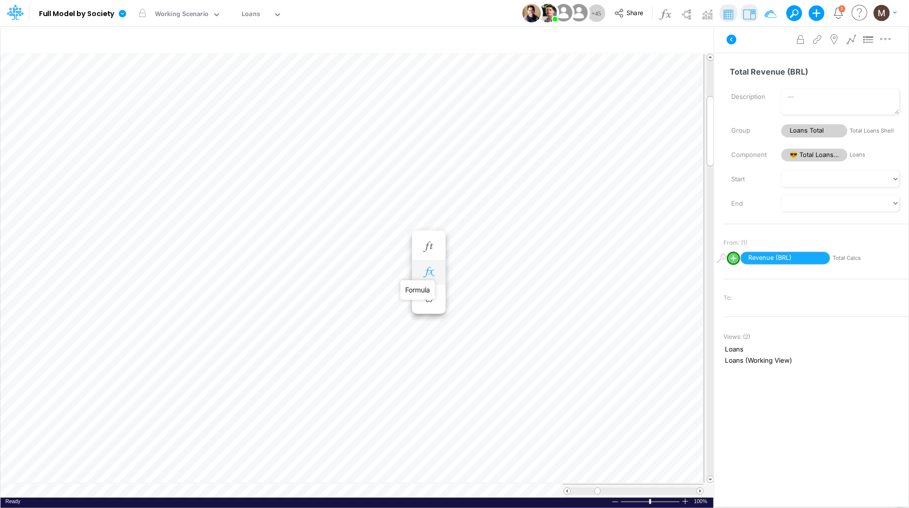
click at [433, 274] on icon "button" at bounding box center [428, 272] width 15 height 10
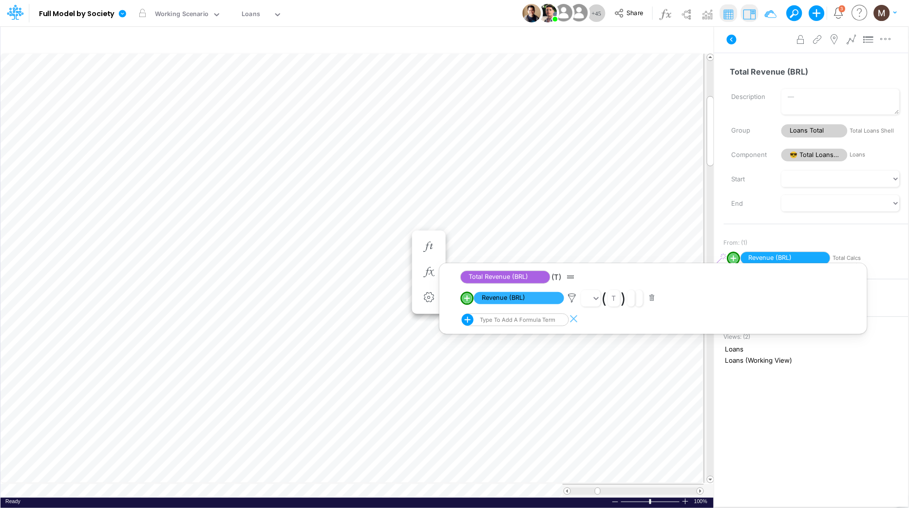
click at [653, 297] on button "button" at bounding box center [652, 297] width 19 height 13
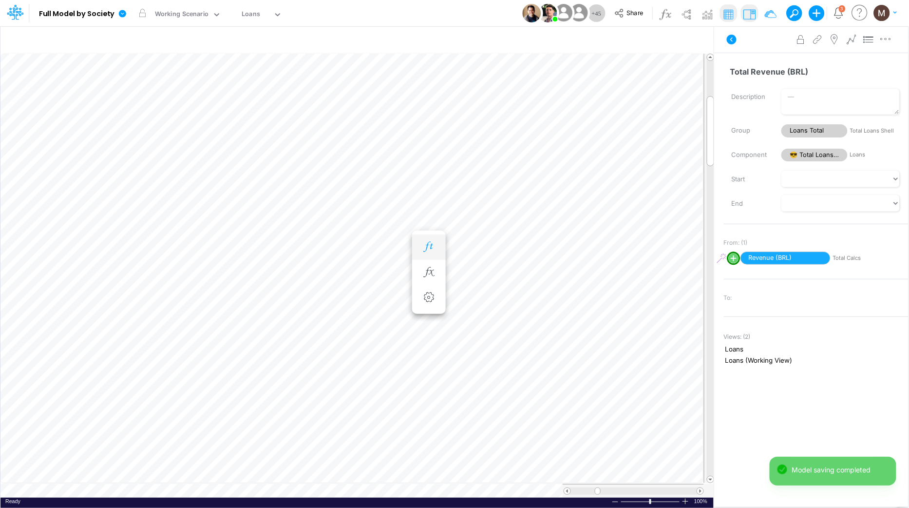
scroll to position [0, 0]
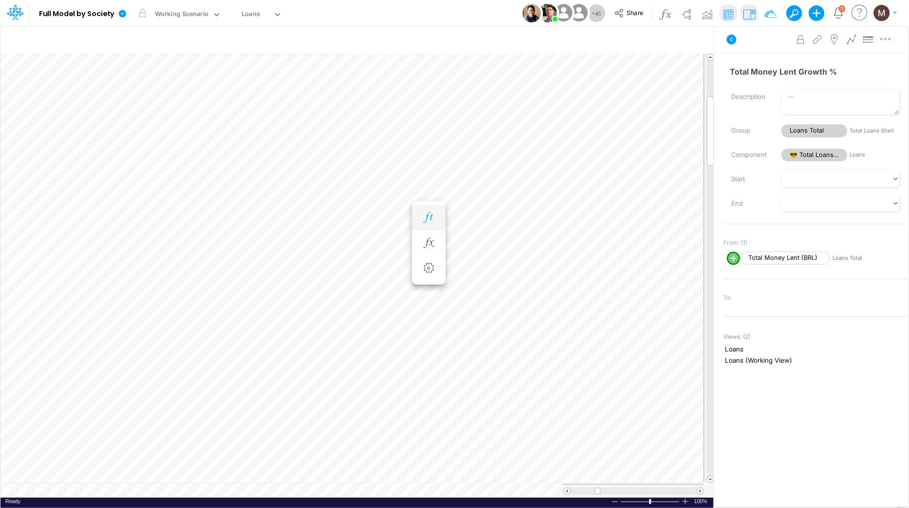
scroll to position [0, 0]
click at [433, 275] on icon "button" at bounding box center [428, 272] width 15 height 10
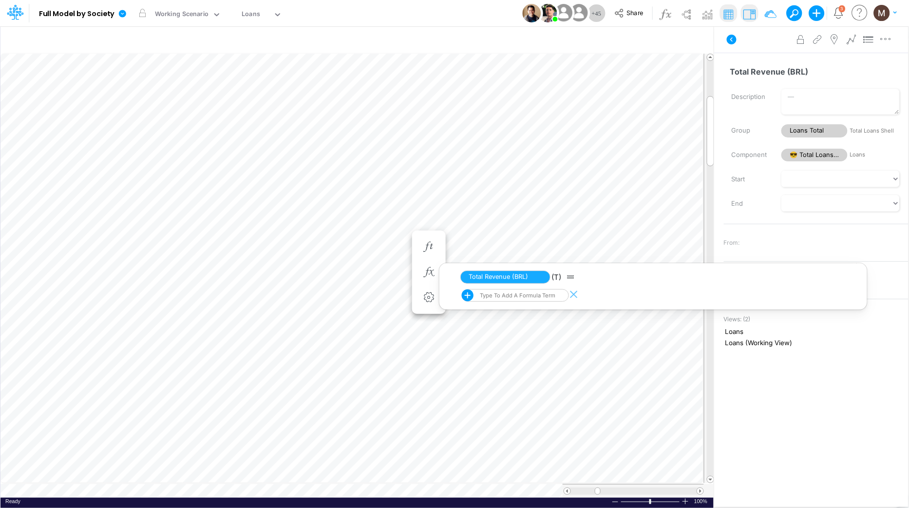
click at [516, 297] on div "Type to add a formula term" at bounding box center [516, 295] width 77 height 7
type input "revenue (brl"
click at [524, 340] on span "[Total Loans Shell]" at bounding box center [529, 342] width 38 height 5
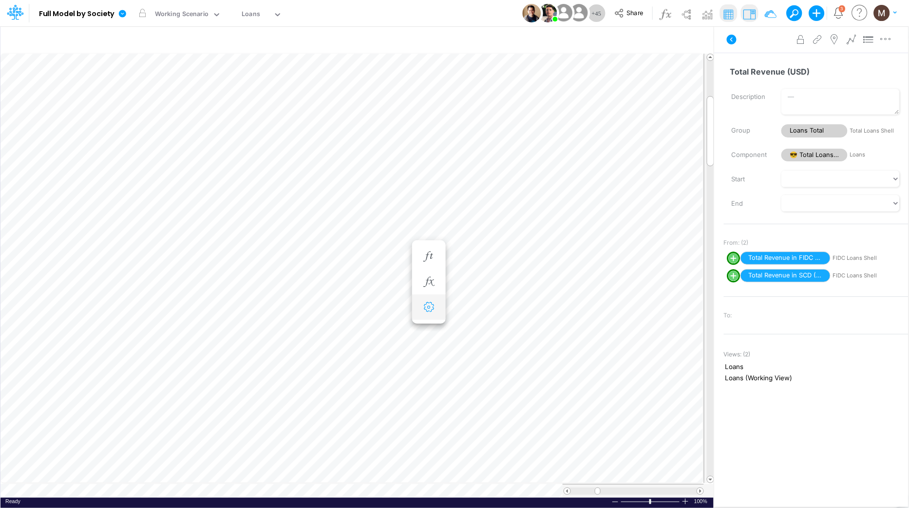
scroll to position [0, 0]
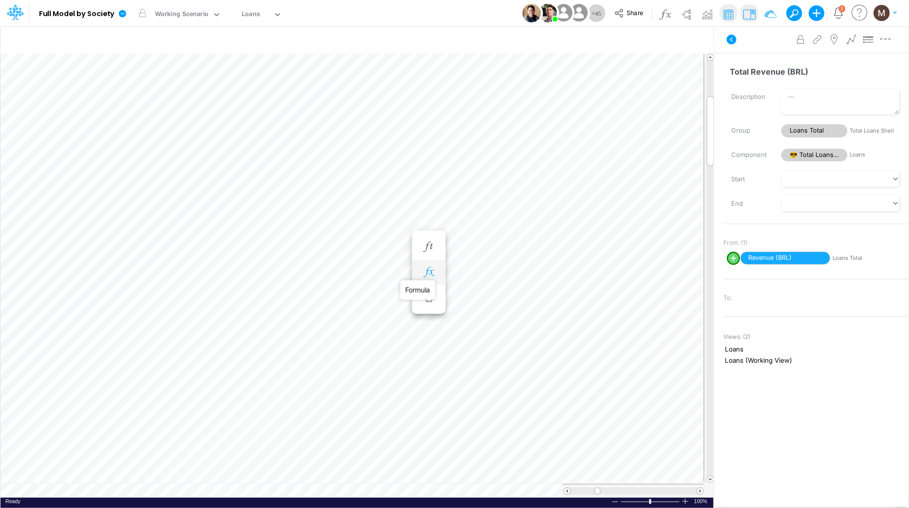
click at [428, 270] on icon "button" at bounding box center [428, 272] width 15 height 10
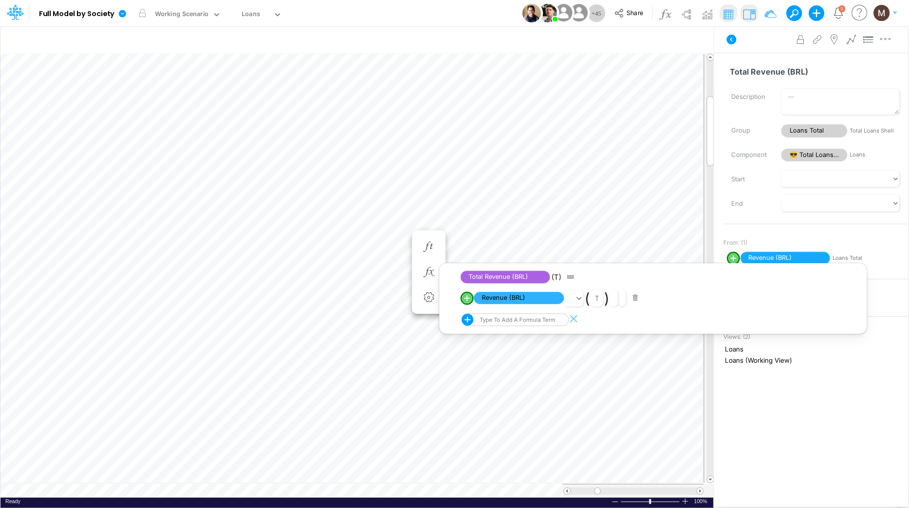
click at [634, 298] on button "button" at bounding box center [635, 297] width 19 height 13
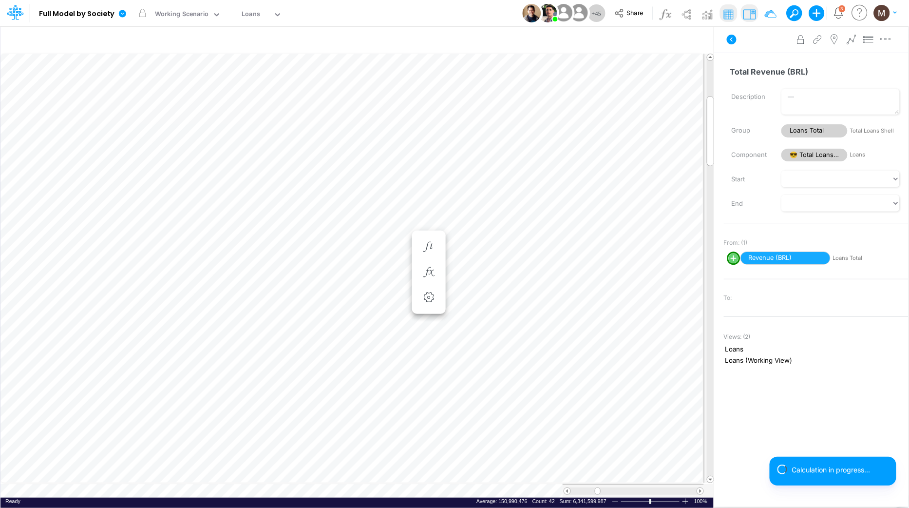
scroll to position [0, 0]
click at [748, 13] on img at bounding box center [749, 14] width 16 height 16
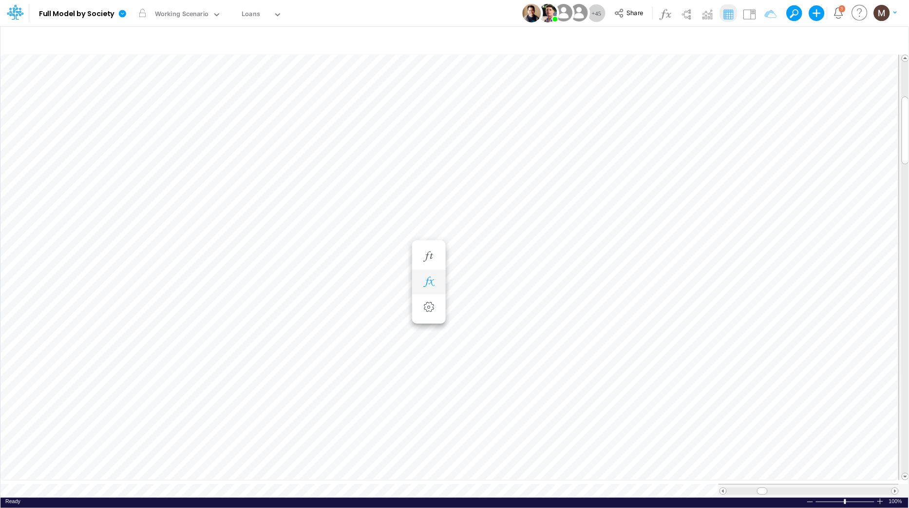
click at [426, 280] on icon "button" at bounding box center [428, 282] width 15 height 10
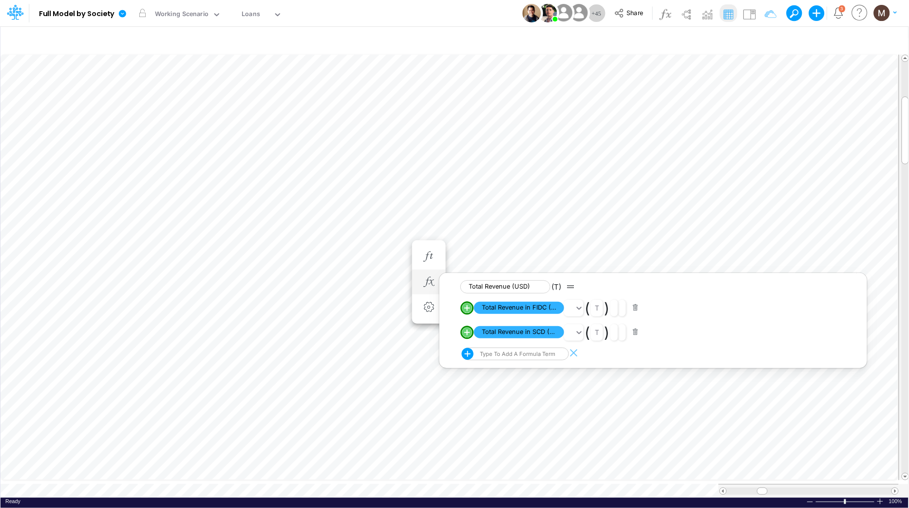
scroll to position [0, 0]
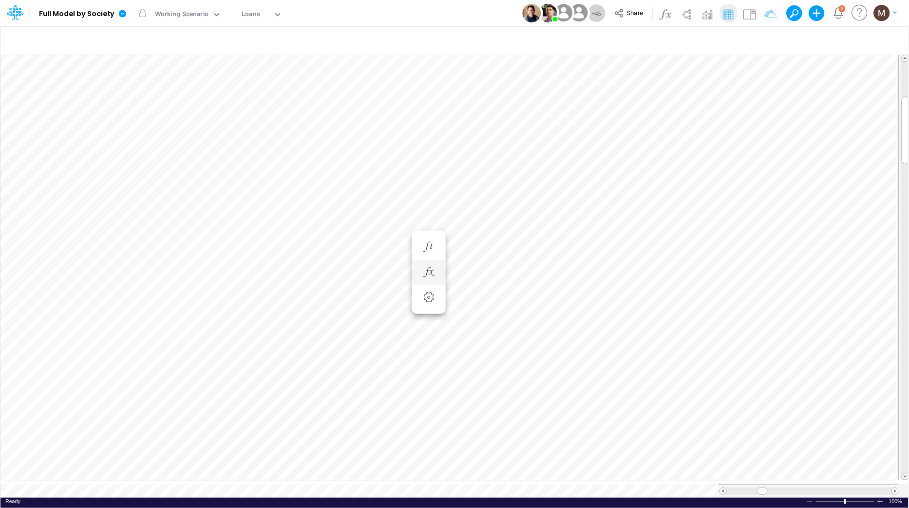
scroll to position [0, 0]
click at [426, 285] on icon "button" at bounding box center [428, 286] width 15 height 10
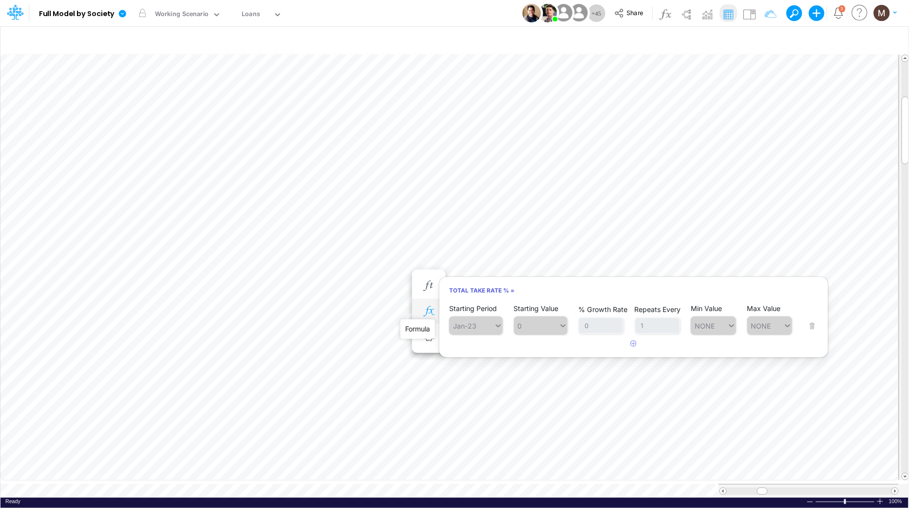
click at [431, 309] on icon "button" at bounding box center [428, 311] width 15 height 10
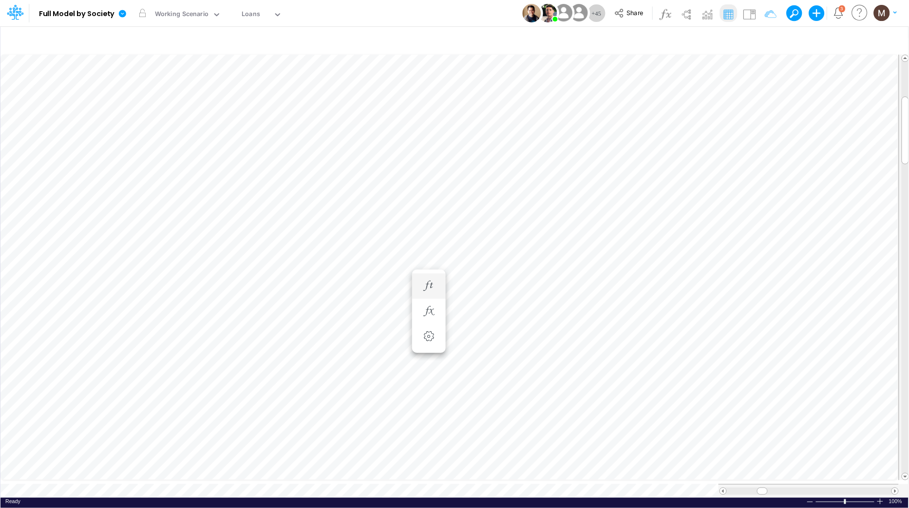
scroll to position [0, 0]
click at [433, 274] on icon "button" at bounding box center [428, 276] width 15 height 10
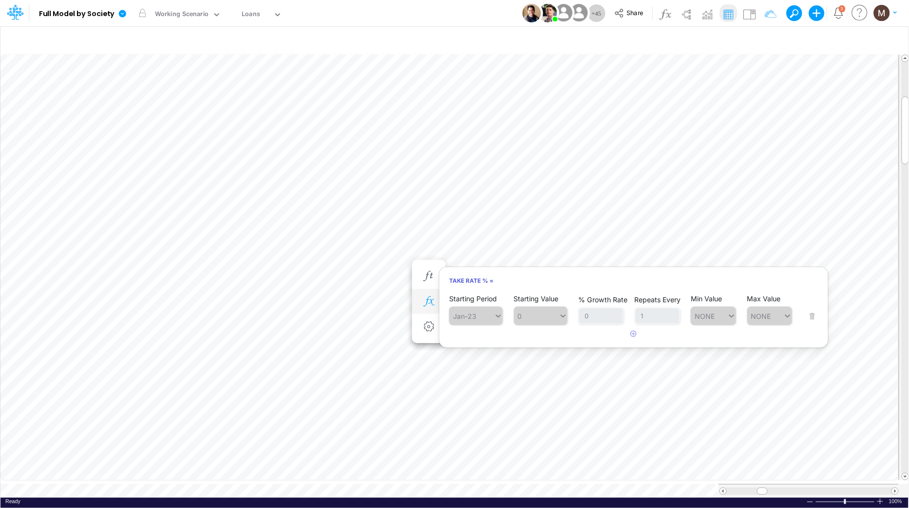
click at [434, 302] on icon "button" at bounding box center [428, 301] width 15 height 10
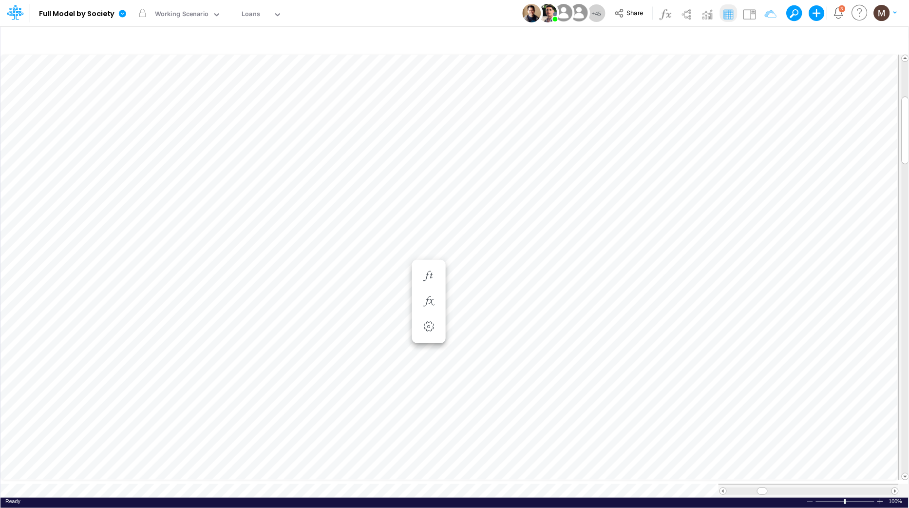
scroll to position [0, 0]
click at [429, 321] on icon "button" at bounding box center [428, 325] width 15 height 10
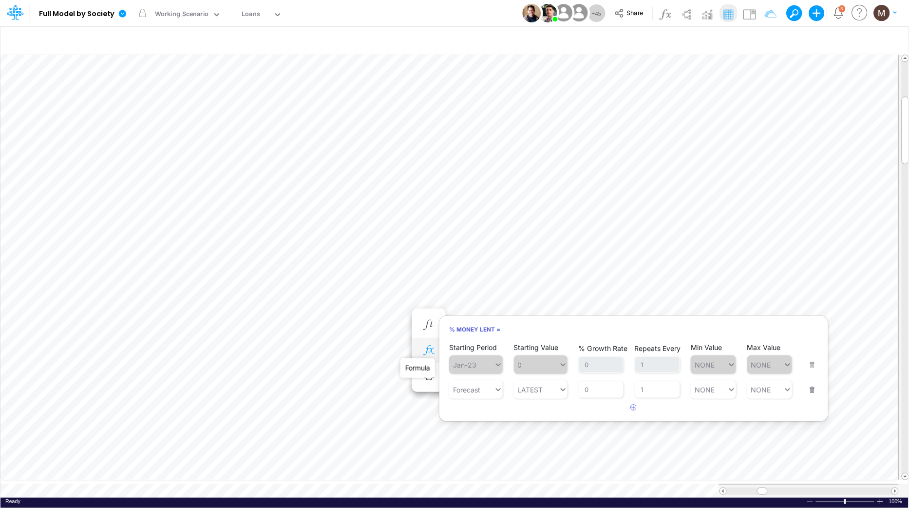
click at [422, 350] on icon "button" at bounding box center [428, 350] width 15 height 10
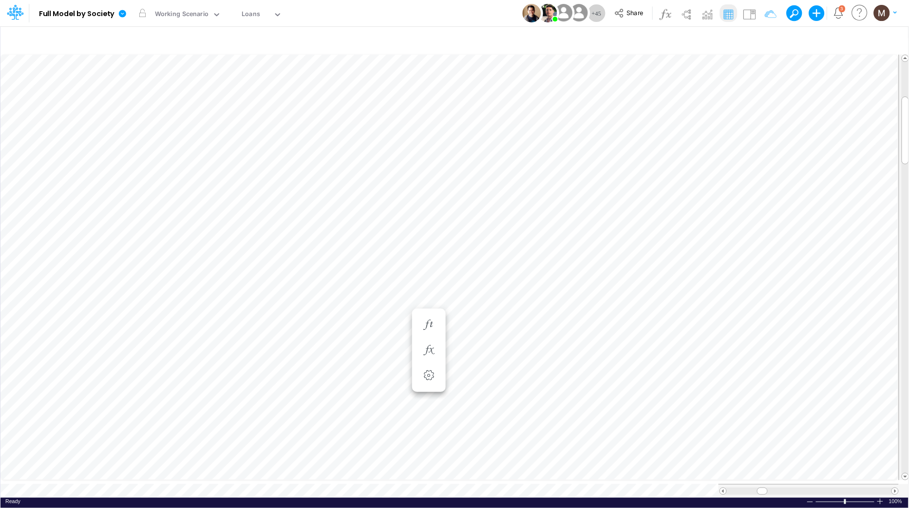
scroll to position [0, 0]
click at [429, 329] on icon "button" at bounding box center [428, 334] width 15 height 10
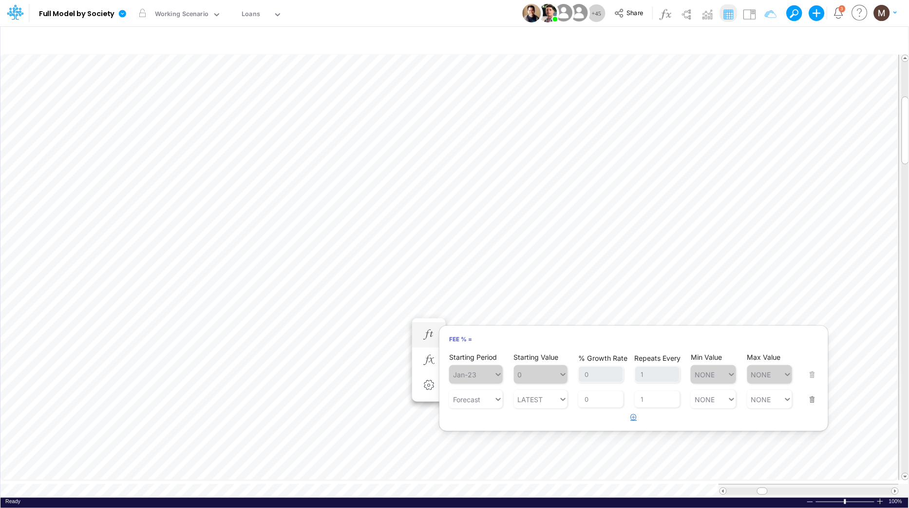
click at [632, 415] on icon "button" at bounding box center [634, 417] width 6 height 6
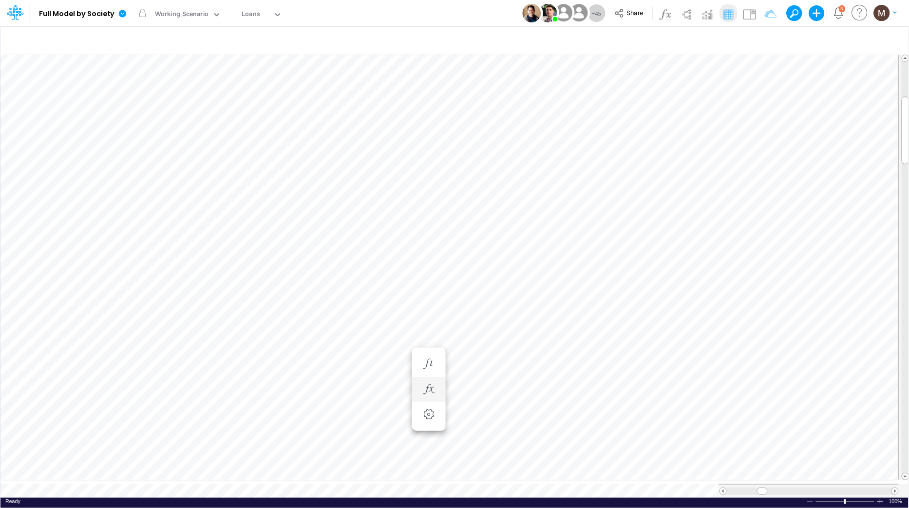
scroll to position [0, 0]
click at [432, 358] on icon "button" at bounding box center [428, 360] width 15 height 10
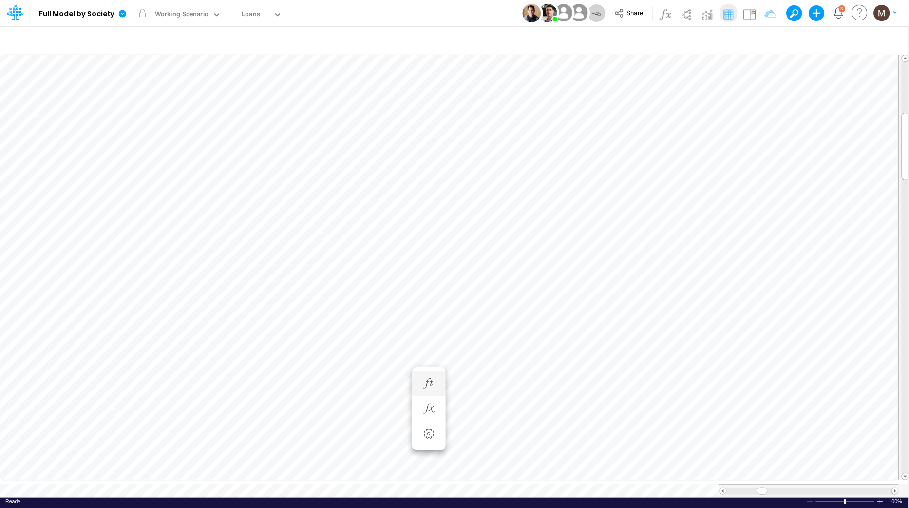
scroll to position [0, 0]
click at [427, 342] on icon "button" at bounding box center [428, 344] width 15 height 10
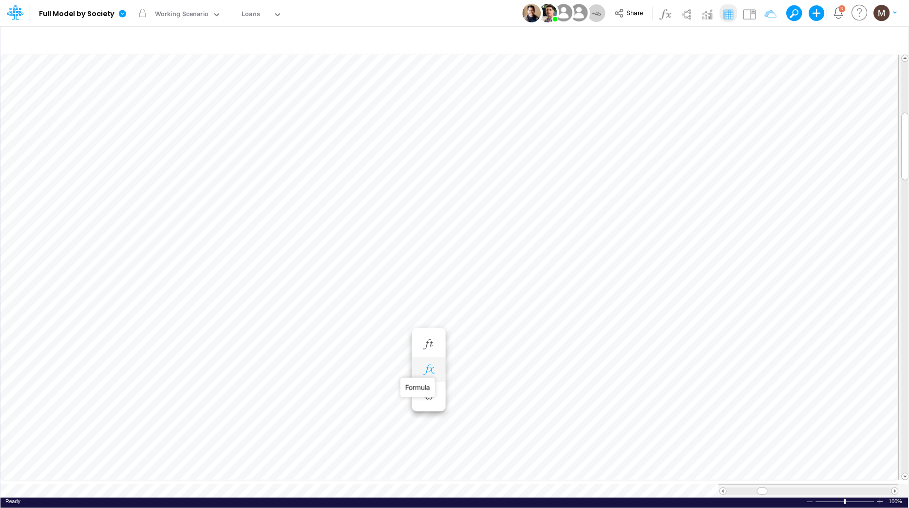
click at [426, 372] on icon "button" at bounding box center [428, 369] width 15 height 10
click at [428, 341] on icon "button" at bounding box center [428, 346] width 15 height 10
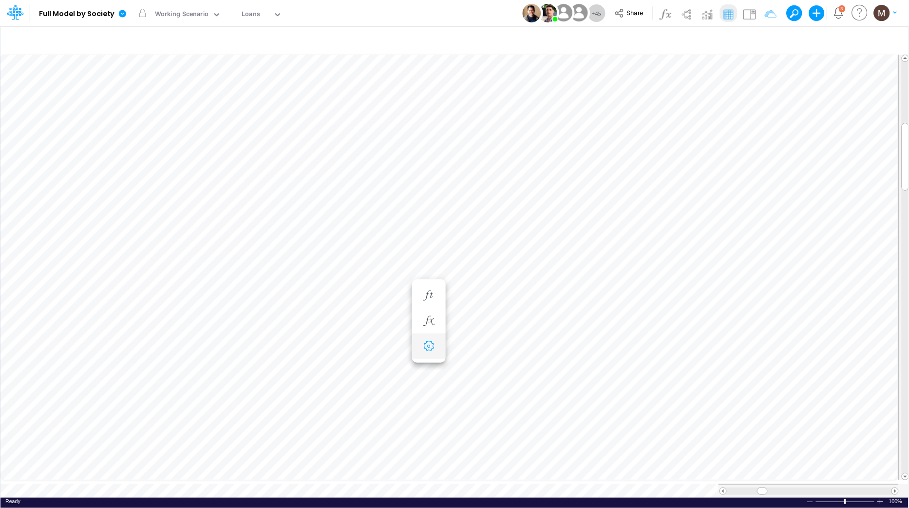
select select "sum"
select select "field"
select select "Number"
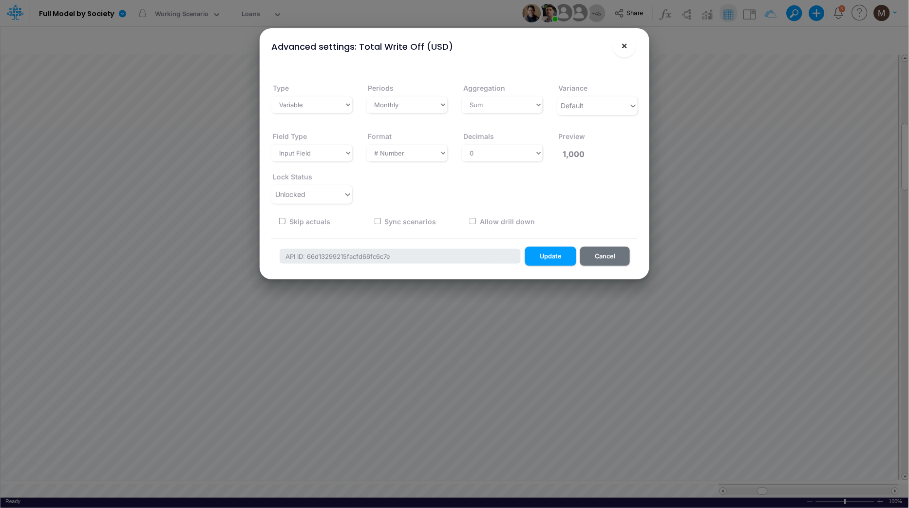
click at [624, 47] on span "×" at bounding box center [625, 45] width 6 height 12
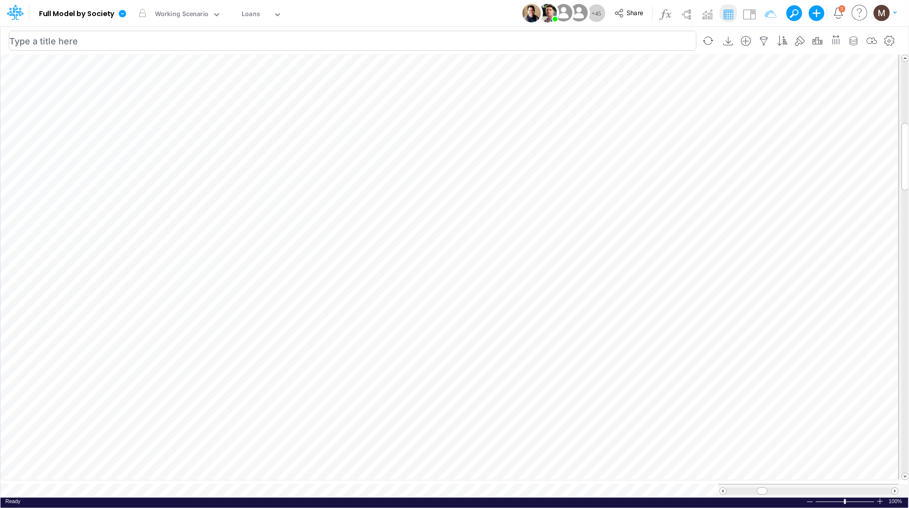
scroll to position [0, 0]
click at [483, 321] on icon "button" at bounding box center [487, 321] width 15 height 10
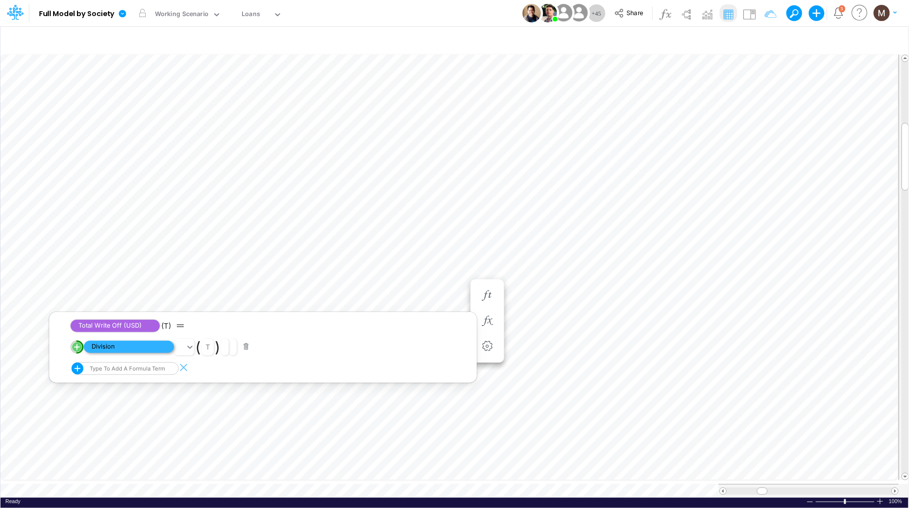
click at [140, 349] on span "Division" at bounding box center [129, 347] width 90 height 12
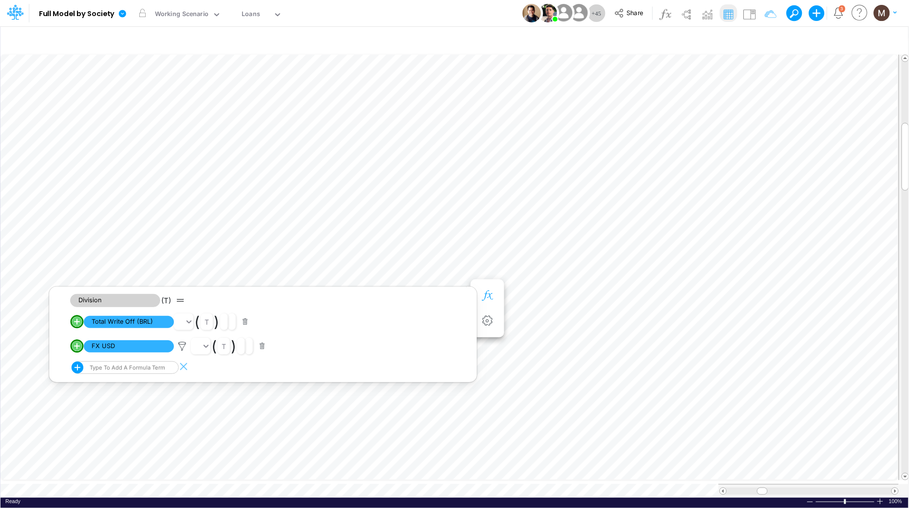
scroll to position [0, 0]
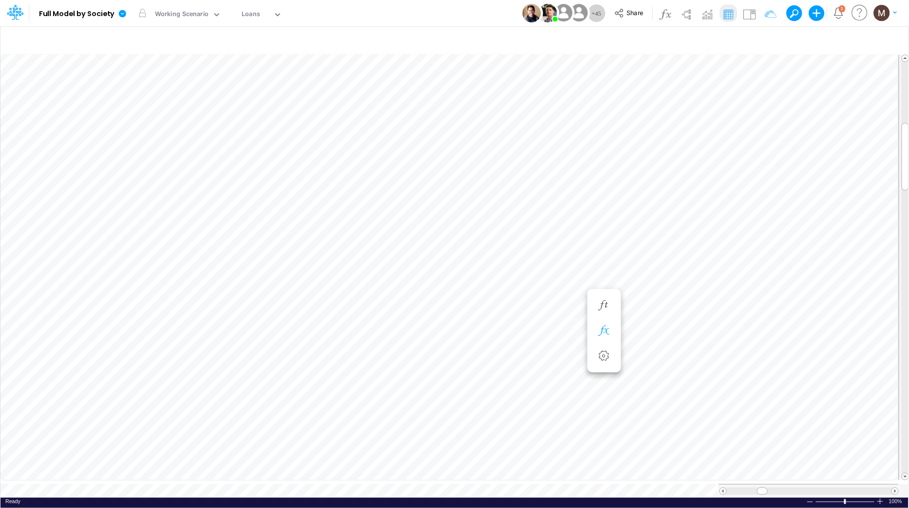
scroll to position [0, 0]
click at [482, 290] on icon "button" at bounding box center [487, 295] width 15 height 10
click at [430, 271] on icon "button" at bounding box center [428, 272] width 15 height 10
click at [483, 298] on div "Type to add a formula term" at bounding box center [516, 295] width 77 height 7
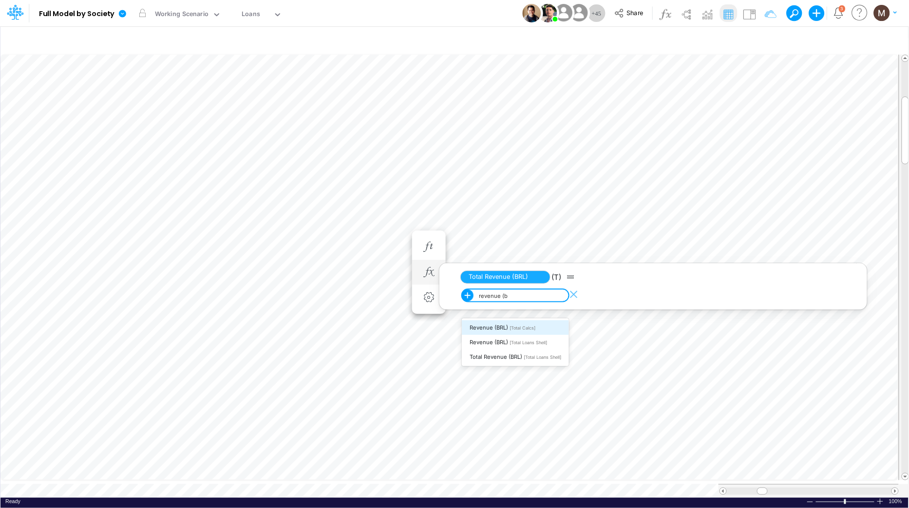
type input "revenue (br"
click at [496, 330] on span "Revenue (BRL)" at bounding box center [489, 327] width 38 height 7
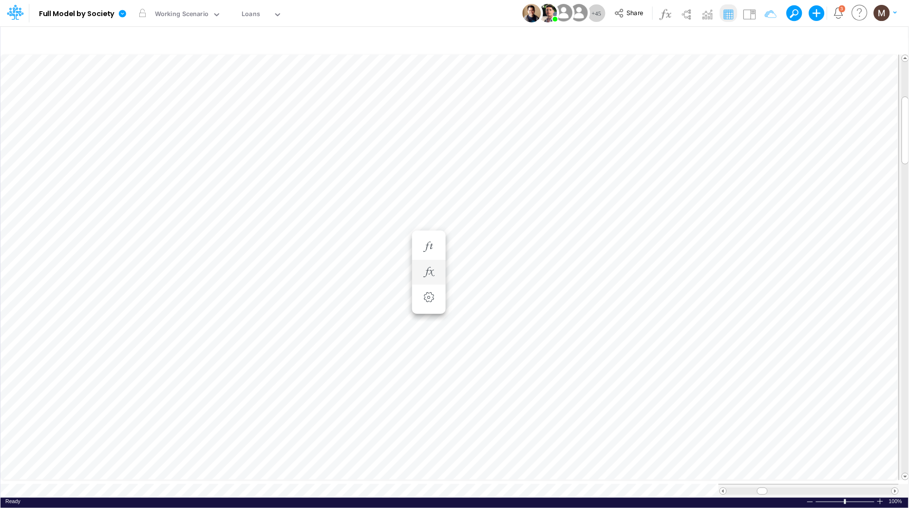
scroll to position [0, 0]
click at [245, 19] on div "Loans" at bounding box center [251, 14] width 19 height 11
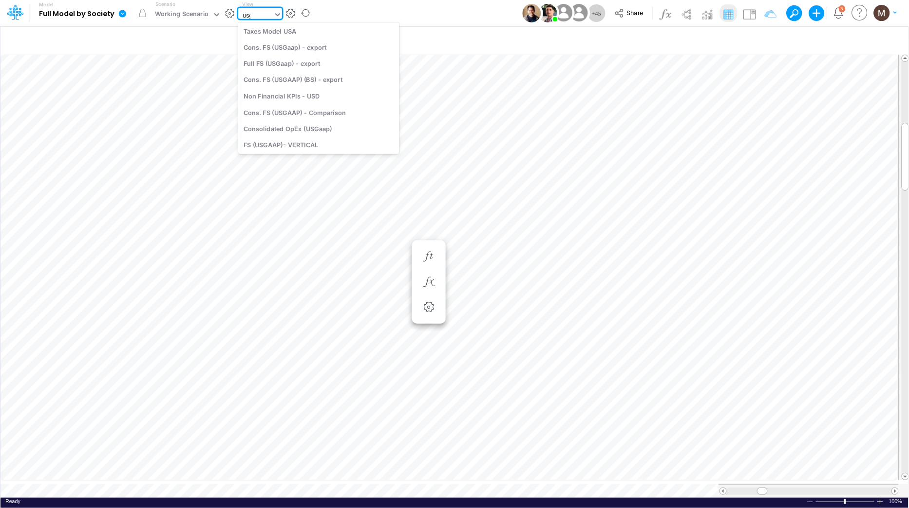
scroll to position [183, 0]
type input "usgaap"
click at [287, 32] on div "Cons. FS (USGaap)" at bounding box center [309, 32] width 142 height 16
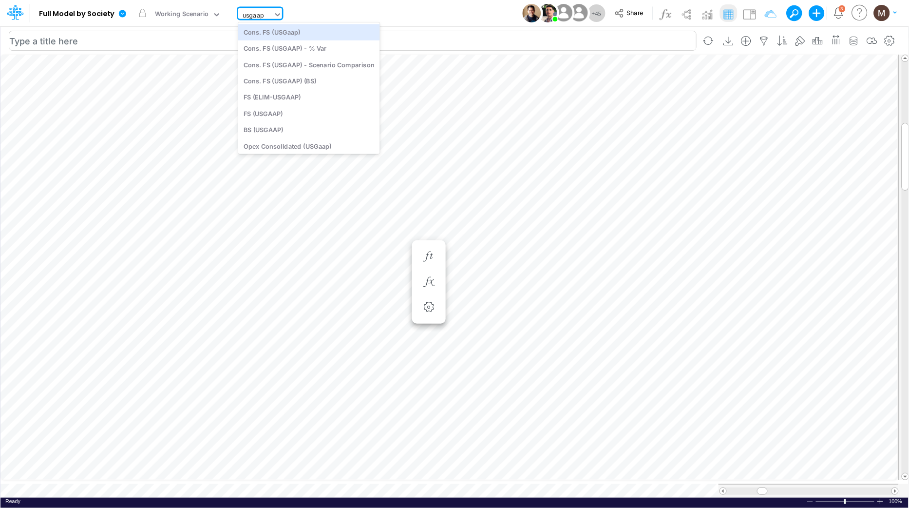
type input "Consolidated FS - USGAAP"
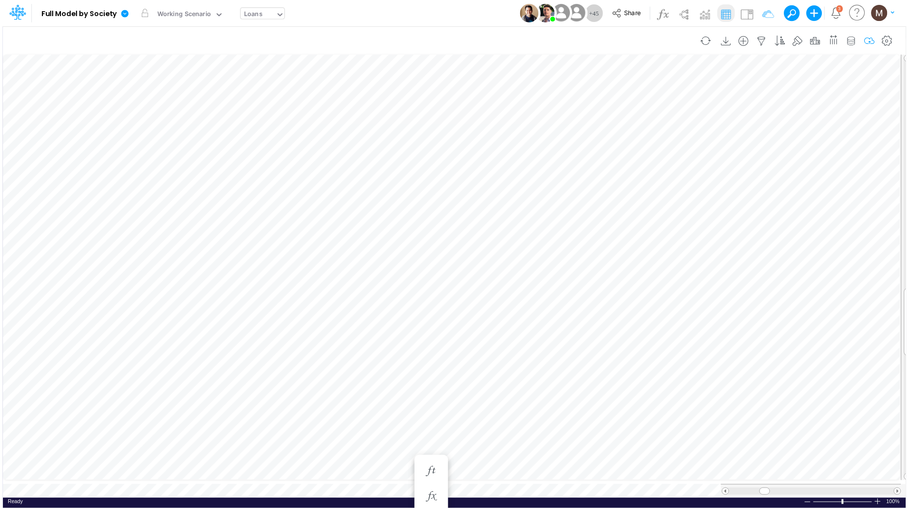
scroll to position [0, 0]
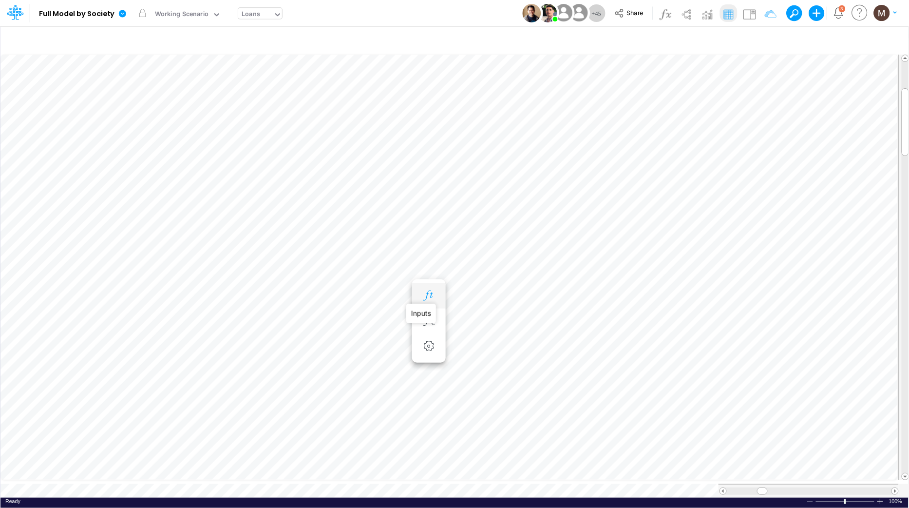
click at [425, 295] on icon "button" at bounding box center [428, 295] width 15 height 10
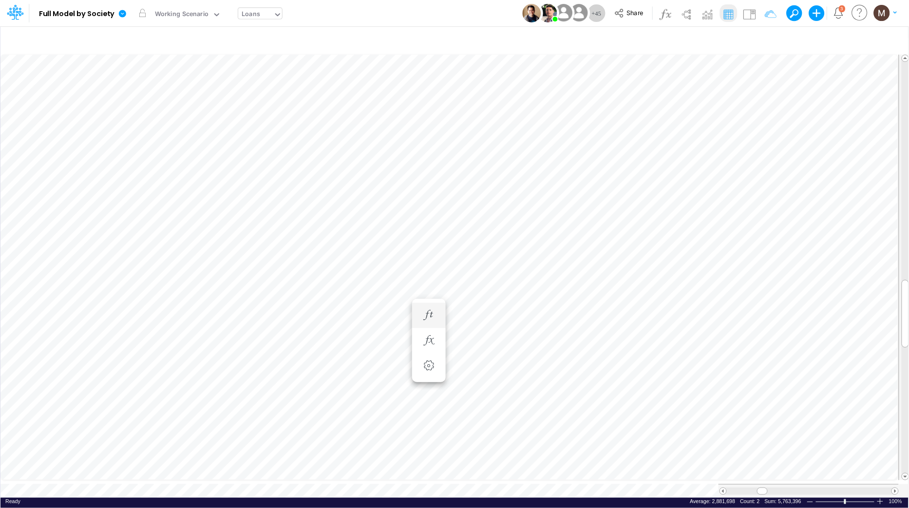
type input "Consolidated FS - USGAAP"
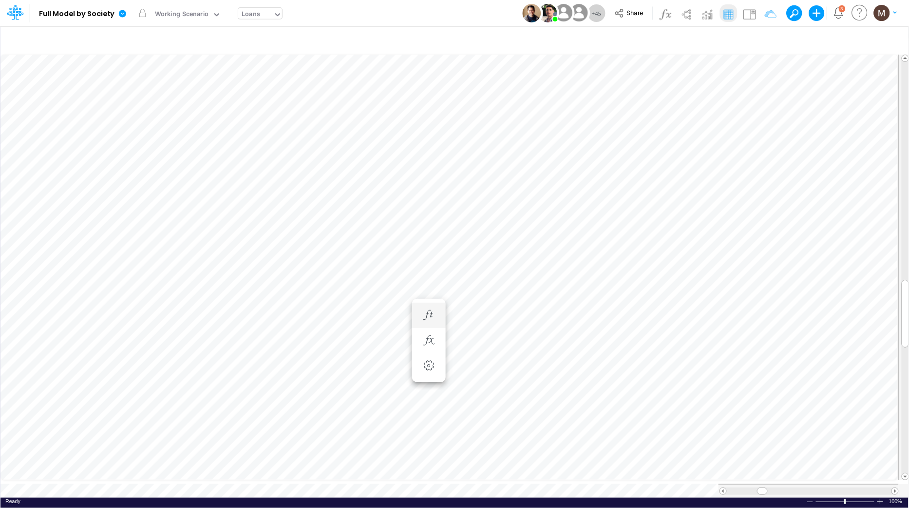
scroll to position [0, 0]
click at [430, 275] on icon "button" at bounding box center [428, 276] width 15 height 10
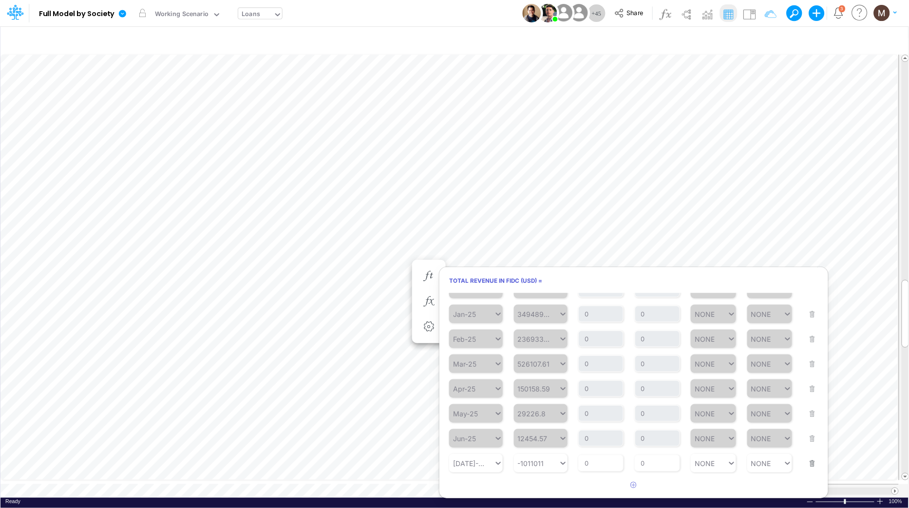
scroll to position [293, 0]
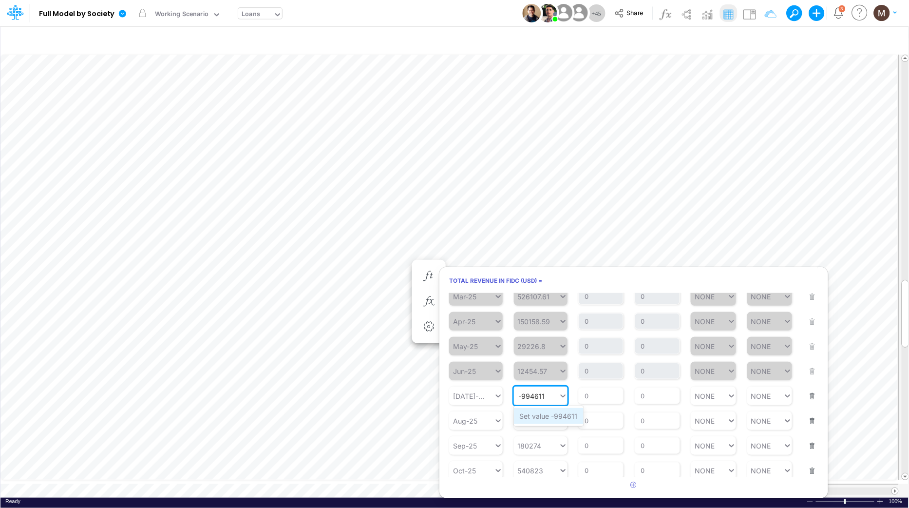
click at [549, 415] on div "Set value -994611" at bounding box center [549, 416] width 70 height 16
type input "-994611"
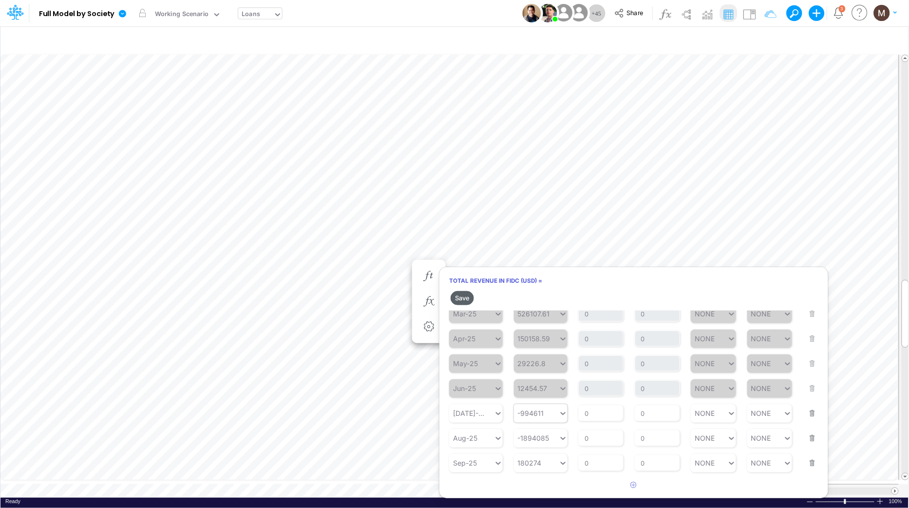
click at [459, 297] on button "Save" at bounding box center [462, 298] width 23 height 14
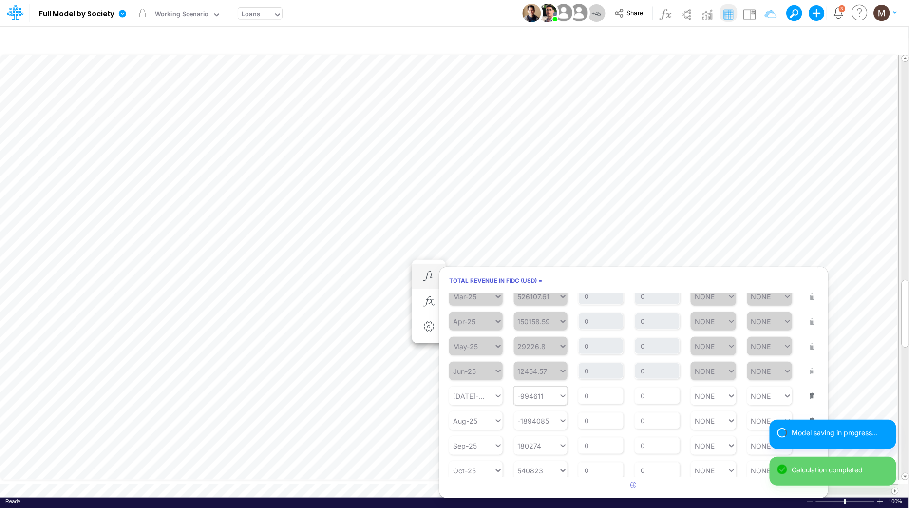
scroll to position [0, 0]
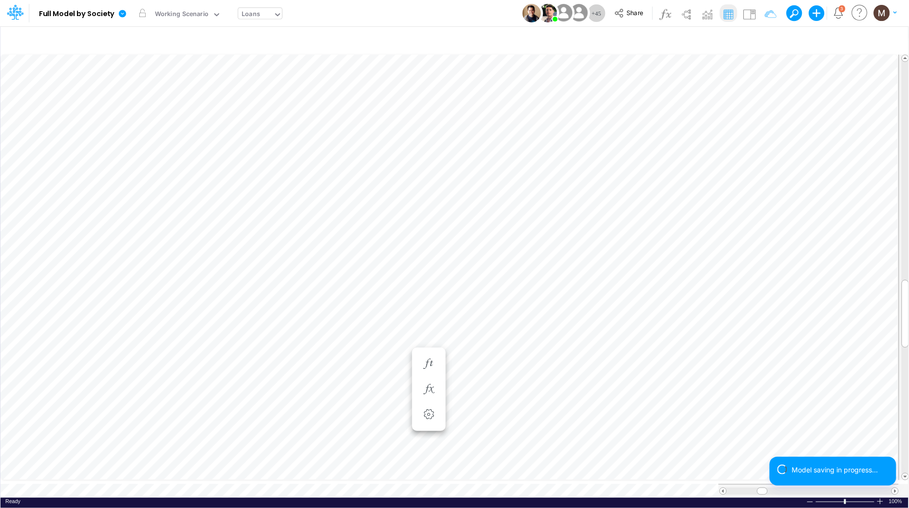
scroll to position [0, 0]
type input "Consolidated FS - USGAAP"
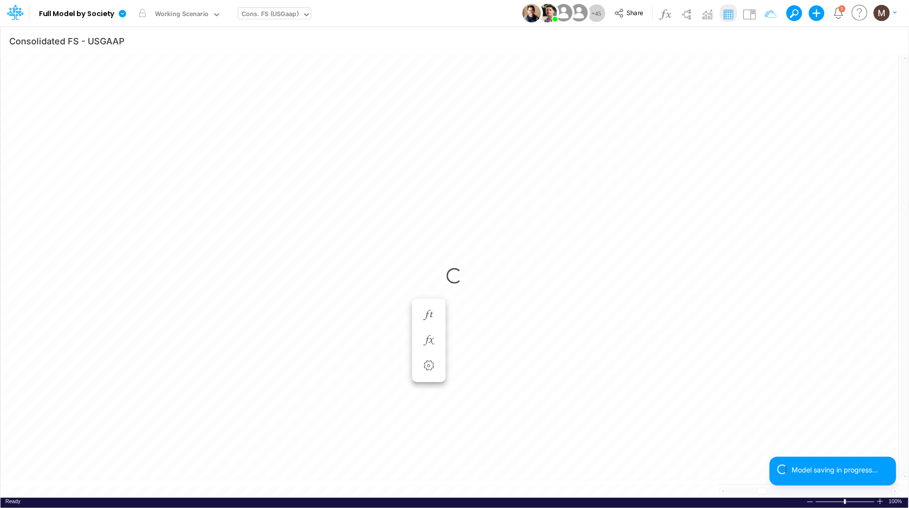
scroll to position [0, 0]
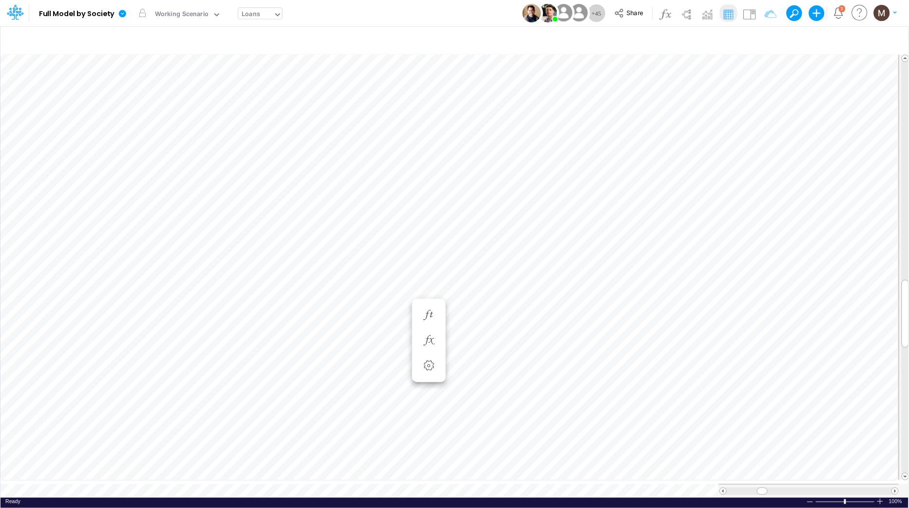
scroll to position [0, 0]
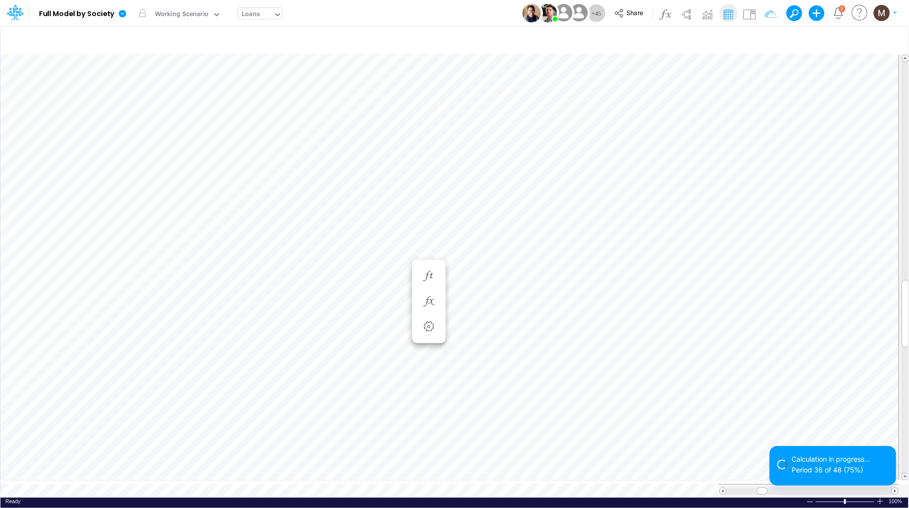
scroll to position [0, 0]
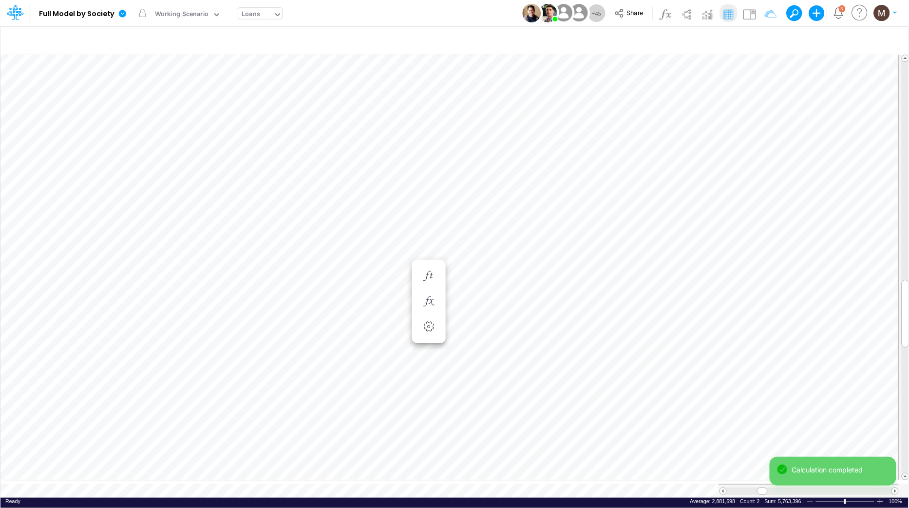
scroll to position [0, 0]
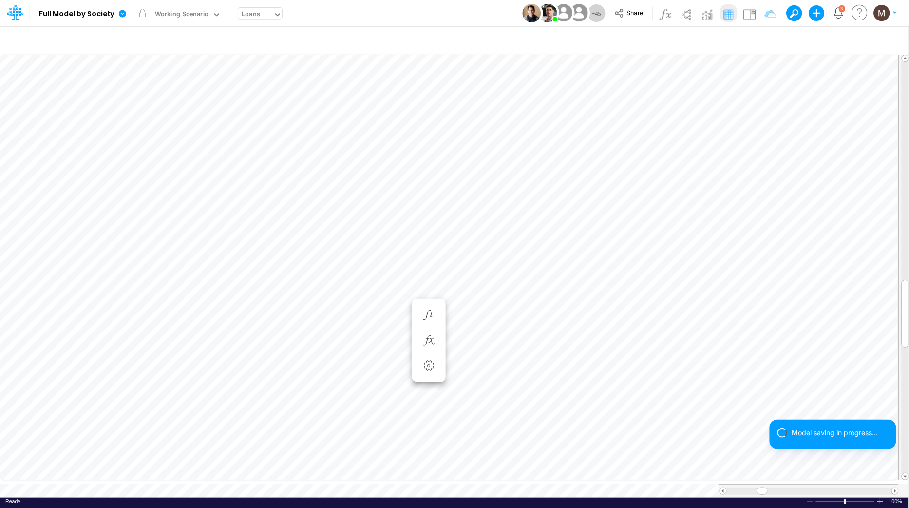
scroll to position [0, 0]
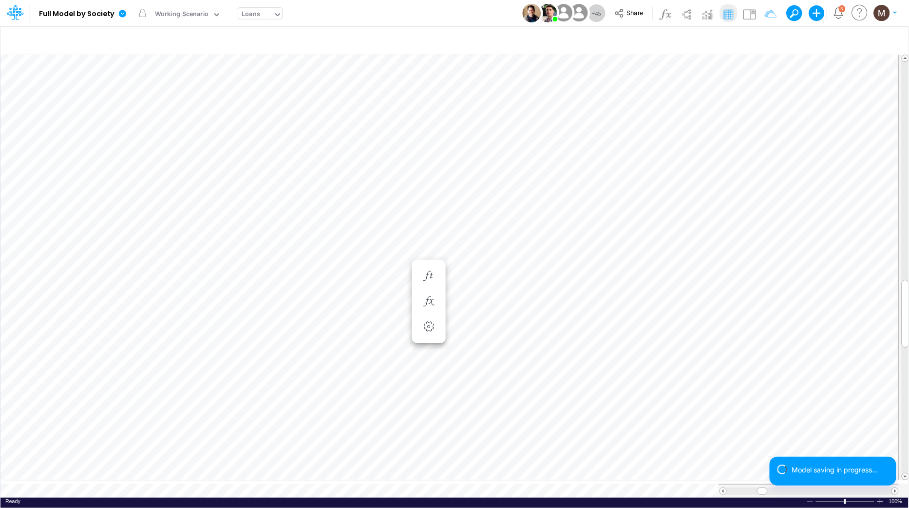
type input "Consolidated FS - USGAAP"
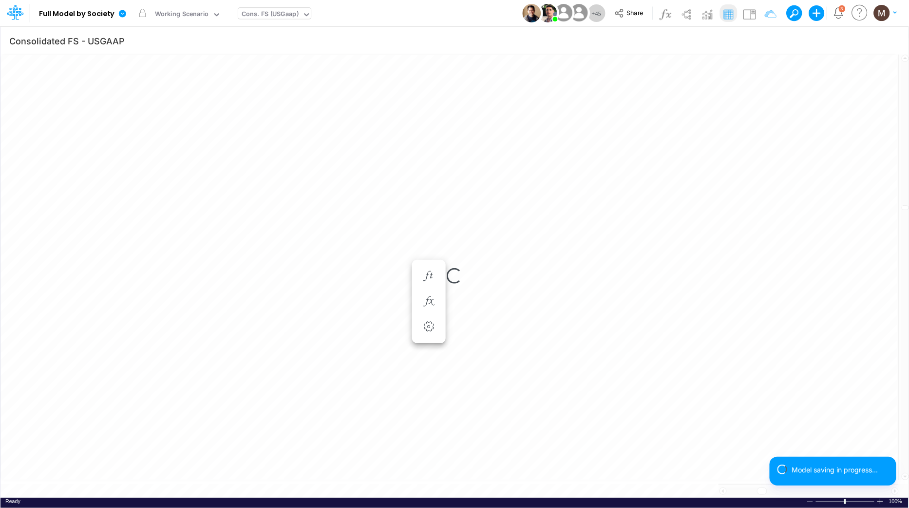
scroll to position [0, 0]
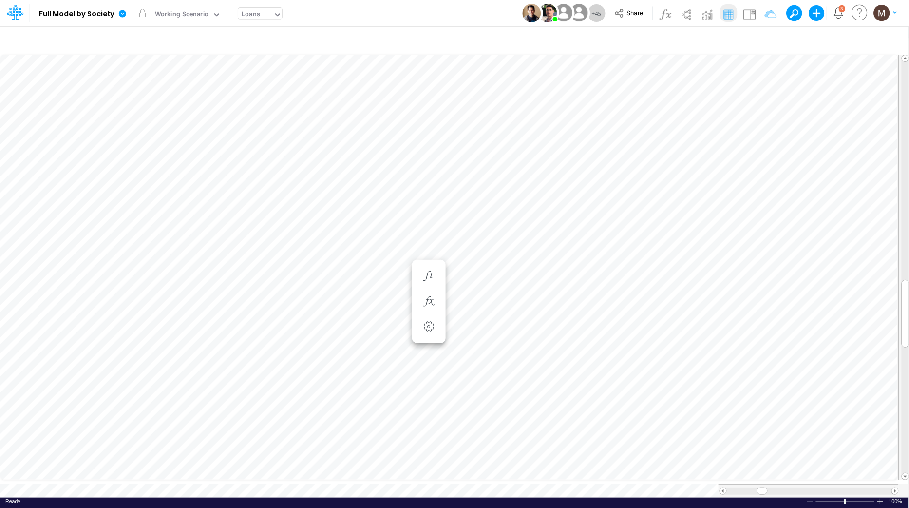
scroll to position [0, 0]
click at [257, 11] on div "Loans" at bounding box center [251, 14] width 19 height 11
type input "non"
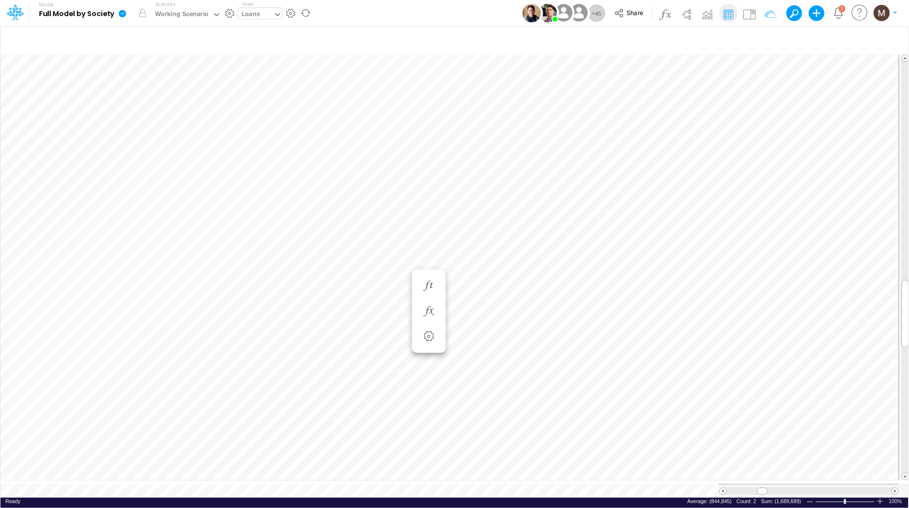
scroll to position [0, 0]
type input "Consolidated FS - USGAAP"
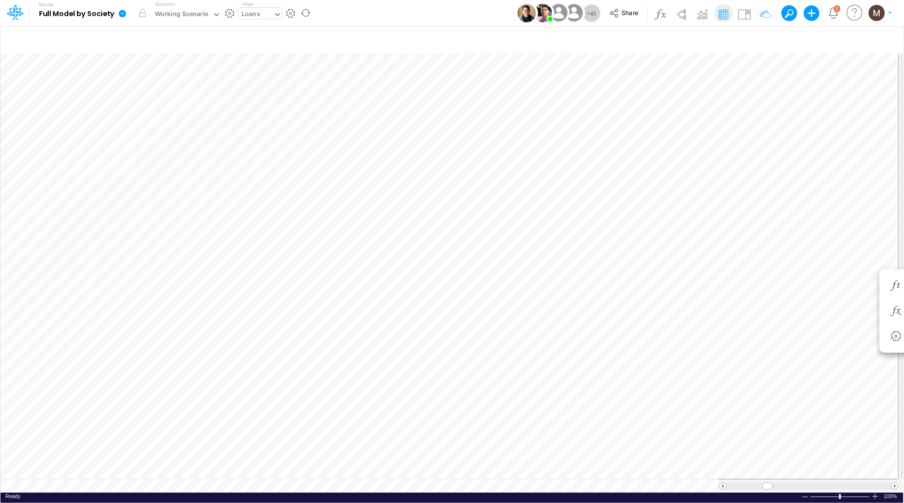
scroll to position [0, 0]
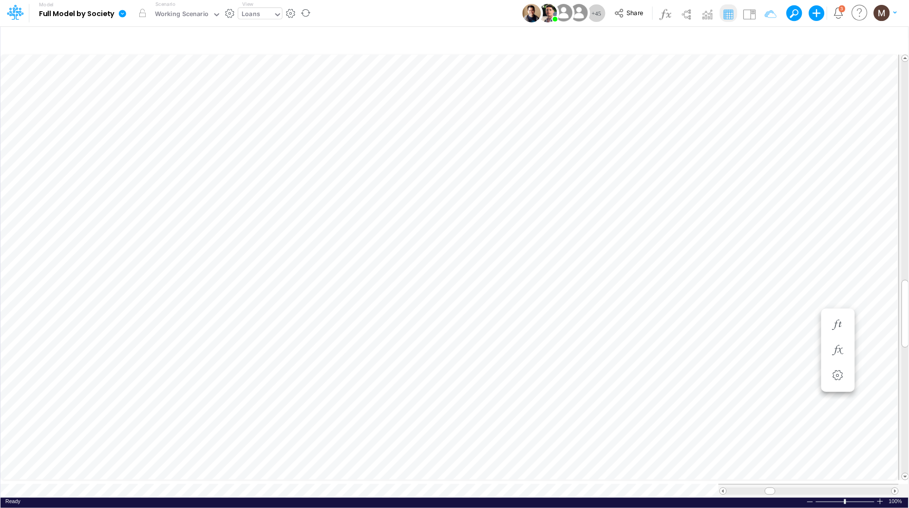
scroll to position [0, 0]
type input "Consolidated FS - USGAAP"
click at [251, 12] on div "Loans" at bounding box center [251, 14] width 19 height 11
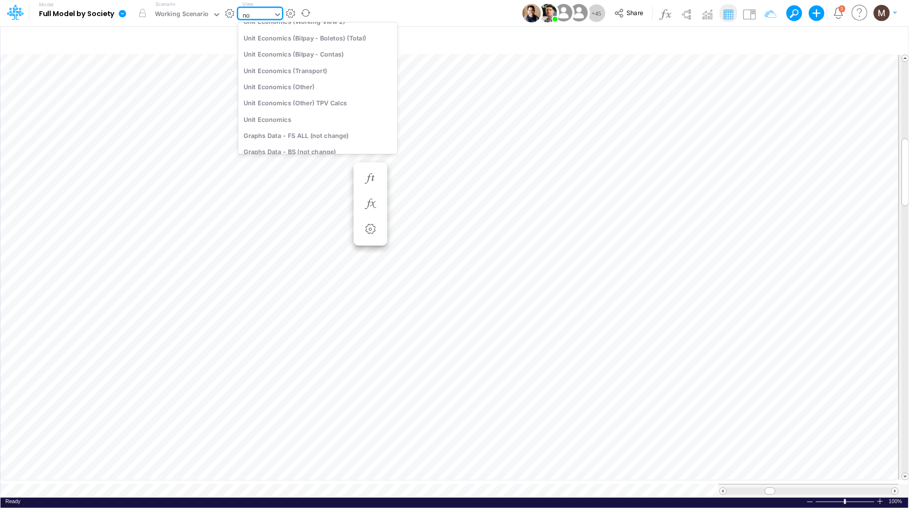
type input "non"
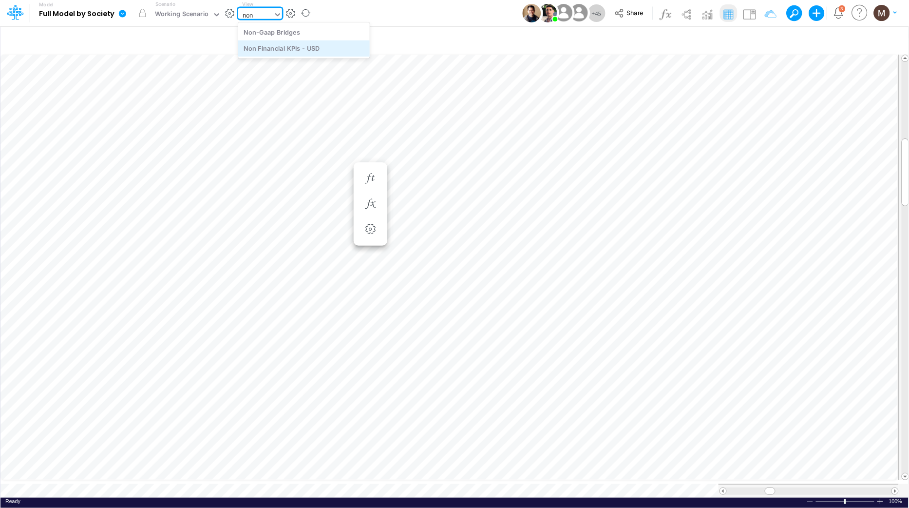
click at [257, 51] on div "Non Financial KPIs - USD" at bounding box center [304, 48] width 132 height 16
type input "Non Financial KPIs - USD"
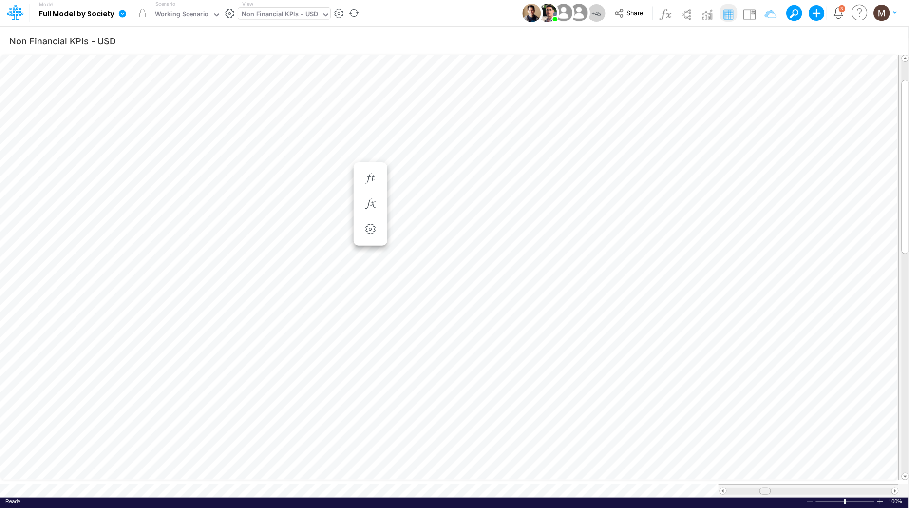
drag, startPoint x: 758, startPoint y: 488, endPoint x: 764, endPoint y: 489, distance: 6.8
click at [764, 489] on span at bounding box center [765, 491] width 6 height 6
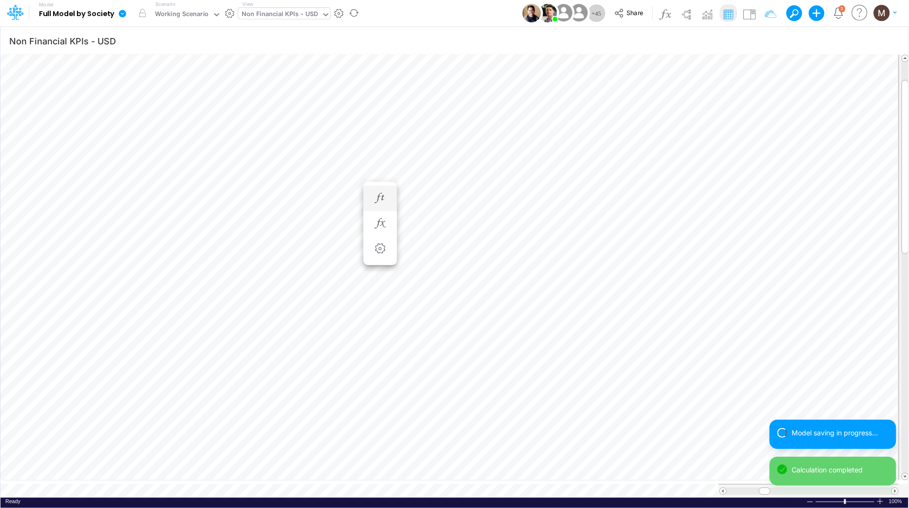
scroll to position [0, 0]
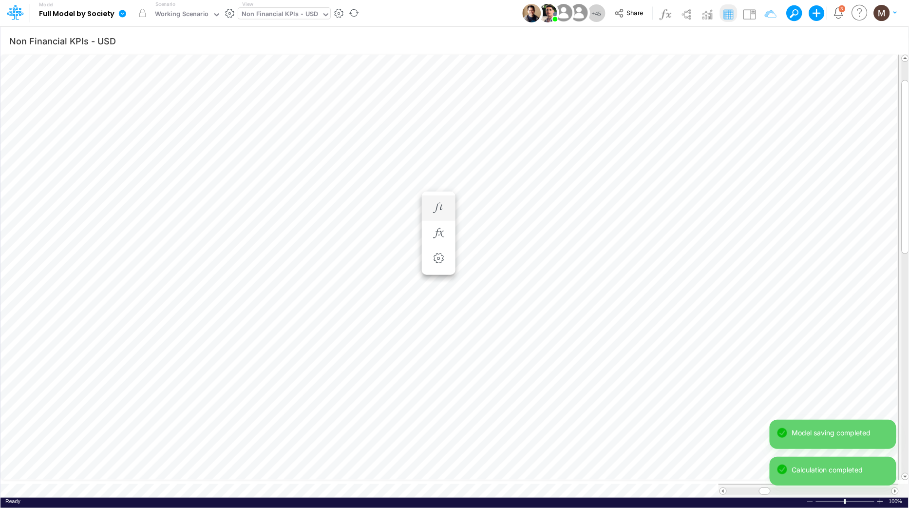
scroll to position [0, 0]
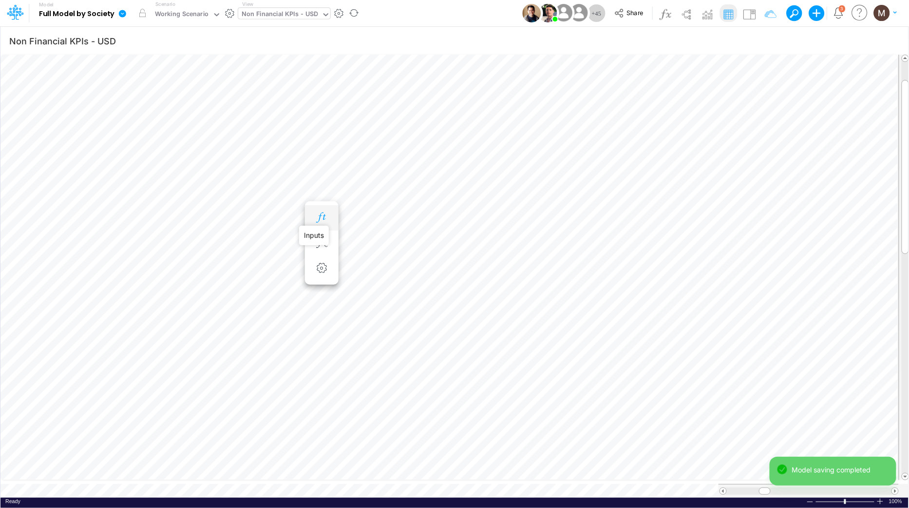
click at [321, 215] on icon "button" at bounding box center [321, 217] width 15 height 10
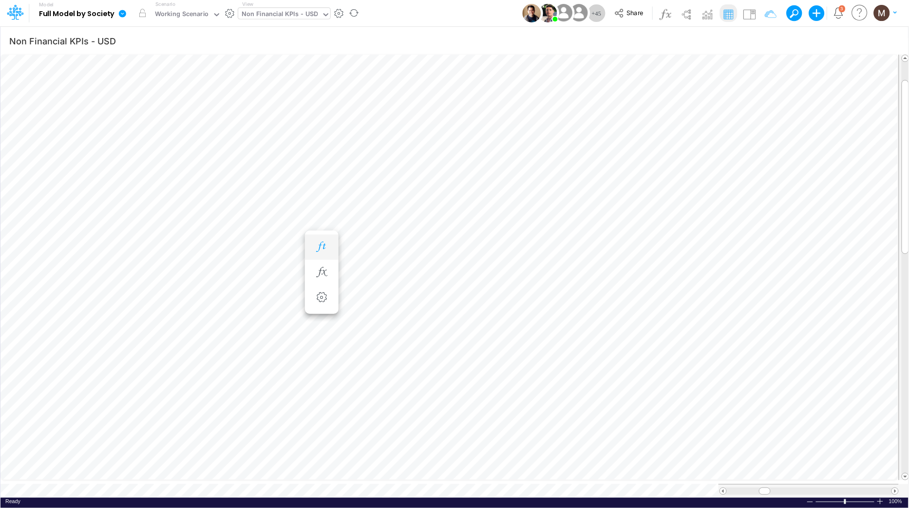
click at [319, 246] on icon "button" at bounding box center [321, 247] width 15 height 10
click at [322, 312] on icon "button" at bounding box center [321, 315] width 15 height 10
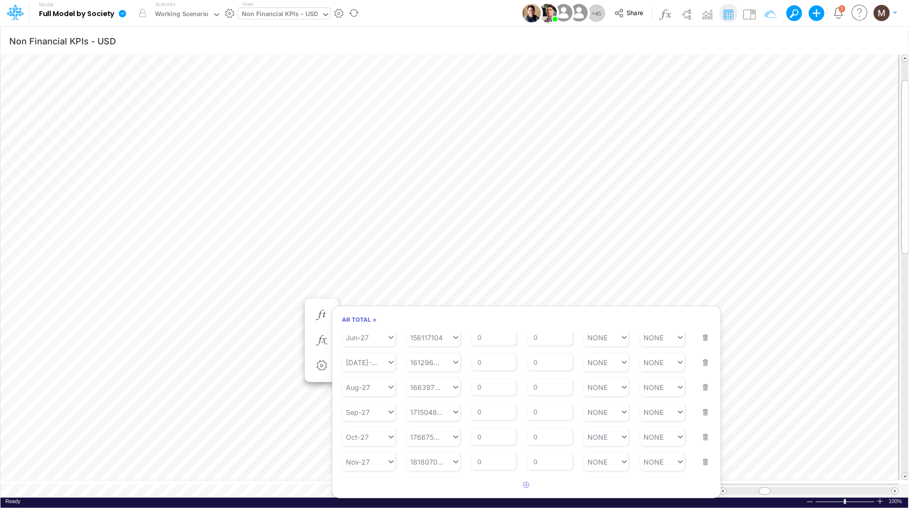
scroll to position [526, 0]
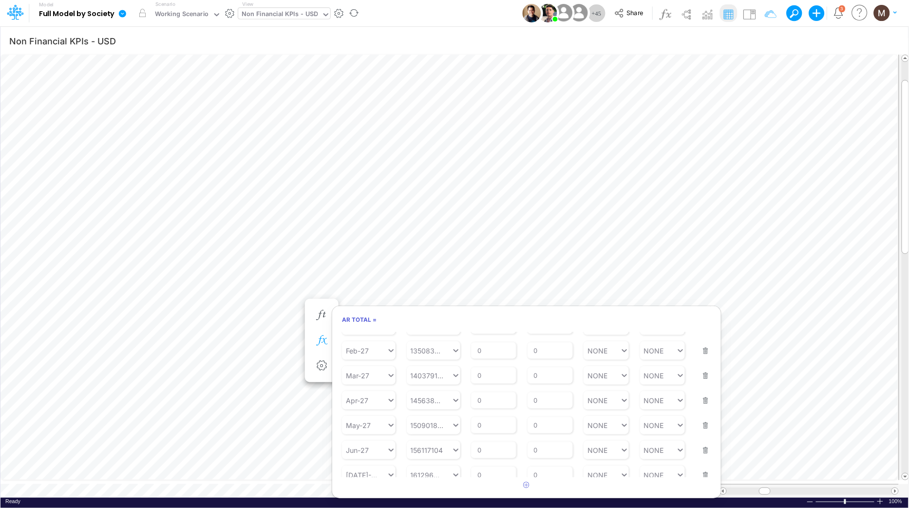
click at [318, 335] on icon "button" at bounding box center [321, 340] width 15 height 10
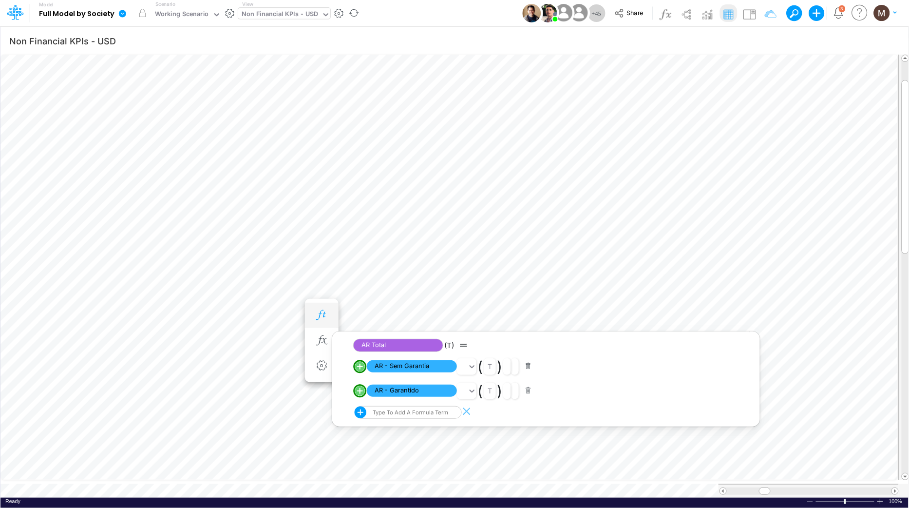
scroll to position [0, 0]
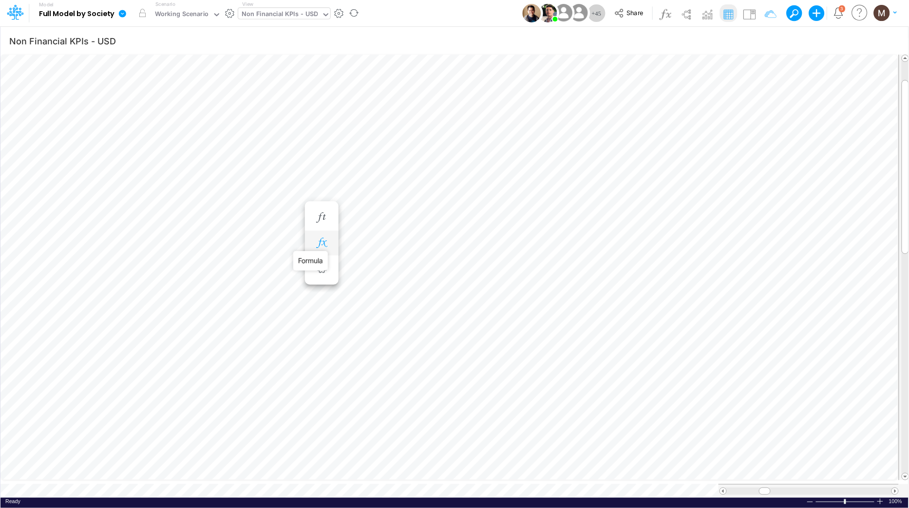
click at [321, 239] on icon "button" at bounding box center [321, 243] width 15 height 10
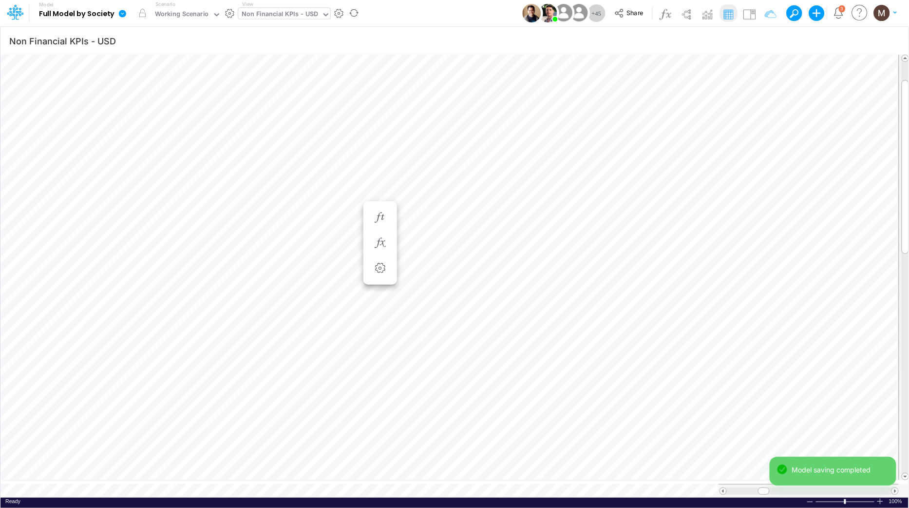
scroll to position [0, 0]
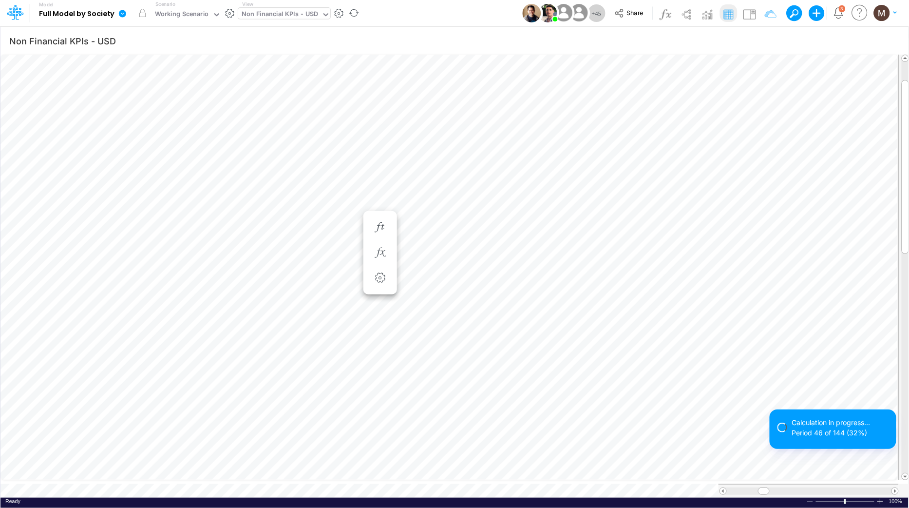
scroll to position [0, 0]
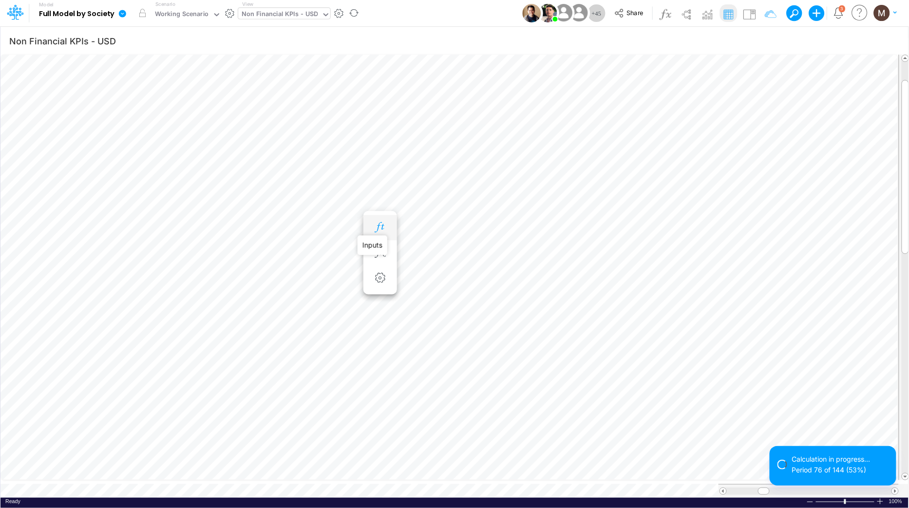
click at [383, 225] on icon "button" at bounding box center [380, 227] width 15 height 10
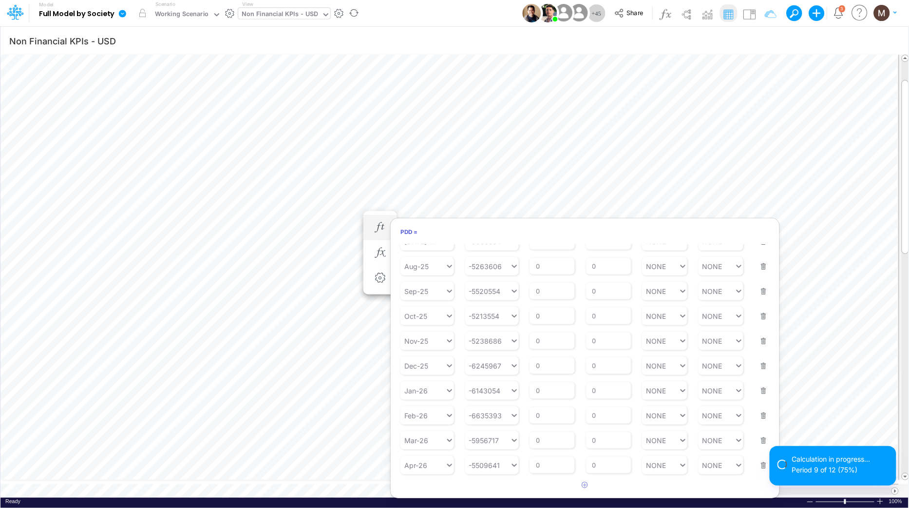
scroll to position [158, 0]
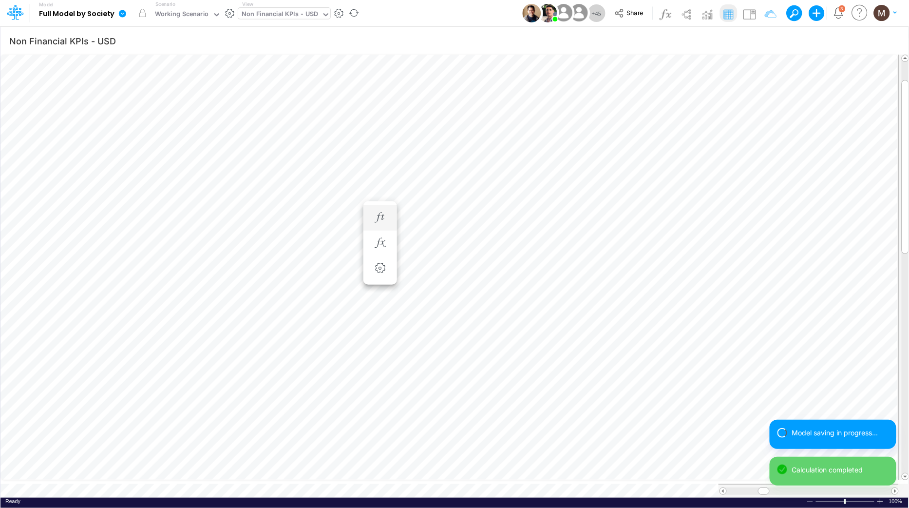
scroll to position [0, 0]
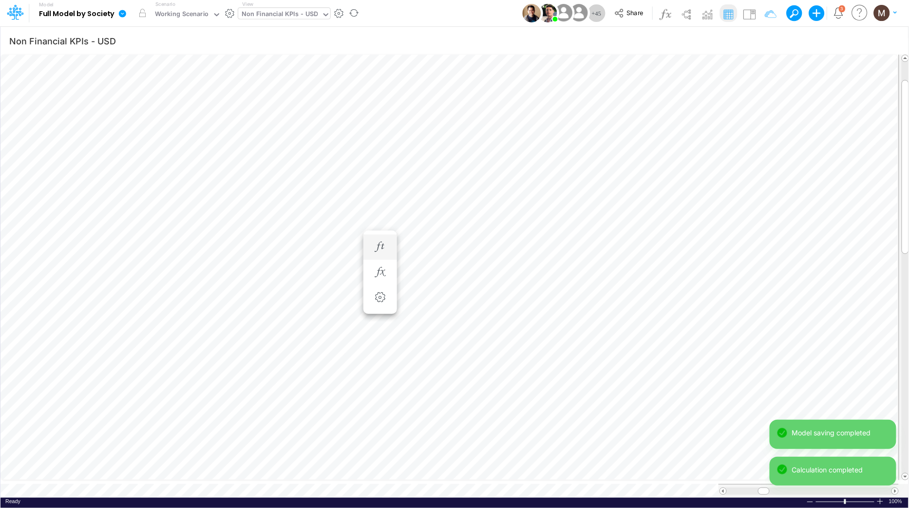
scroll to position [0, 0]
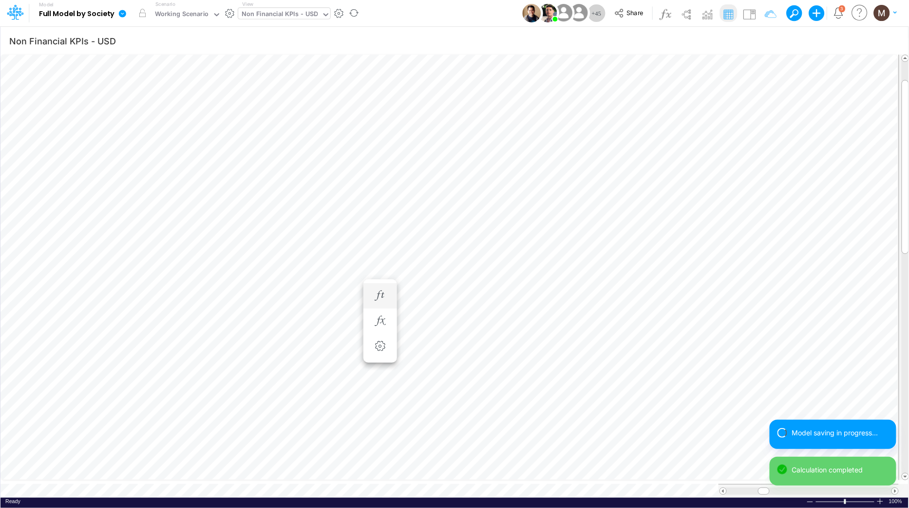
scroll to position [0, 0]
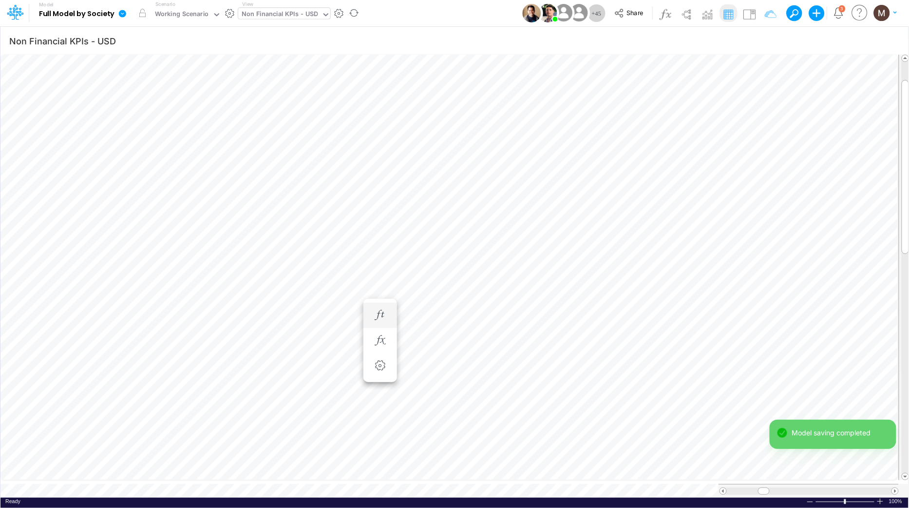
scroll to position [0, 0]
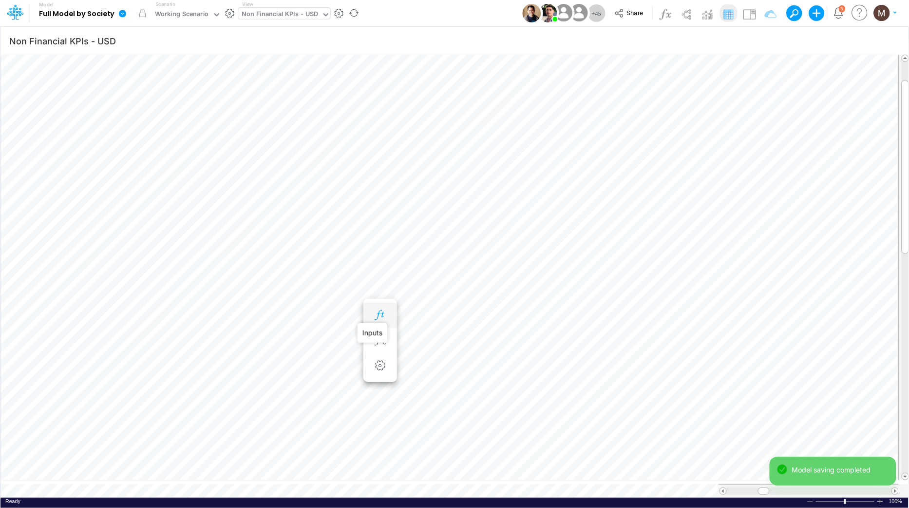
click at [379, 317] on icon "button" at bounding box center [380, 315] width 15 height 10
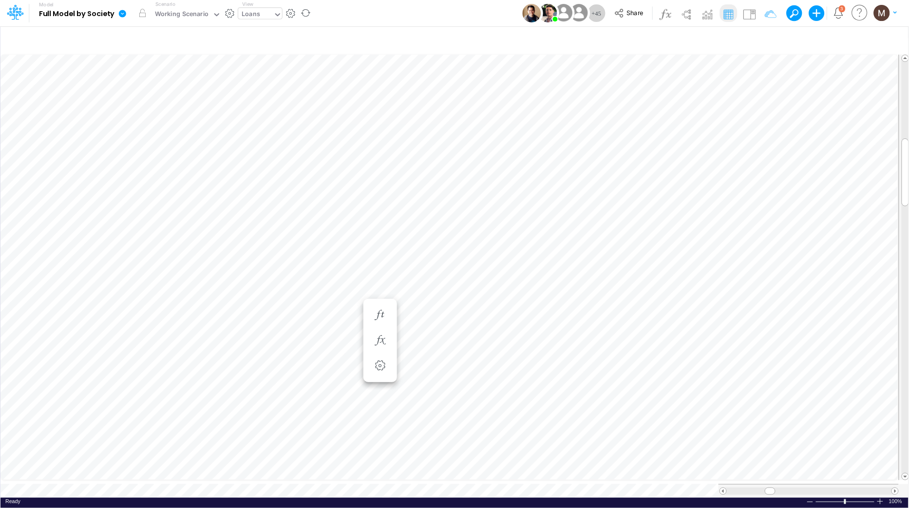
scroll to position [0, 0]
click at [720, 488] on span at bounding box center [723, 491] width 6 height 6
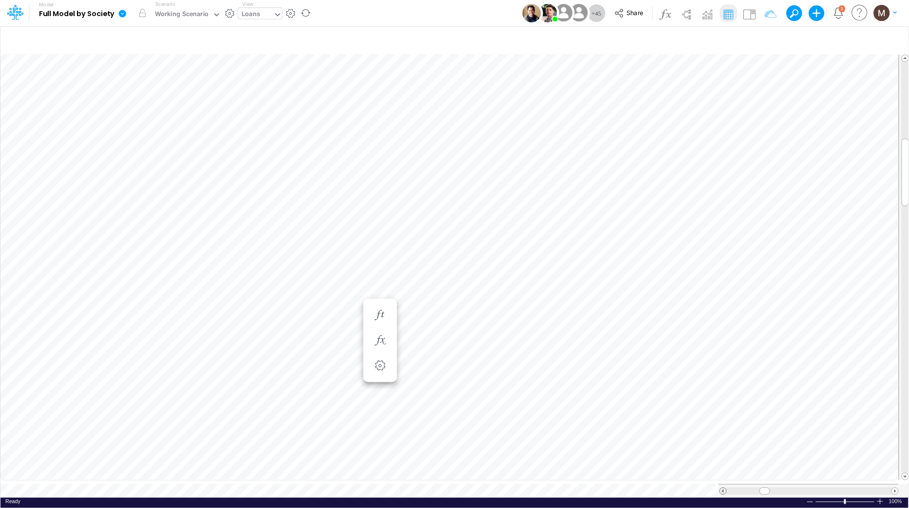
click at [720, 488] on span at bounding box center [723, 491] width 6 height 6
type input "Non Financial KPIs - USD"
click at [263, 365] on icon "button" at bounding box center [263, 365] width 15 height 10
select select "sum"
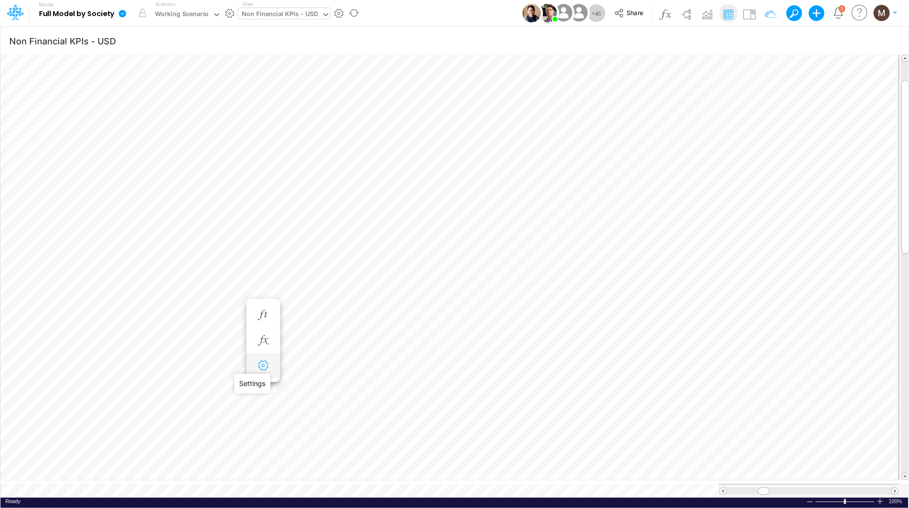
select select "field"
select select "Number"
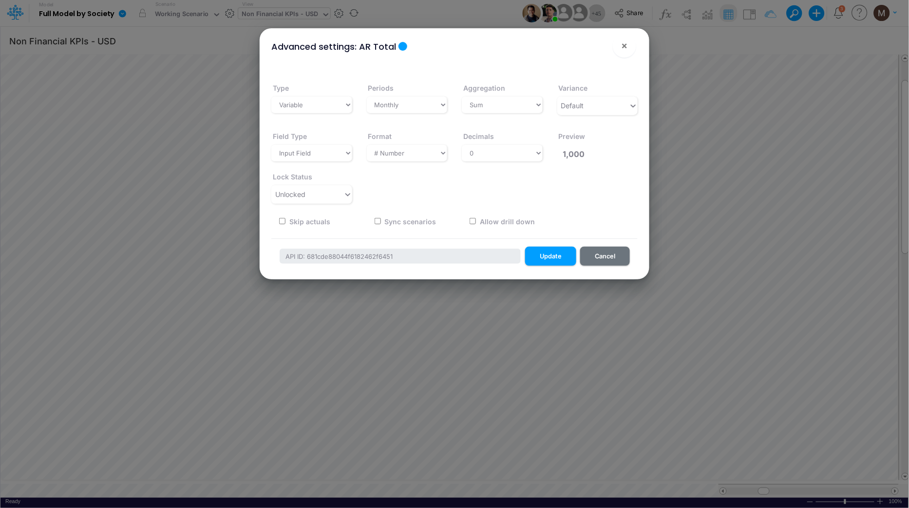
click at [341, 387] on div "Advanced settings: AR Total × Type Variable Constant Periods Select period type…" at bounding box center [454, 254] width 909 height 508
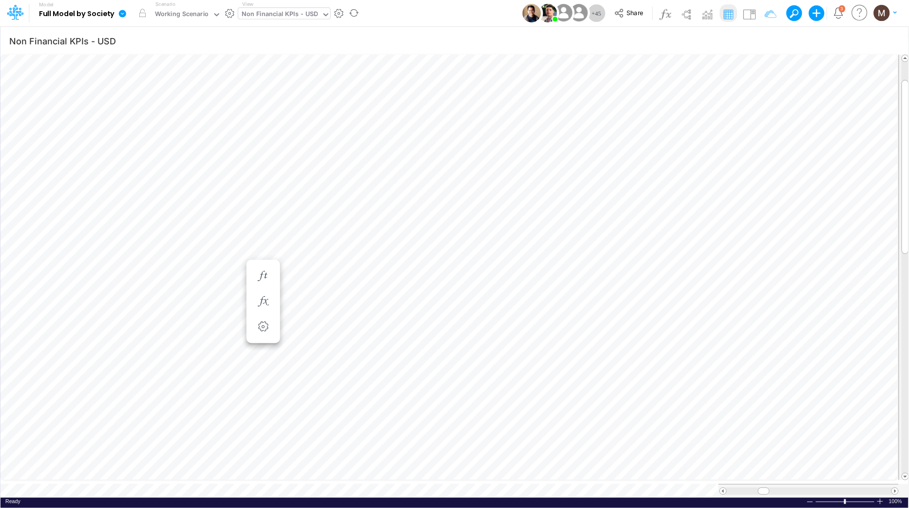
scroll to position [0, 0]
click at [261, 350] on icon "button" at bounding box center [263, 346] width 15 height 10
select select "sum"
select select "field"
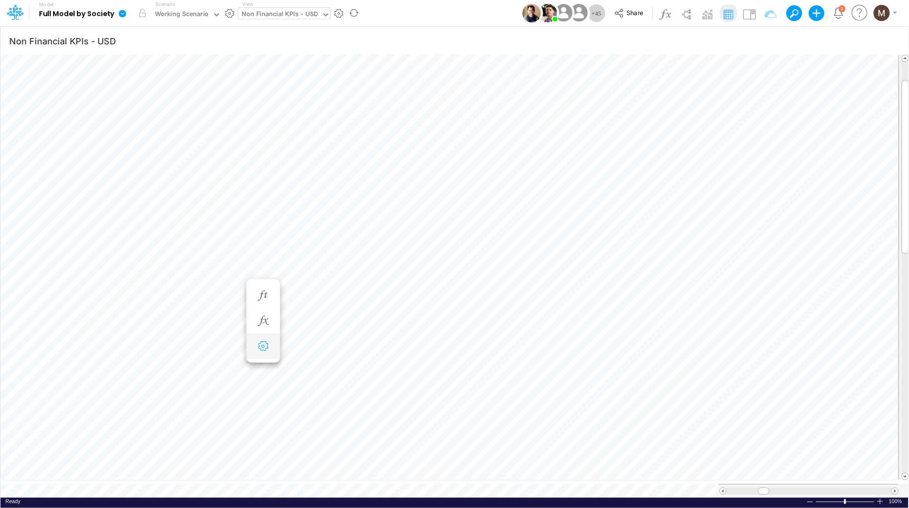
select select "Number"
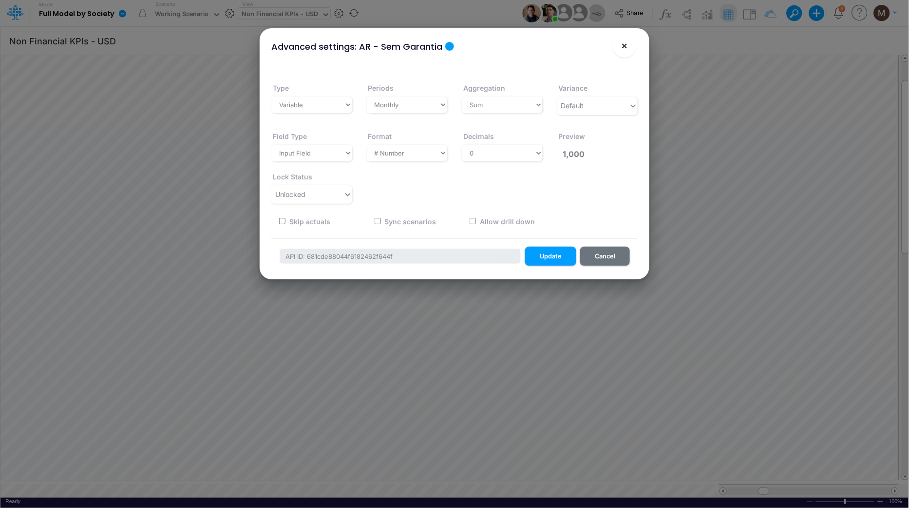
click at [624, 46] on span "×" at bounding box center [625, 45] width 6 height 12
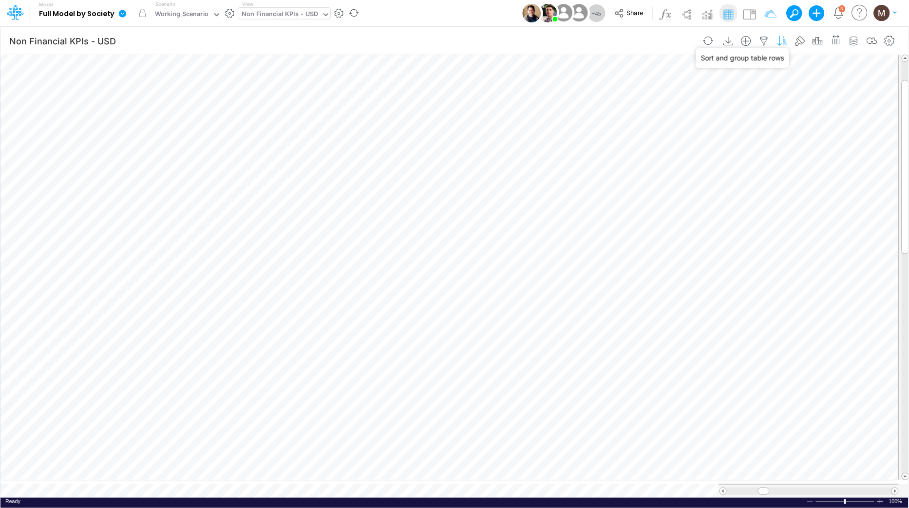
click at [784, 38] on icon "button" at bounding box center [782, 41] width 15 height 10
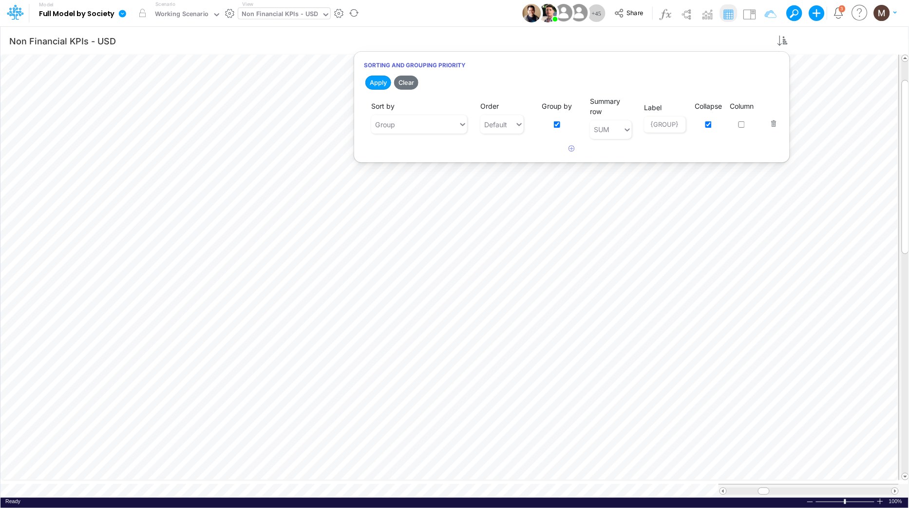
click at [557, 125] on input "checkbox" at bounding box center [557, 124] width 6 height 6
checkbox input "false"
click at [707, 125] on input "checkbox" at bounding box center [708, 124] width 6 height 6
checkbox input "false"
click at [376, 80] on button "Apply" at bounding box center [378, 83] width 26 height 14
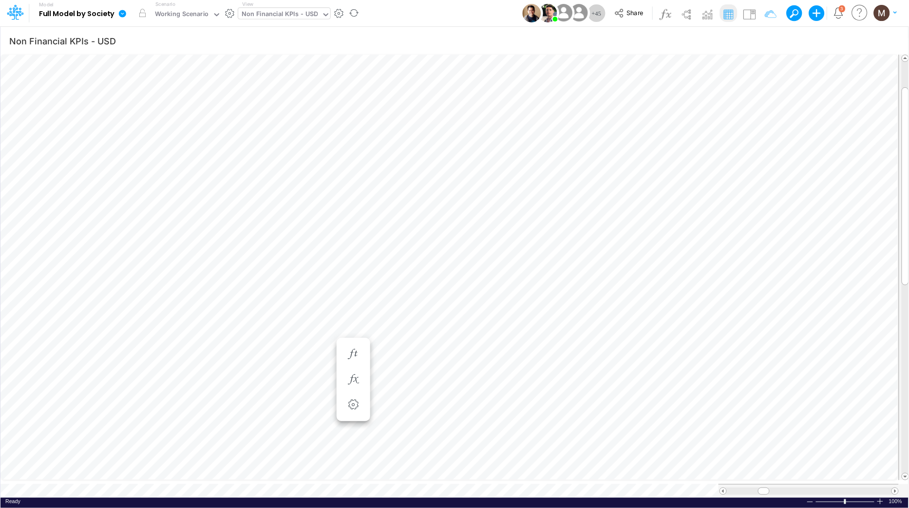
scroll to position [0, 0]
click at [240, 326] on icon "button" at bounding box center [236, 327] width 15 height 10
select select "sum"
select select "field"
select select "Number"
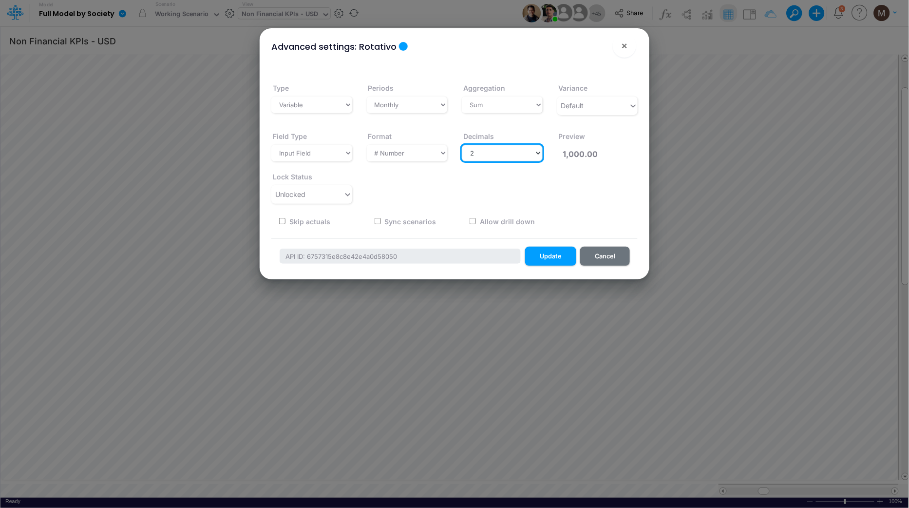
click at [536, 153] on select "Select decimals places 0 1 2 3 4 5 6 7 8 9 10" at bounding box center [502, 153] width 81 height 17
select select "0"
click at [462, 145] on select "Select decimals places 0 1 2 3 4 5 6 7 8 9 10" at bounding box center [502, 153] width 81 height 17
type input "1,000"
click at [540, 259] on button "Update" at bounding box center [550, 255] width 51 height 19
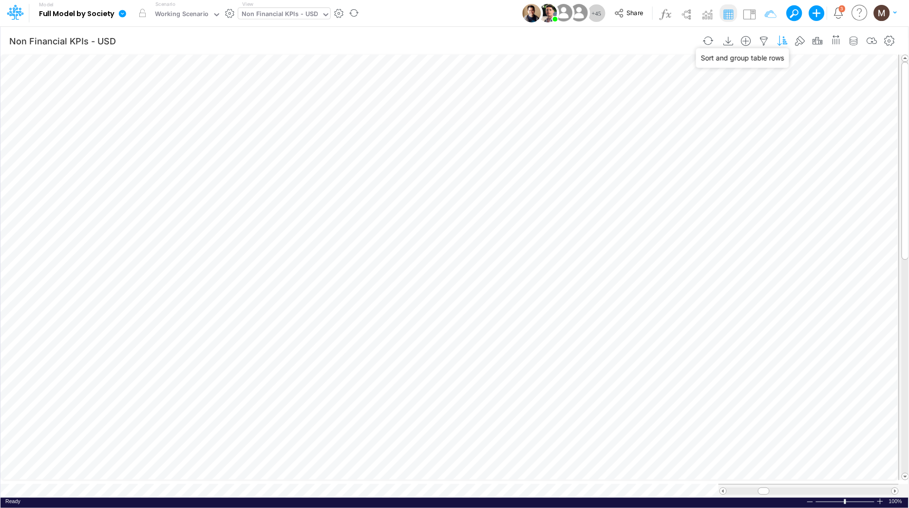
click at [783, 43] on icon "button" at bounding box center [782, 41] width 15 height 10
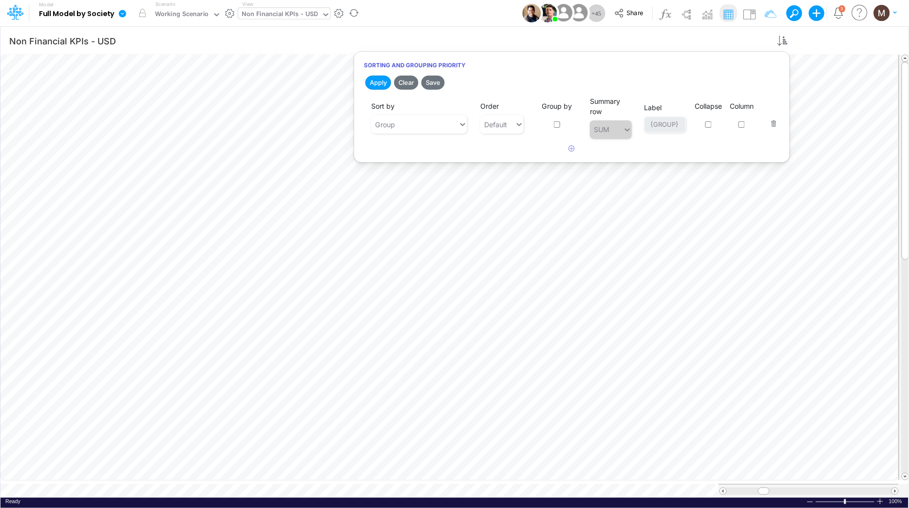
click at [706, 128] on div "Collapse" at bounding box center [708, 117] width 21 height 33
click at [709, 126] on input "checkbox" at bounding box center [708, 124] width 6 height 6
checkbox input "true"
click at [558, 122] on input "checkbox" at bounding box center [557, 124] width 6 height 6
checkbox input "true"
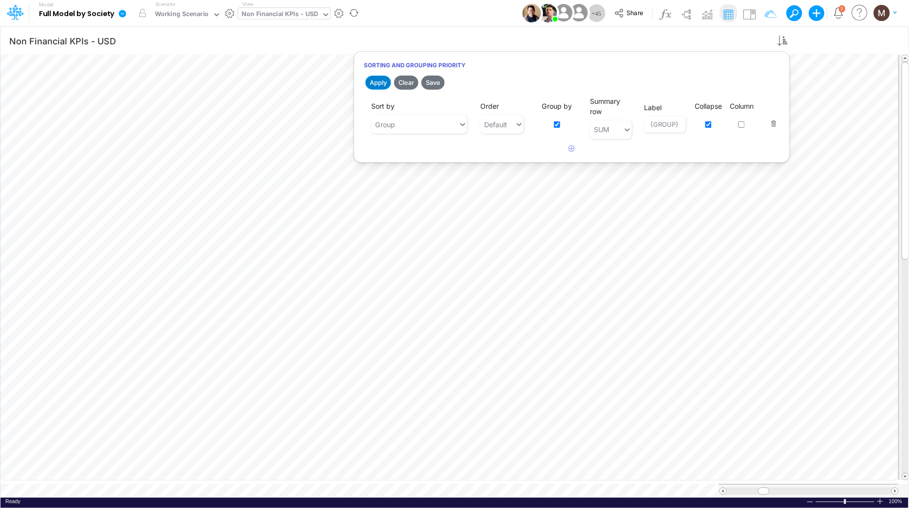
click at [375, 79] on button "Apply" at bounding box center [378, 83] width 26 height 14
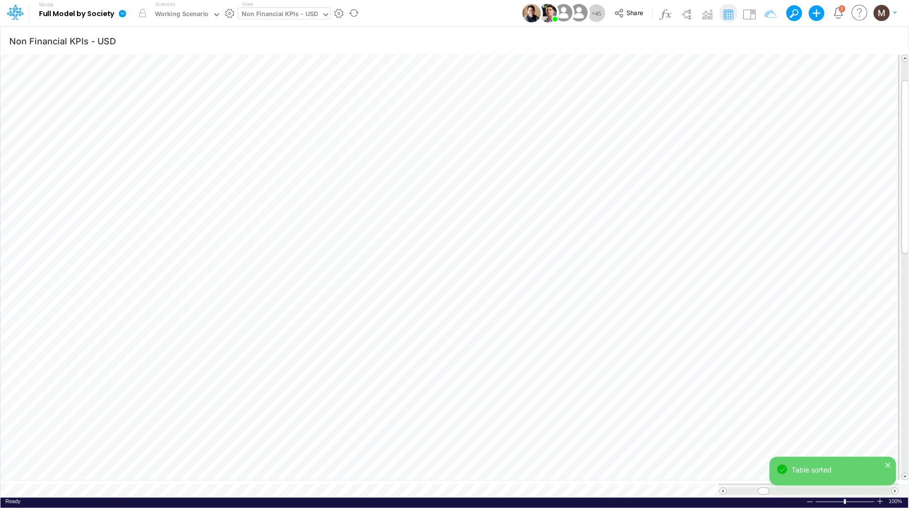
scroll to position [0, 0]
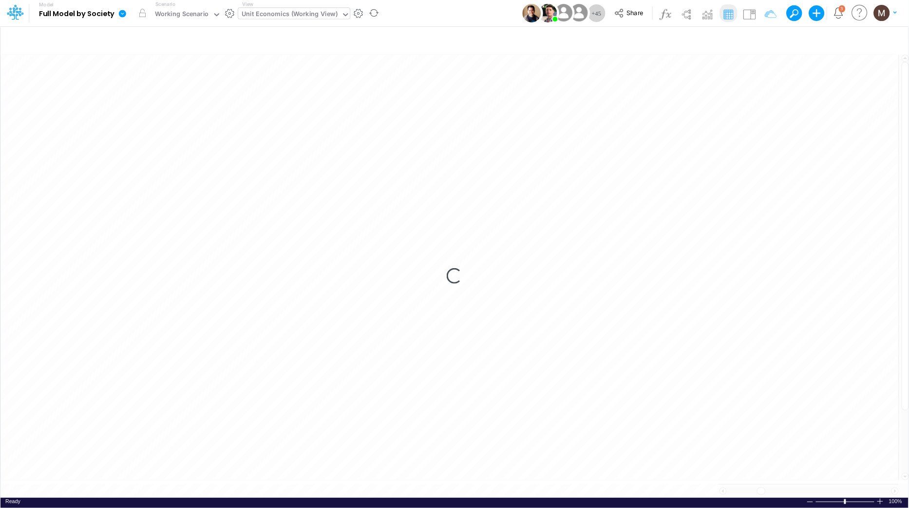
scroll to position [0, 0]
type input "DC by Vertical"
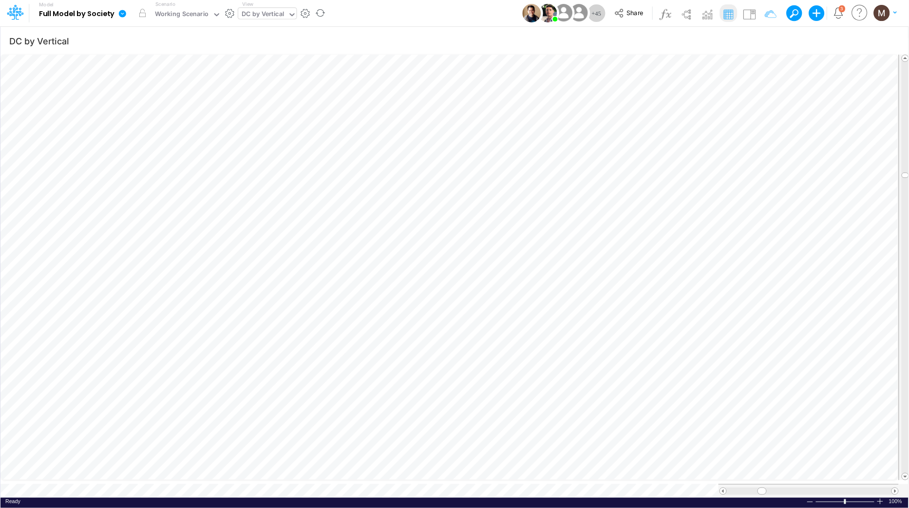
scroll to position [0, 0]
